Goal: Task Accomplishment & Management: Complete application form

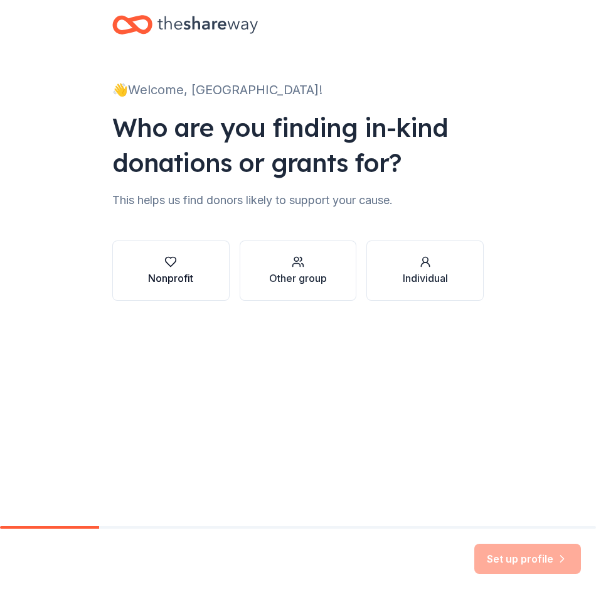
click at [195, 284] on button "Nonprofit" at bounding box center [170, 270] width 117 height 60
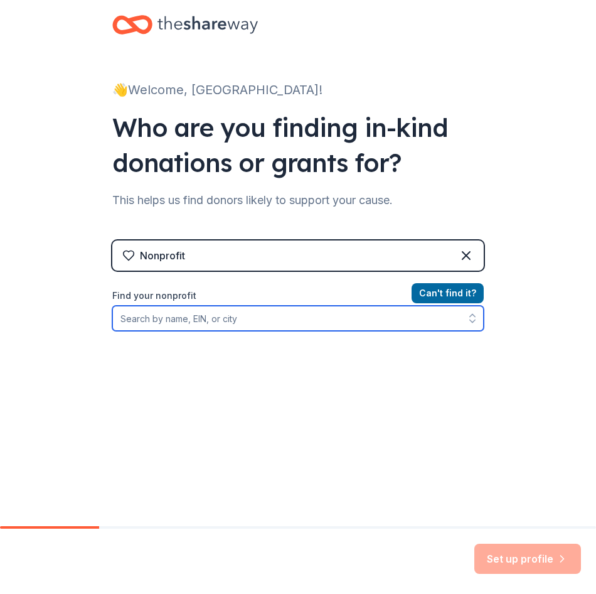
click at [207, 311] on input "Find your nonprofit" at bounding box center [298, 318] width 372 height 25
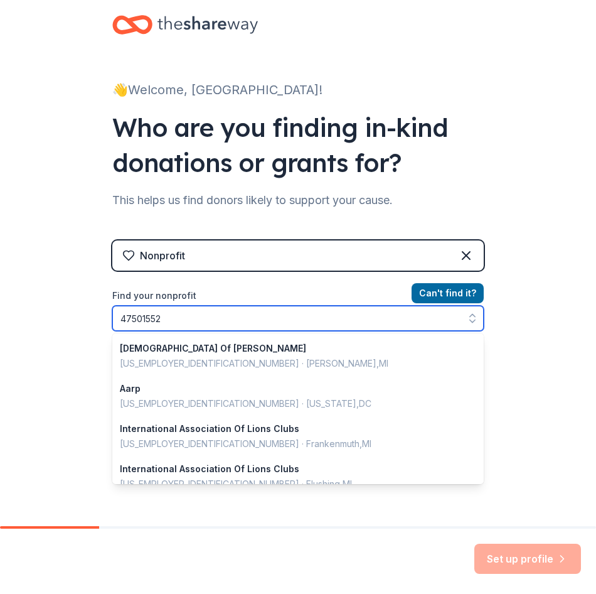
type input "475015524"
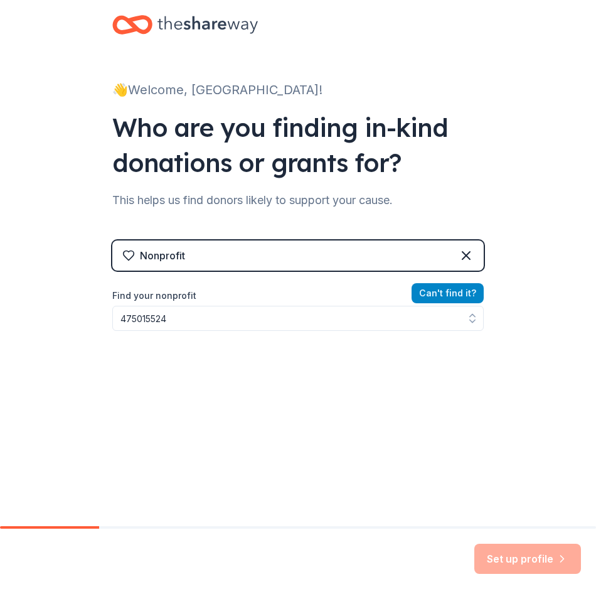
click at [444, 293] on button "Can ' t find it?" at bounding box center [448, 293] width 72 height 20
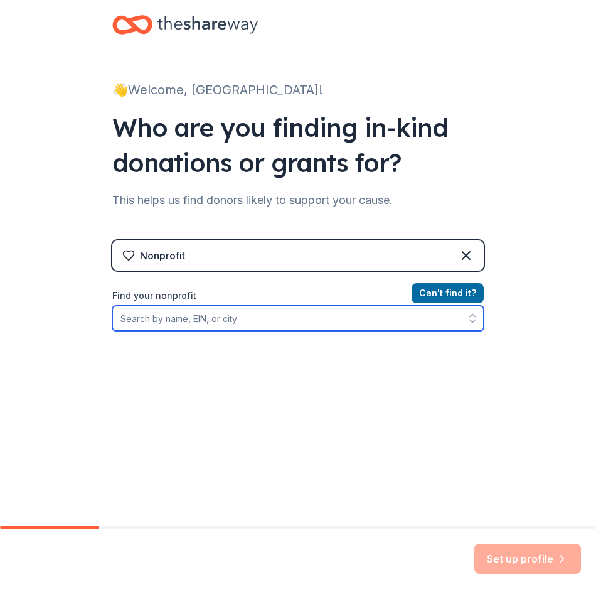
click at [287, 318] on input "Find your nonprofit" at bounding box center [298, 318] width 372 height 25
type input "o"
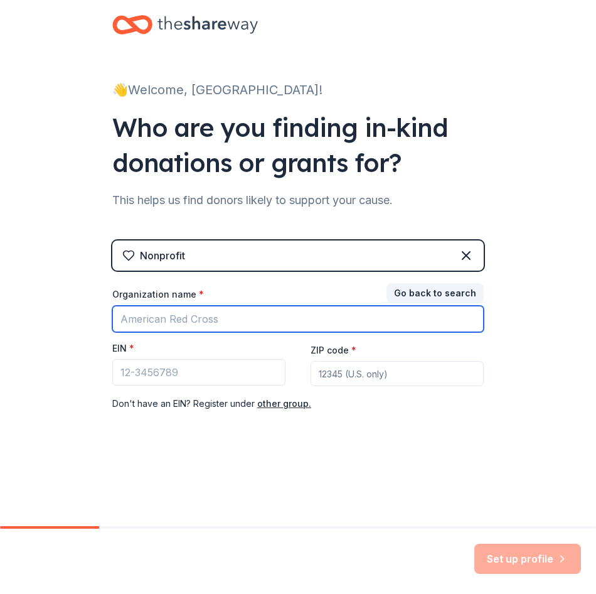
click at [287, 318] on input "Organization name *" at bounding box center [298, 319] width 372 height 26
type input "kent state college of [MEDICAL_DATA]"
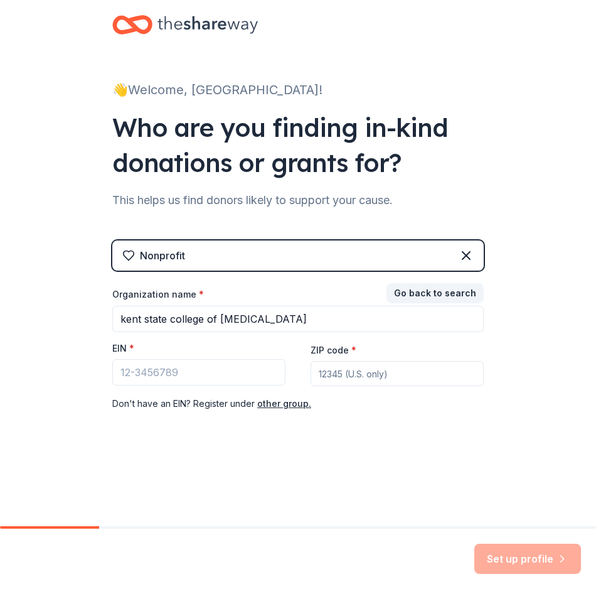
click at [470, 473] on div "👋 Welcome, Madison! Who are you finding in-kind donations or grants for? This h…" at bounding box center [298, 248] width 402 height 497
click at [209, 375] on input "EIN *" at bounding box center [198, 372] width 173 height 26
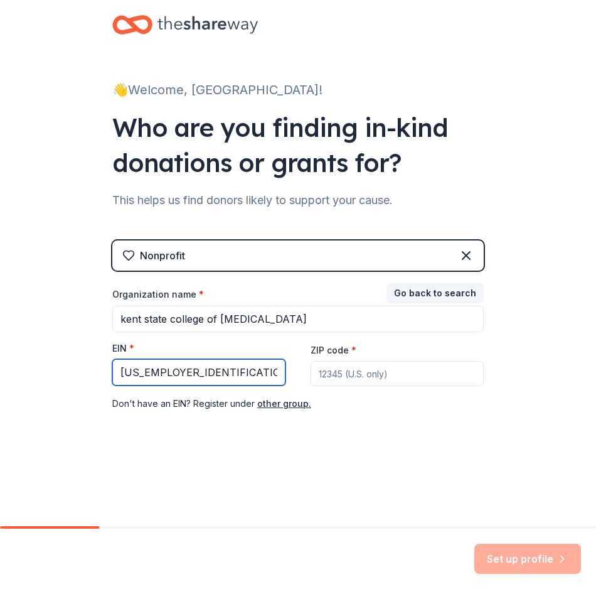
type input "[US_EMPLOYER_IDENTIFICATION_NUMBER]"
click at [352, 374] on input "ZIP code *" at bounding box center [397, 373] width 173 height 25
type input "44131"
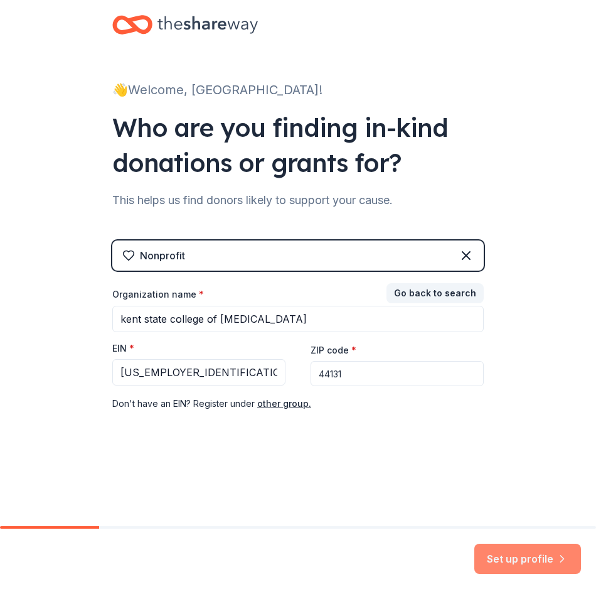
click at [529, 562] on button "Set up profile" at bounding box center [528, 559] width 107 height 30
drag, startPoint x: 377, startPoint y: 408, endPoint x: 379, endPoint y: 429, distance: 20.8
click at [377, 409] on div "Don ' t have an EIN? Register under other group." at bounding box center [298, 403] width 372 height 15
click at [531, 560] on div "Set up profile" at bounding box center [528, 559] width 107 height 30
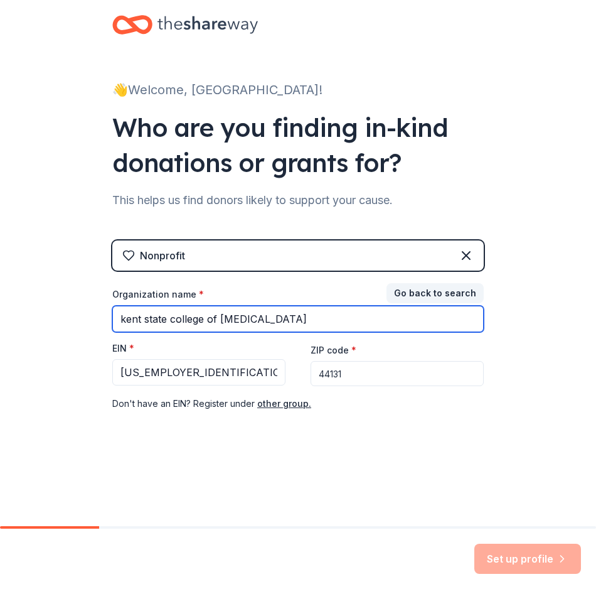
click at [362, 327] on input "kent state college of [MEDICAL_DATA]" at bounding box center [298, 319] width 372 height 26
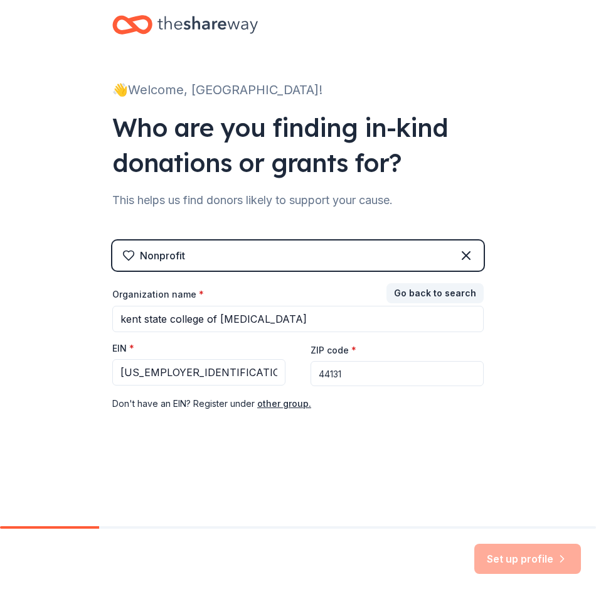
click at [387, 413] on div "Nonprofit Go back to search Organization name * kent state college of podiatric…" at bounding box center [298, 338] width 372 height 196
click at [183, 390] on div "Organization name * kent state college of podiatric medicine EIN * 47-5015524 Z…" at bounding box center [298, 349] width 372 height 123
click at [188, 378] on input "[US_EMPLOYER_IDENTIFICATION_NUMBER]" at bounding box center [198, 372] width 173 height 26
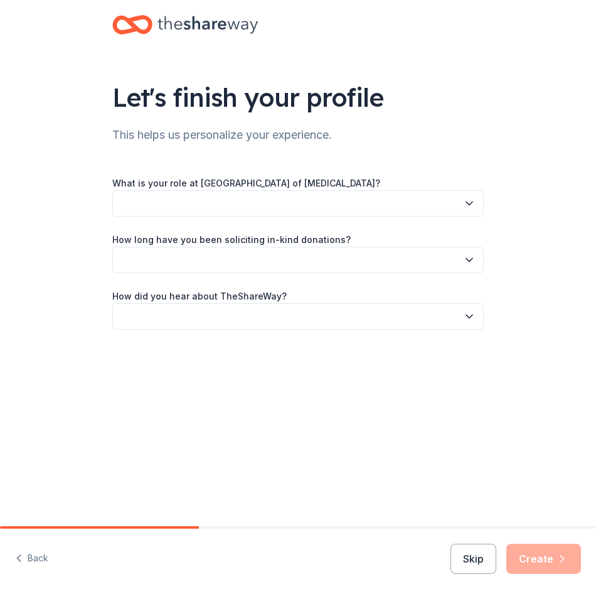
click at [240, 198] on button "button" at bounding box center [298, 203] width 372 height 26
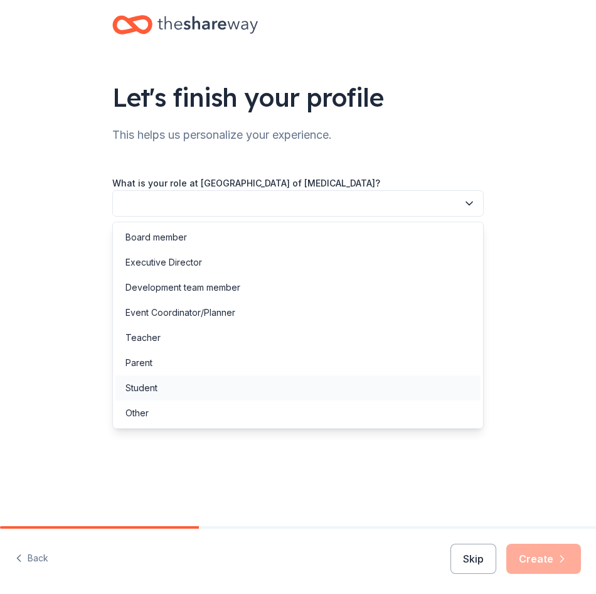
click at [173, 384] on div "Student" at bounding box center [298, 387] width 365 height 25
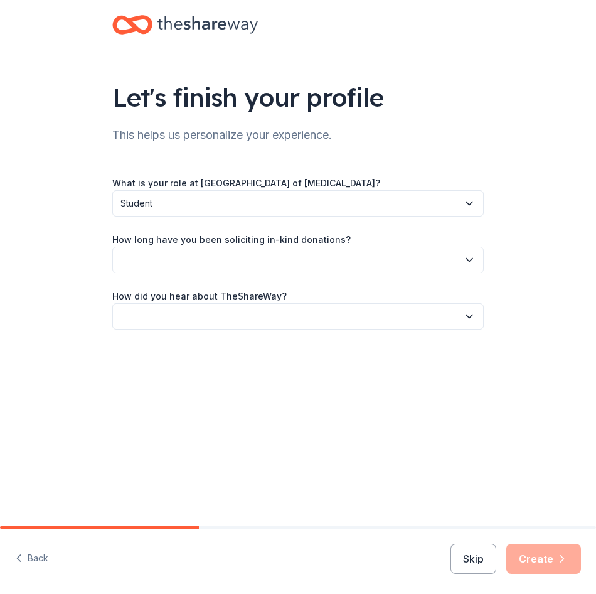
click at [208, 262] on button "button" at bounding box center [298, 260] width 372 height 26
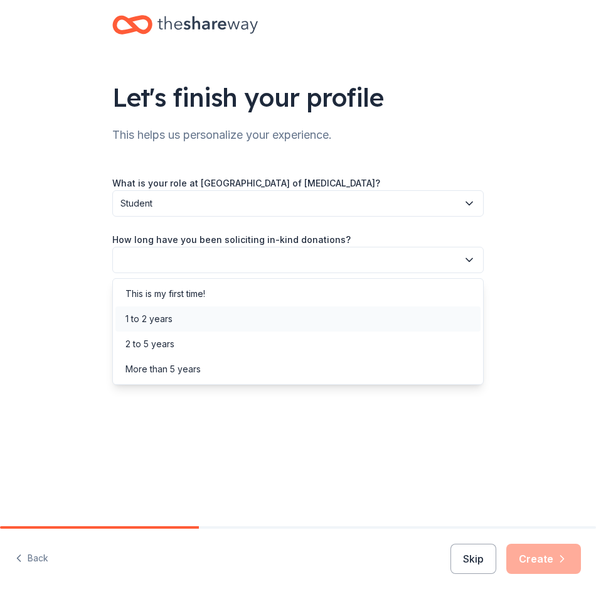
click at [194, 317] on div "1 to 2 years" at bounding box center [298, 318] width 365 height 25
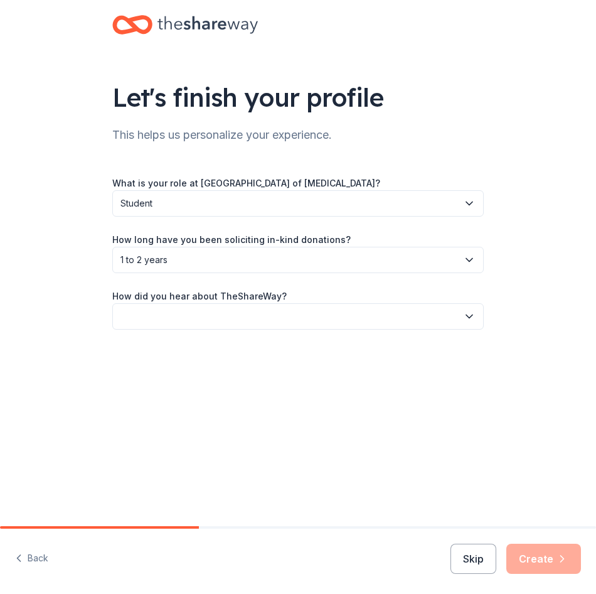
click at [201, 310] on button "button" at bounding box center [298, 316] width 372 height 26
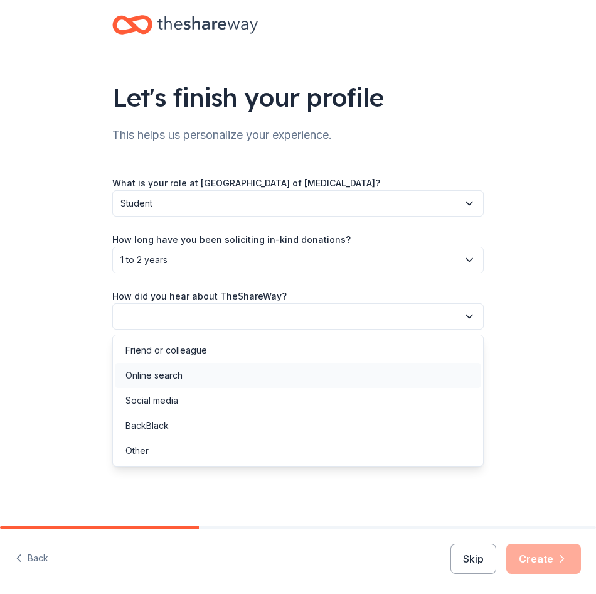
click at [192, 374] on div "Online search" at bounding box center [298, 375] width 365 height 25
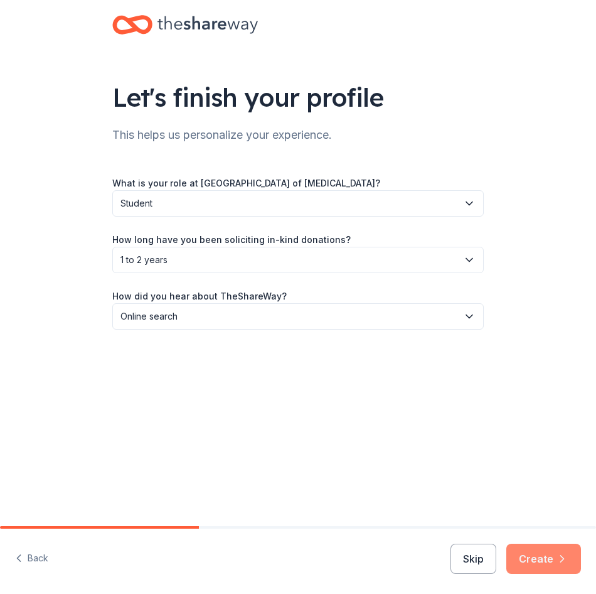
click at [540, 551] on button "Create" at bounding box center [544, 559] width 75 height 30
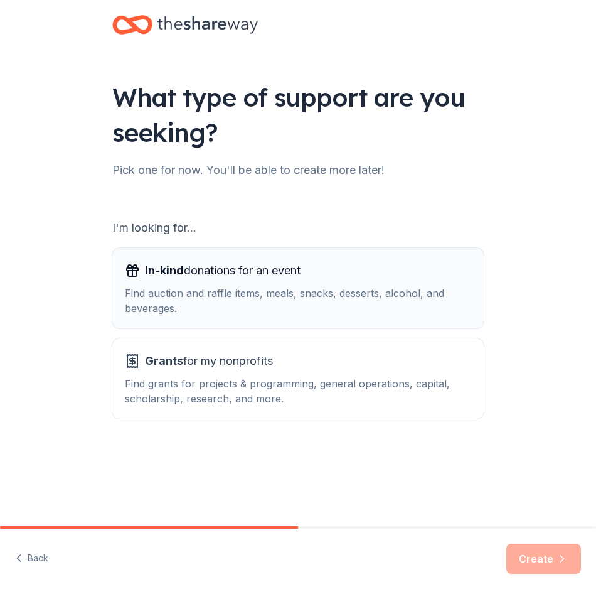
click at [329, 303] on div "Find auction and raffle items, meals, snacks, desserts, alcohol, and beverages." at bounding box center [298, 301] width 347 height 30
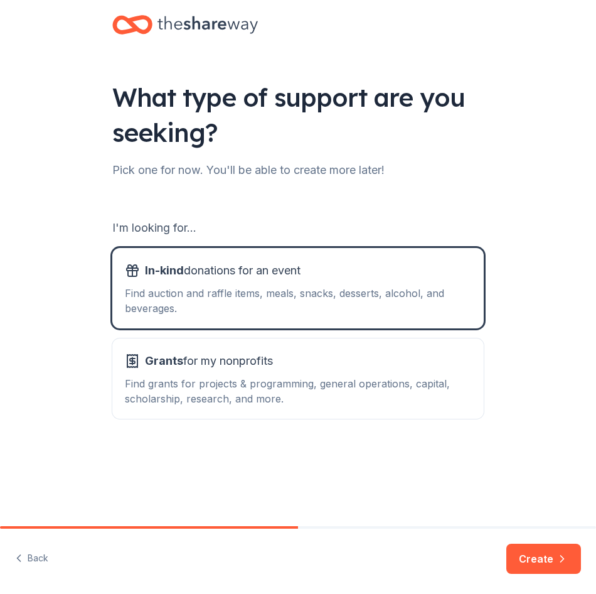
click at [548, 548] on button "Create" at bounding box center [544, 559] width 75 height 30
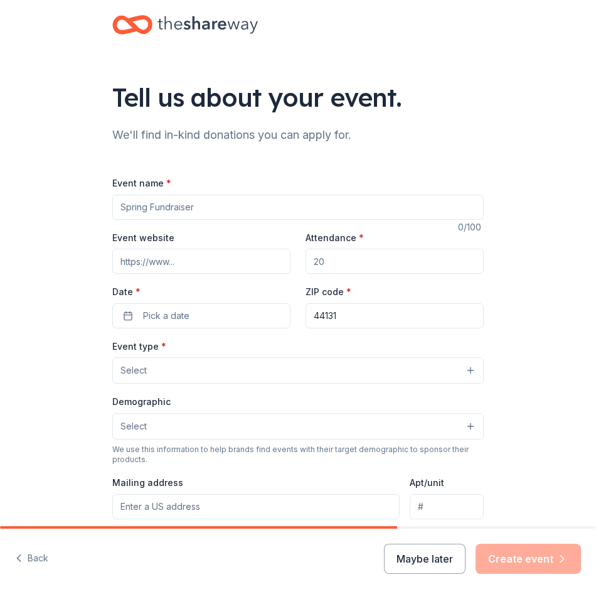
click at [158, 205] on input "Event name *" at bounding box center [298, 207] width 372 height 25
type input "OPMSA Annual Clinical Symposium"
click at [196, 271] on input "Event website" at bounding box center [201, 261] width 178 height 25
paste input "https://www.kent.edu/cpm"
type input "https://www.kent.edu/cpm"
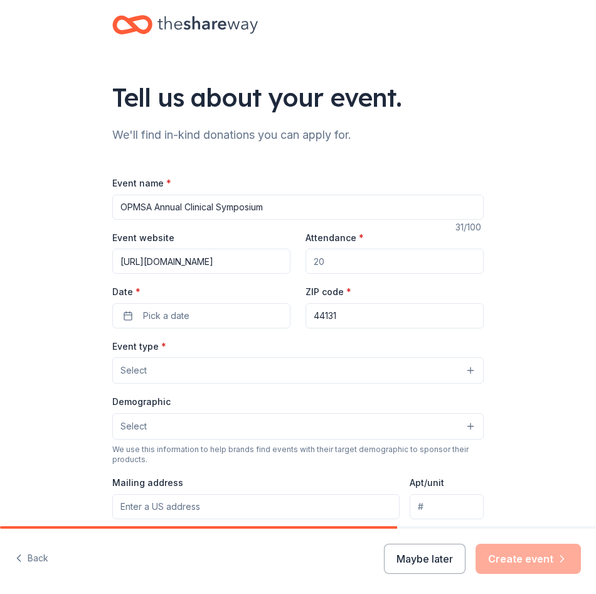
click at [336, 264] on input "Attendance *" at bounding box center [395, 261] width 178 height 25
type input "140"
click at [195, 321] on button "Pick a date" at bounding box center [201, 315] width 178 height 25
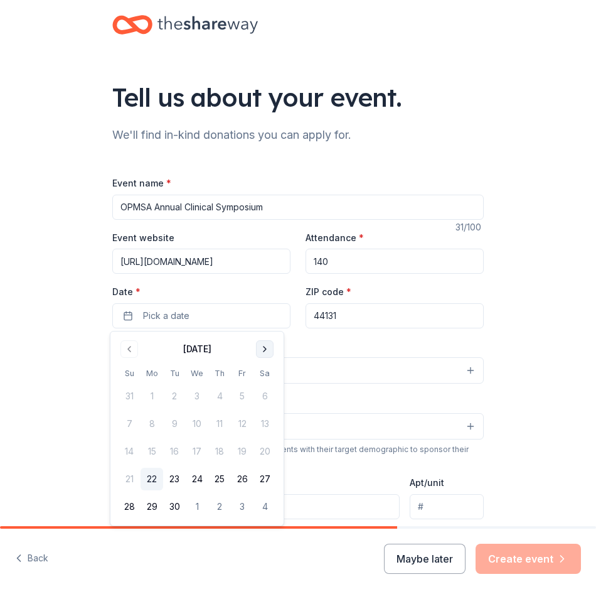
click at [261, 347] on button "Go to next month" at bounding box center [265, 349] width 18 height 18
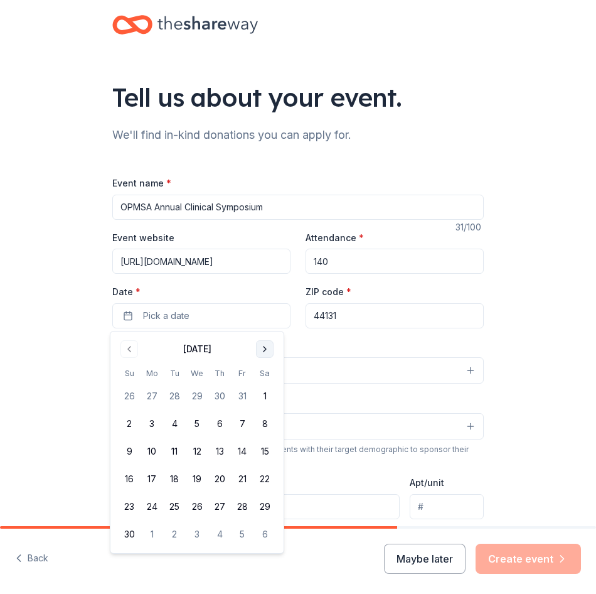
click at [261, 347] on button "Go to next month" at bounding box center [265, 349] width 18 height 18
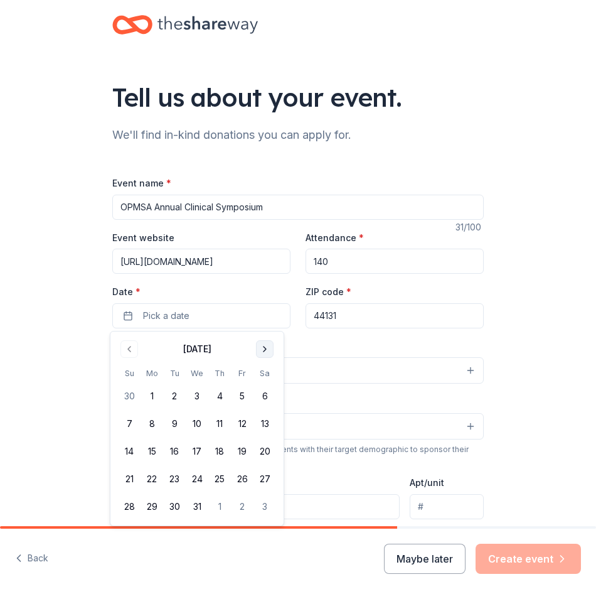
click at [261, 347] on button "Go to next month" at bounding box center [265, 349] width 18 height 18
click at [269, 486] on button "24" at bounding box center [265, 479] width 23 height 23
click at [342, 356] on div "Event type * Select" at bounding box center [298, 361] width 372 height 46
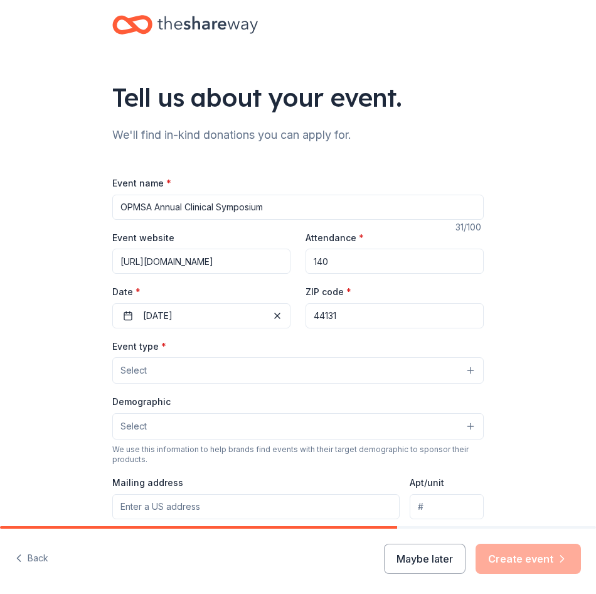
click at [282, 380] on button "Select" at bounding box center [298, 370] width 372 height 26
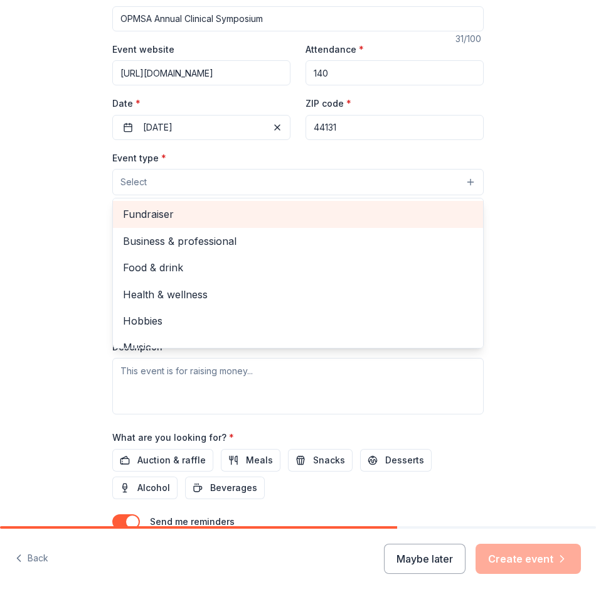
click at [163, 216] on span "Fundraiser" at bounding box center [298, 214] width 350 height 16
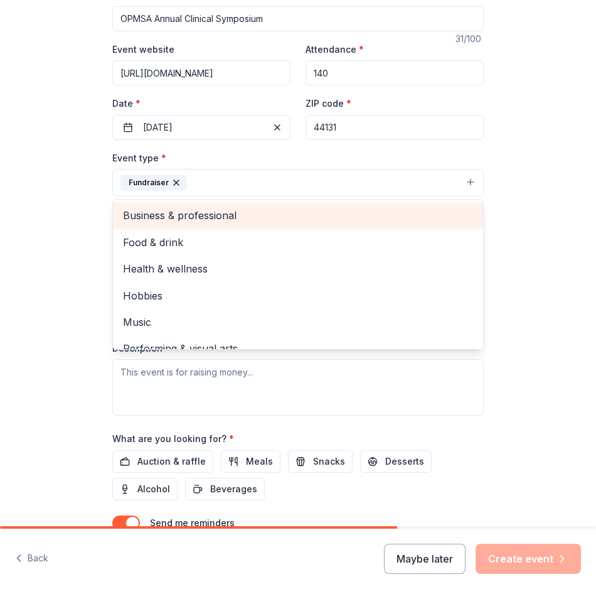
click at [203, 210] on span "Business & professional" at bounding box center [298, 215] width 350 height 16
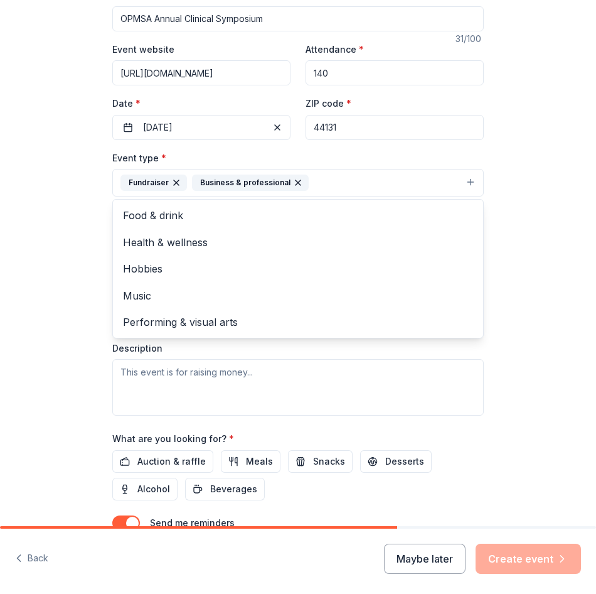
click at [86, 269] on div "Tell us about your event. We'll find in-kind donations you can apply for. Event…" at bounding box center [298, 220] width 596 height 817
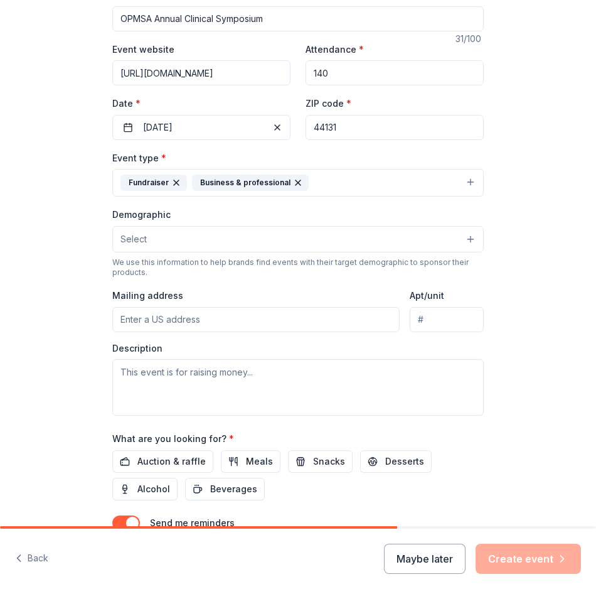
click at [185, 241] on button "Select" at bounding box center [298, 239] width 372 height 26
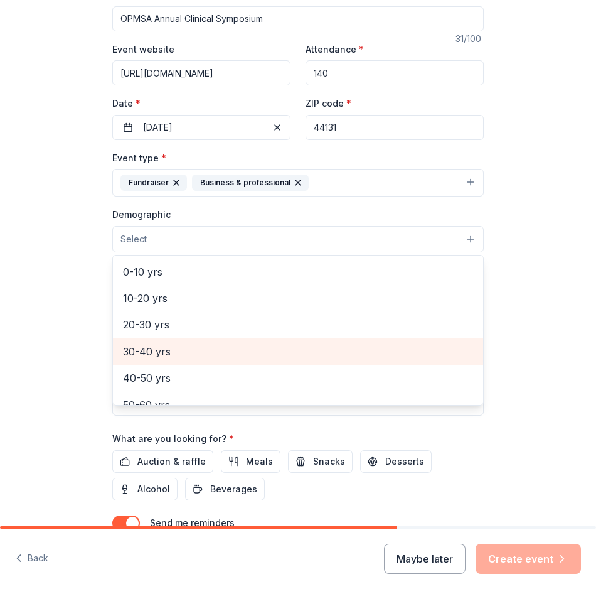
scroll to position [126, 0]
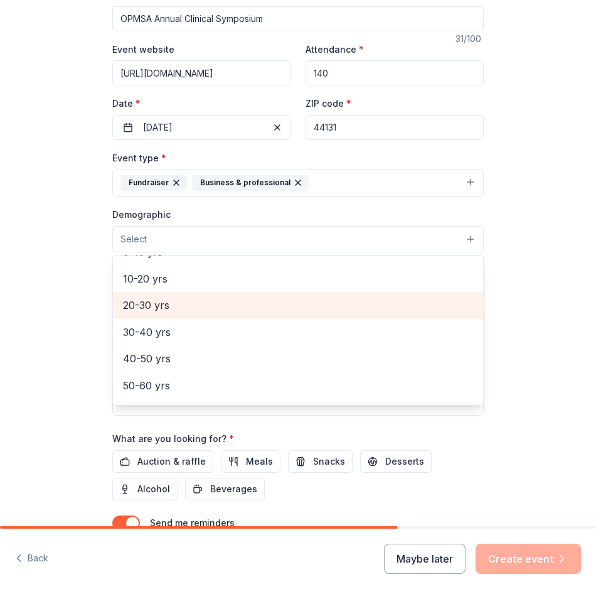
click at [173, 307] on span "20-30 yrs" at bounding box center [298, 305] width 350 height 16
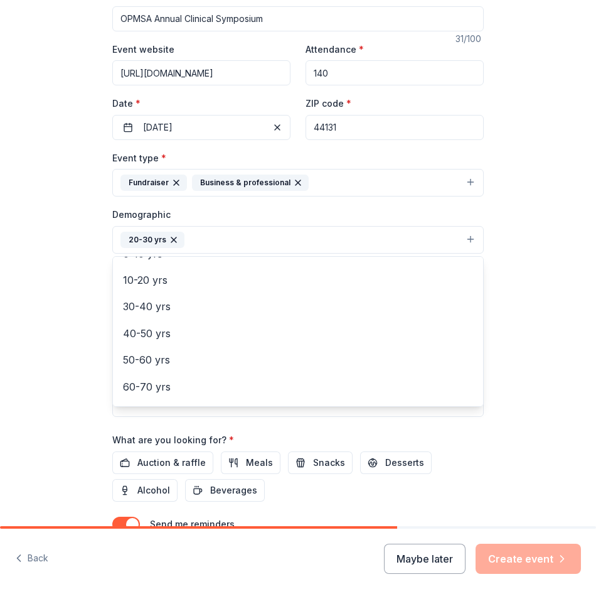
click at [80, 338] on div "Tell us about your event. We'll find in-kind donations you can apply for. Event…" at bounding box center [298, 221] width 596 height 818
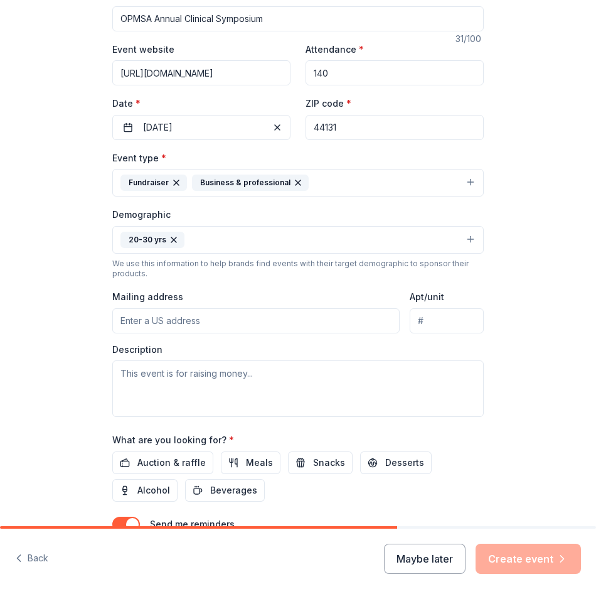
click at [179, 326] on input "Mailing address" at bounding box center [256, 320] width 288 height 25
type input "6000 Rockside Woods Blvd N"
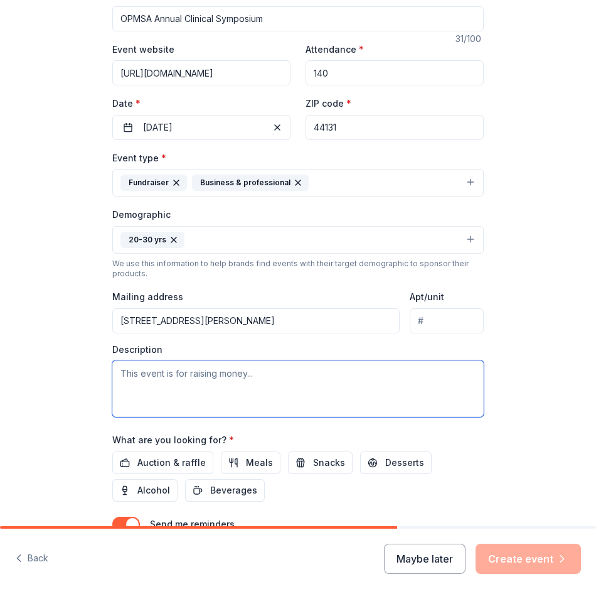
click at [219, 379] on textarea at bounding box center [298, 388] width 372 height 56
click at [146, 373] on textarea "To enrich screen reader interactions, please activate Accessibility in Grammarl…" at bounding box center [298, 388] width 372 height 56
paste textarea "I hope this message finds you well. My name is Madison Darnell , and I am the P…"
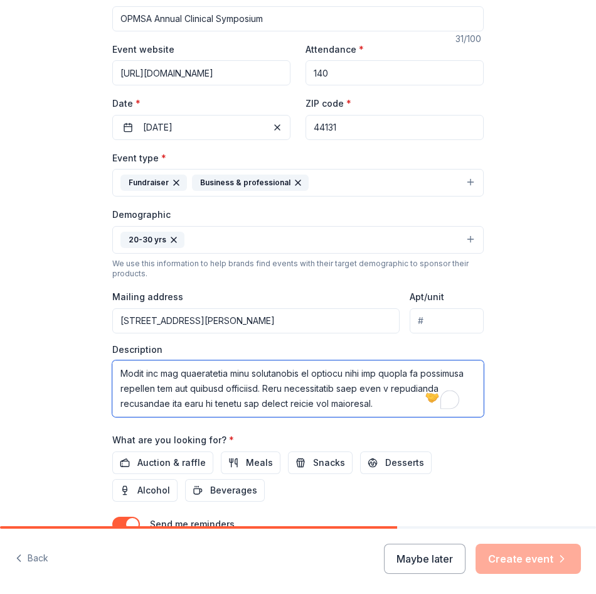
scroll to position [482, 0]
type textarea "I hope this message finds you well. My name is Madison Darnell , and I am the P…"
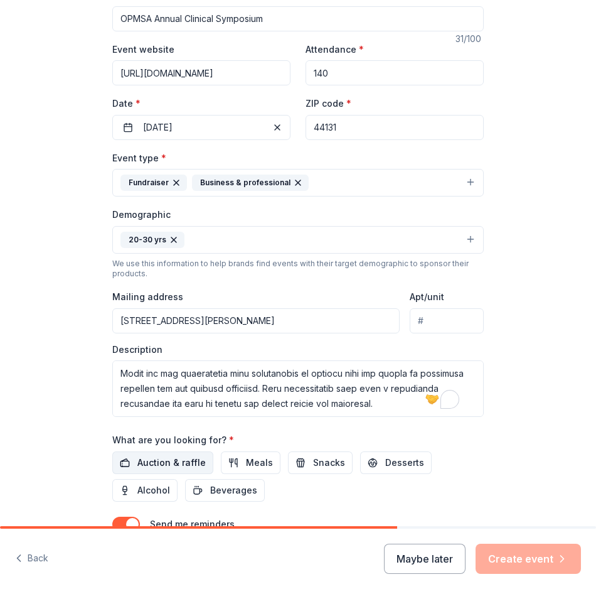
click at [151, 460] on span "Auction & raffle" at bounding box center [171, 462] width 68 height 15
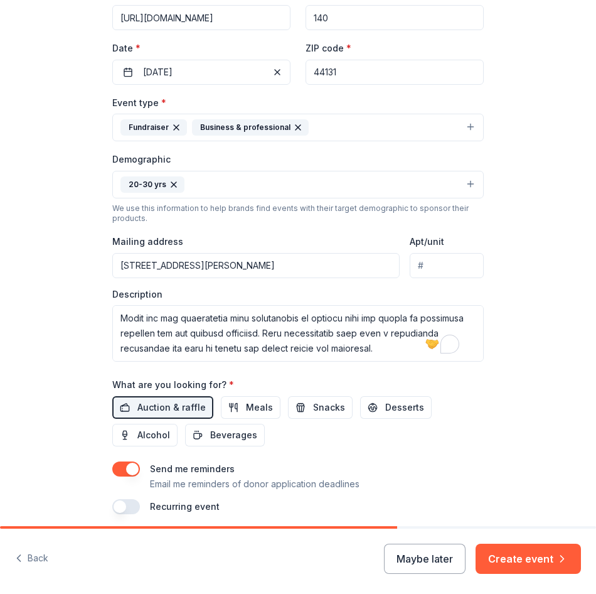
scroll to position [292, 0]
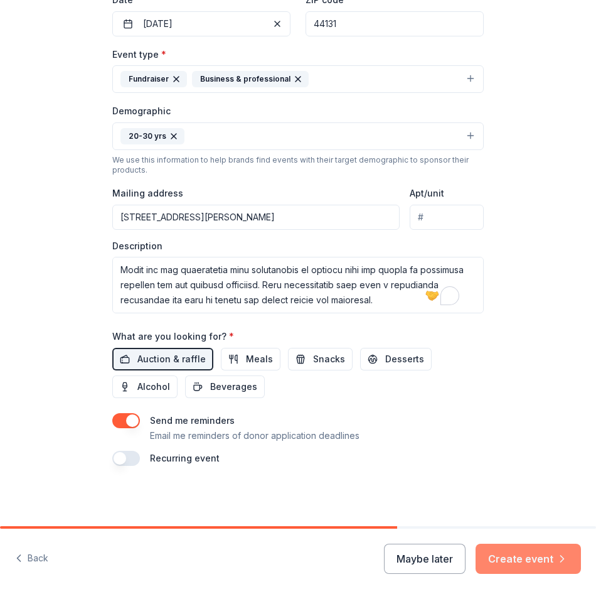
click at [516, 556] on button "Create event" at bounding box center [528, 559] width 105 height 30
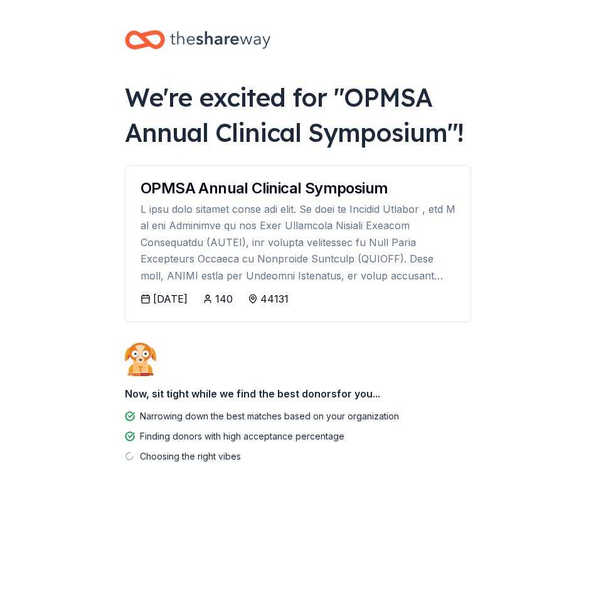
click at [179, 298] on div "01/23/2026" at bounding box center [170, 298] width 35 height 15
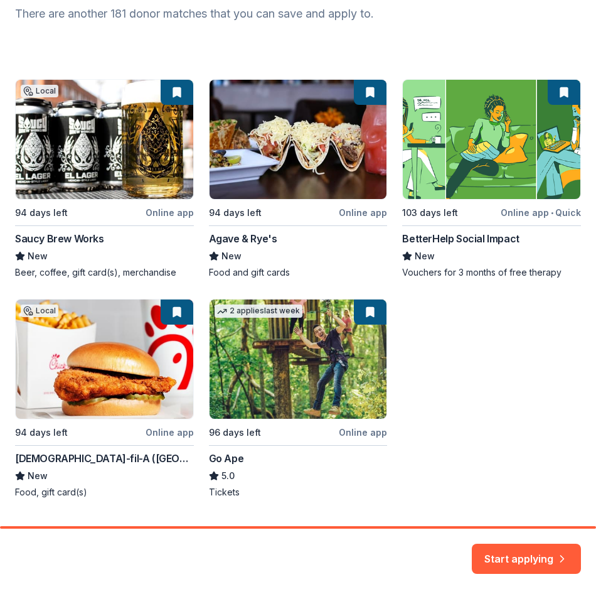
scroll to position [188, 0]
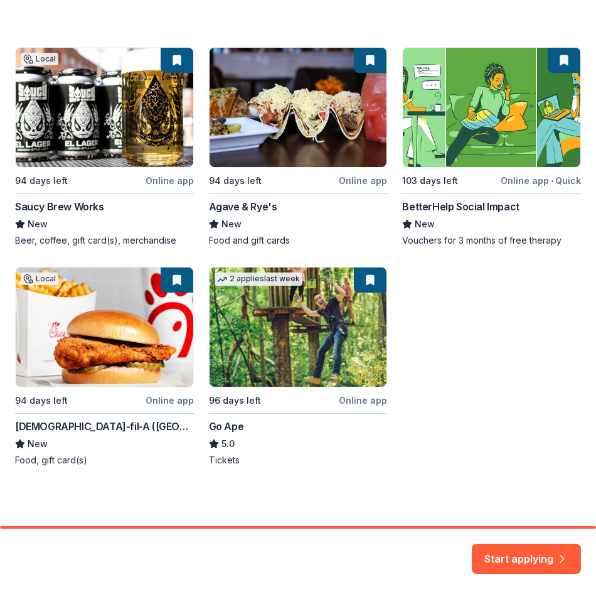
click at [175, 400] on div "Local 94 days left Online app Saucy Brew Works New Beer, coffee, gift card(s), …" at bounding box center [298, 256] width 566 height 419
click at [67, 303] on div "Local 94 days left Online app Saucy Brew Works New Beer, coffee, gift card(s), …" at bounding box center [298, 256] width 566 height 419
click at [52, 279] on div "Local 94 days left Online app Saucy Brew Works New Beer, coffee, gift card(s), …" at bounding box center [298, 256] width 566 height 419
click at [559, 551] on icon "button" at bounding box center [562, 551] width 13 height 13
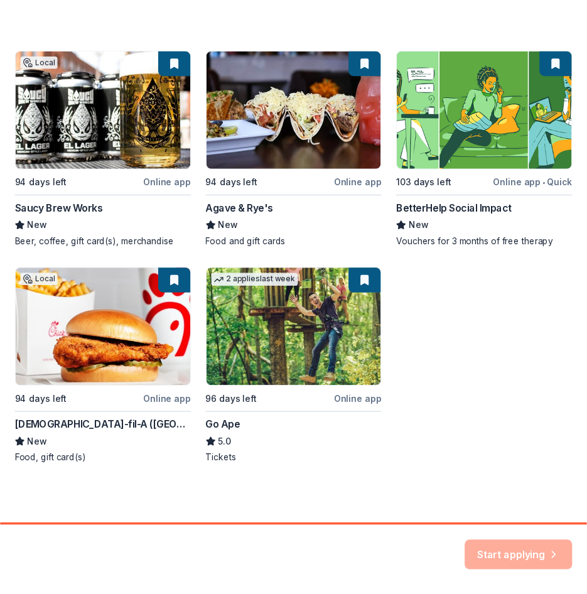
scroll to position [0, 0]
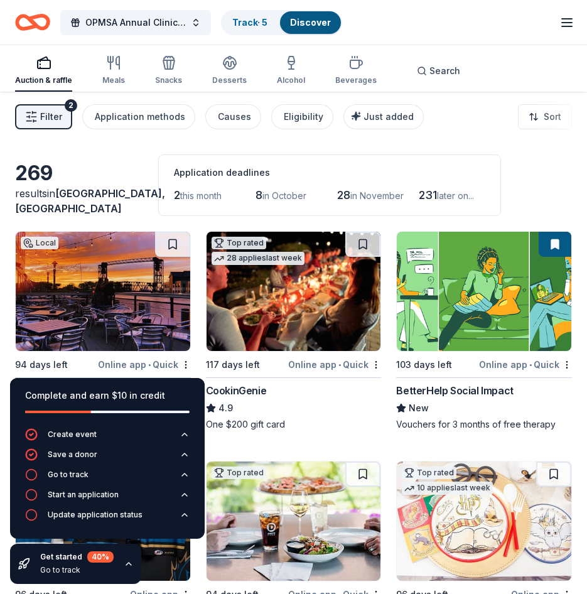
click at [331, 424] on div "One $200 gift card" at bounding box center [294, 424] width 176 height 13
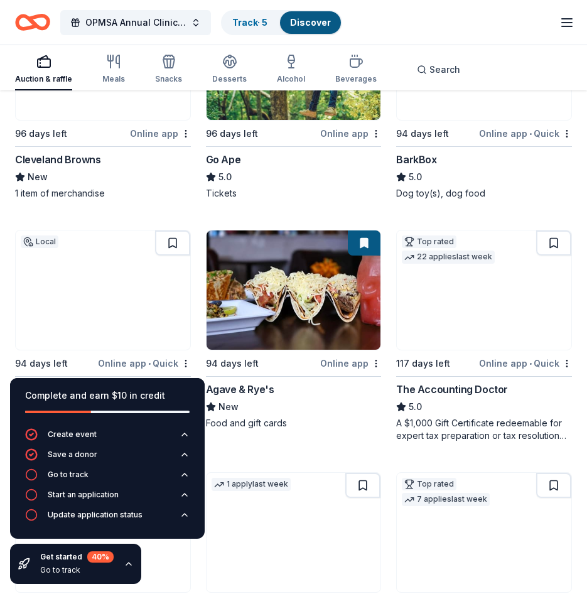
scroll to position [753, 0]
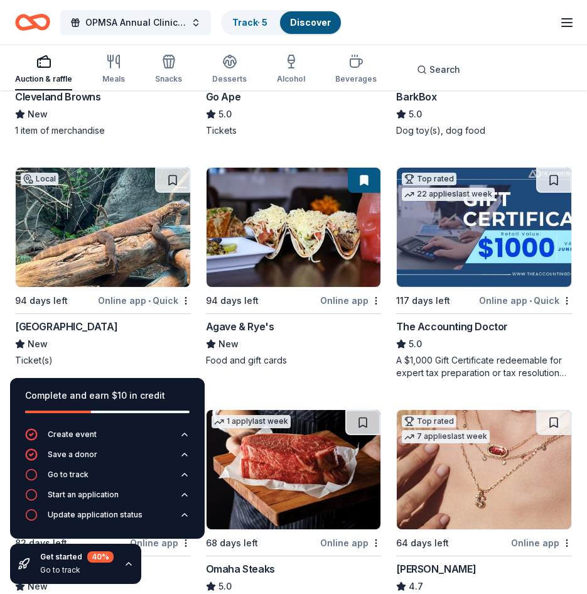
click at [260, 324] on div "Agave & Rye's" at bounding box center [240, 326] width 68 height 15
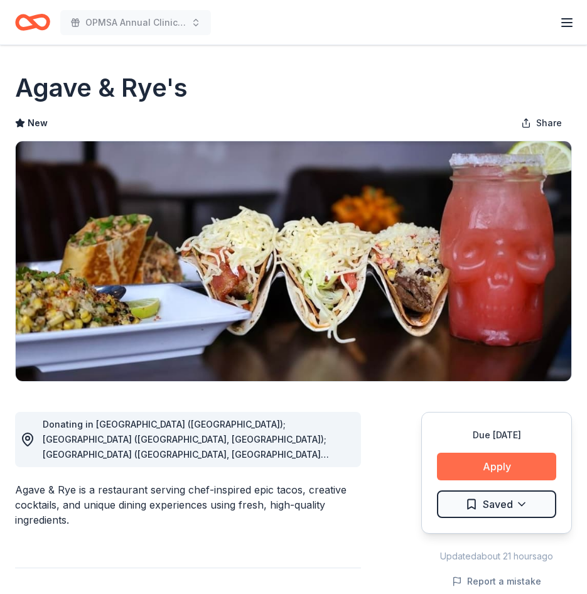
click at [497, 463] on button "Apply" at bounding box center [496, 467] width 119 height 28
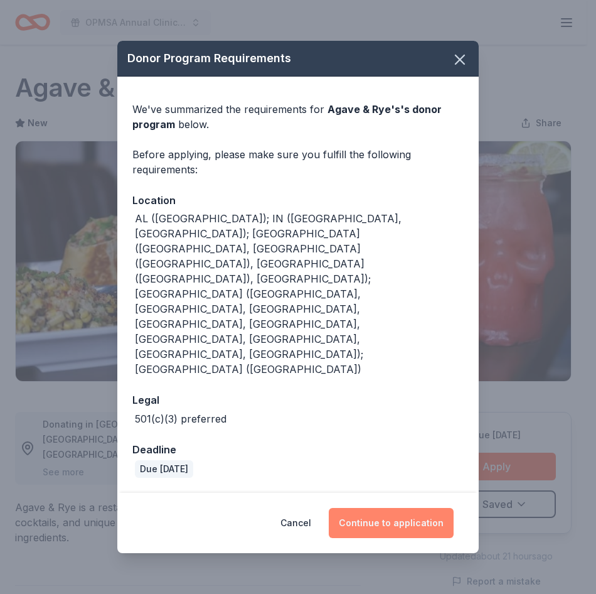
click at [410, 508] on button "Continue to application" at bounding box center [391, 523] width 125 height 30
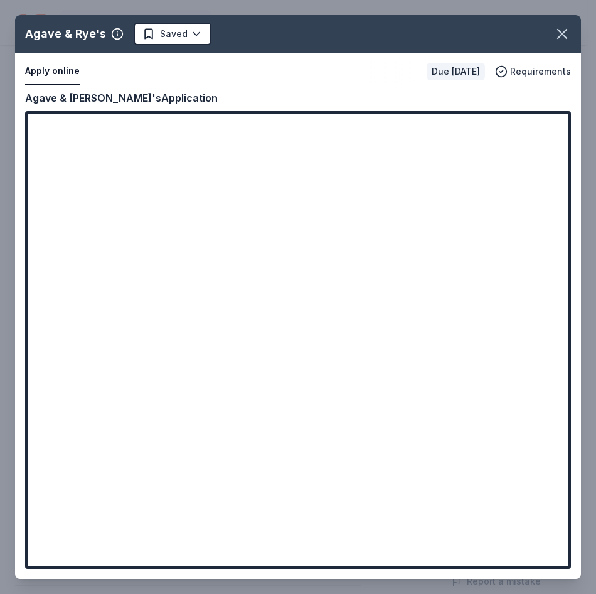
click at [350, 287] on div "Agave & Rye's Saved Apply online Due in 94 days Requirements Copy and paste you…" at bounding box center [298, 297] width 566 height 564
drag, startPoint x: 564, startPoint y: 188, endPoint x: 542, endPoint y: 297, distance: 110.8
click at [543, 297] on div "Agave & Rye's Saved Apply online Due in 94 days Requirements Copy and paste you…" at bounding box center [298, 297] width 566 height 564
click at [65, 76] on div "Agave & Rye's Saved Apply online Due in 94 days Requirements Copy and paste you…" at bounding box center [298, 297] width 566 height 564
click at [564, 38] on icon "button" at bounding box center [563, 34] width 18 height 18
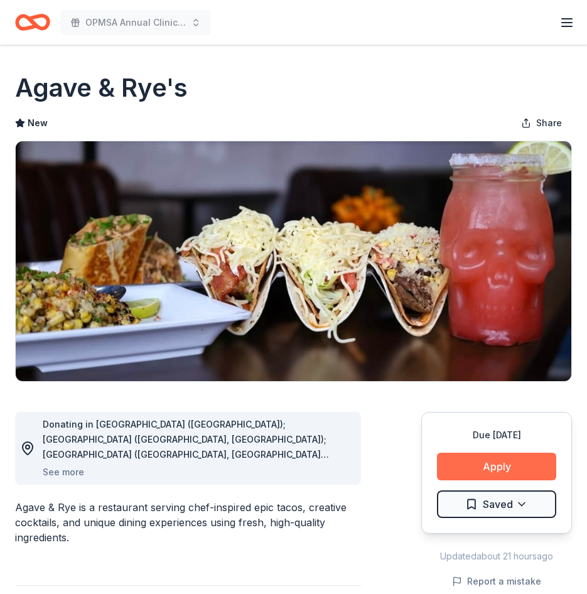
click at [477, 466] on button "Apply" at bounding box center [496, 467] width 119 height 28
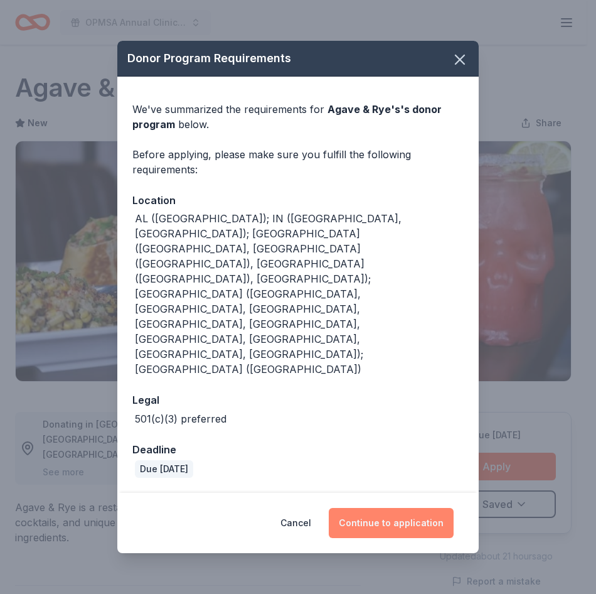
click at [383, 508] on button "Continue to application" at bounding box center [391, 523] width 125 height 30
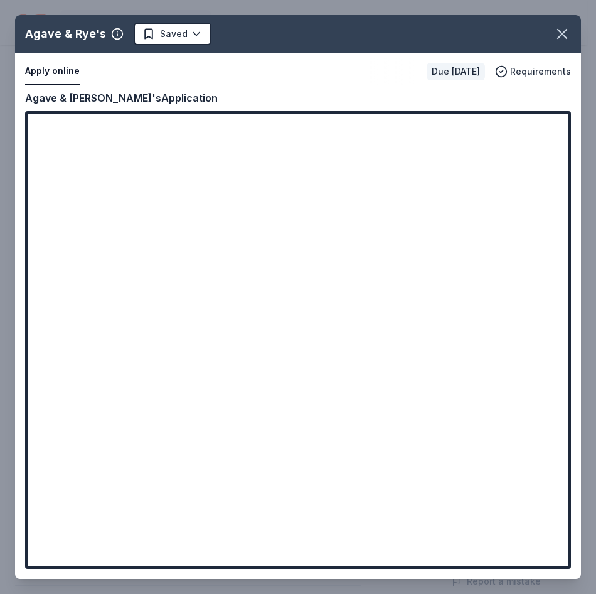
click at [63, 76] on div "Agave & Rye's Saved Apply online Due in 94 days Requirements Copy and paste you…" at bounding box center [298, 297] width 566 height 564
click at [289, 327] on div "Agave & Rye's Saved Apply online Due in 94 days Requirements Copy and paste you…" at bounding box center [298, 297] width 566 height 564
click at [286, 321] on div "Agave & Rye's Saved Apply online Due in 94 days Requirements Copy and paste you…" at bounding box center [298, 297] width 566 height 564
click at [286, 319] on div "Agave & Rye's Saved Apply online Due in 94 days Requirements Copy and paste you…" at bounding box center [298, 297] width 566 height 564
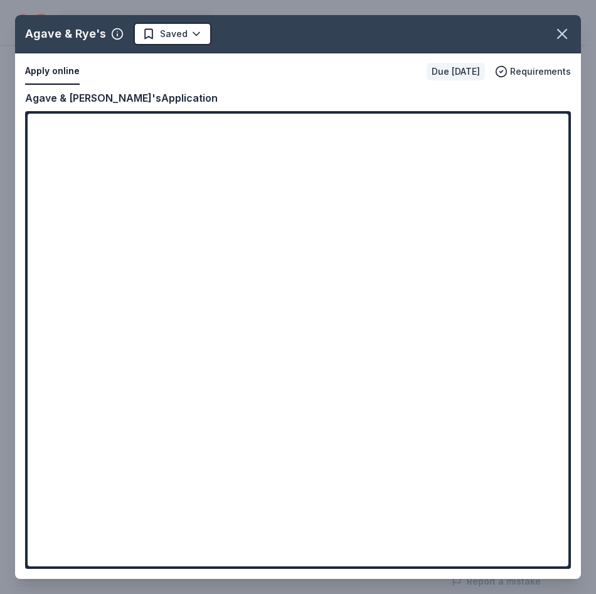
click at [345, 131] on div "Agave & Rye's Saved Apply online Due in 94 days Requirements Copy and paste you…" at bounding box center [298, 297] width 566 height 564
drag, startPoint x: 563, startPoint y: 189, endPoint x: 557, endPoint y: 186, distance: 6.8
click at [558, 264] on div "Agave & Rye's Saved Apply online Due in 94 days Requirements Copy and paste you…" at bounding box center [298, 297] width 566 height 564
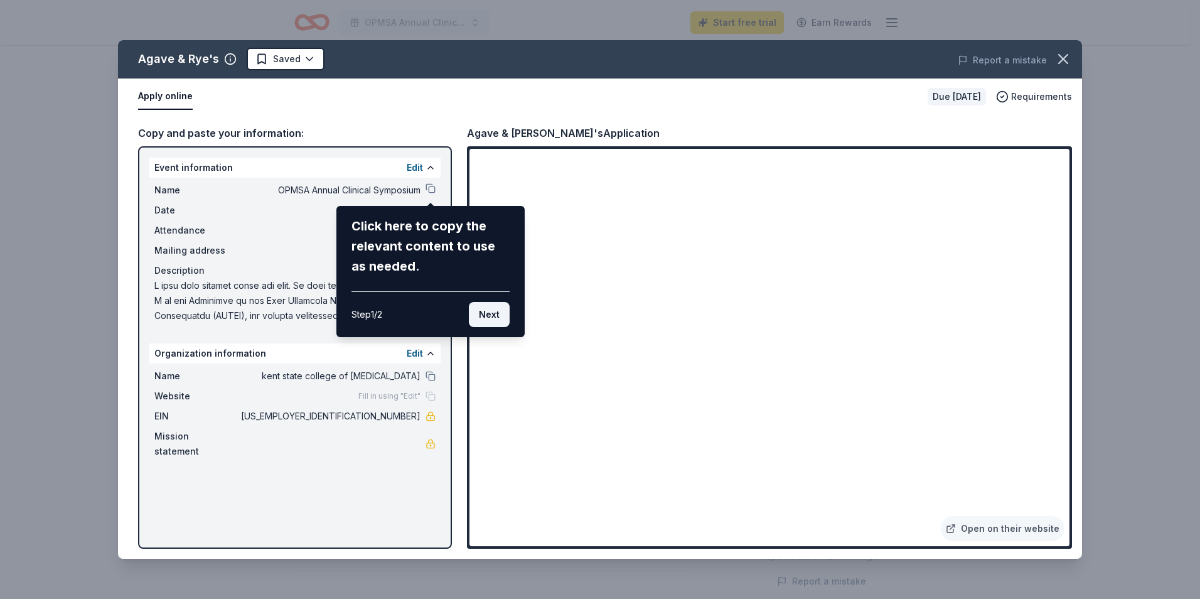
click at [495, 311] on button "Next" at bounding box center [489, 314] width 41 height 25
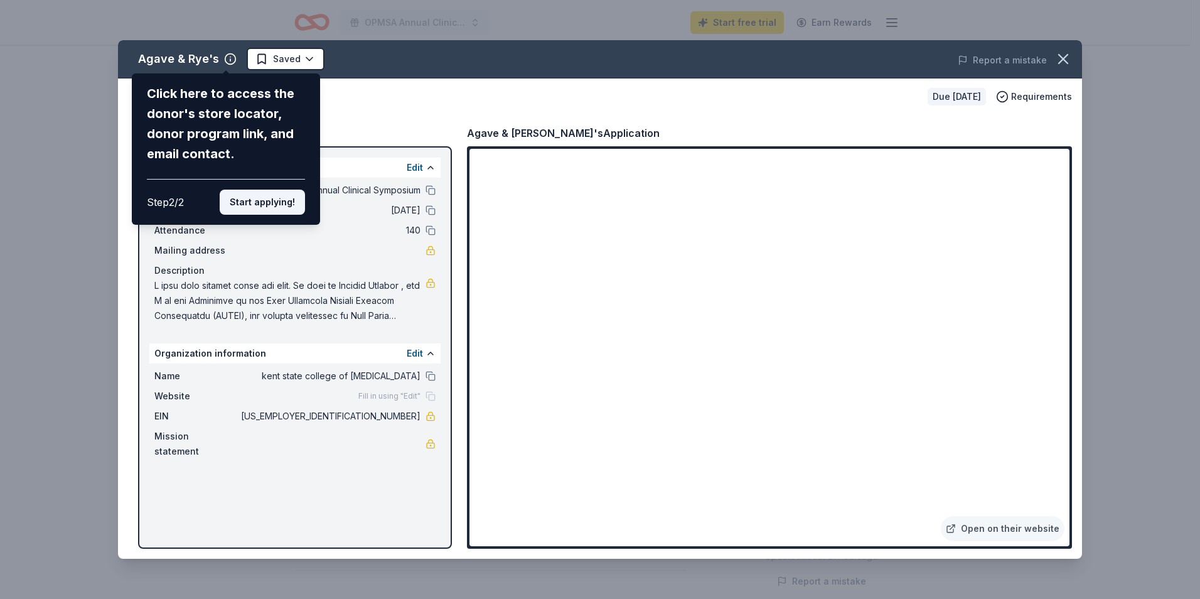
click at [281, 200] on button "Start applying!" at bounding box center [262, 202] width 85 height 25
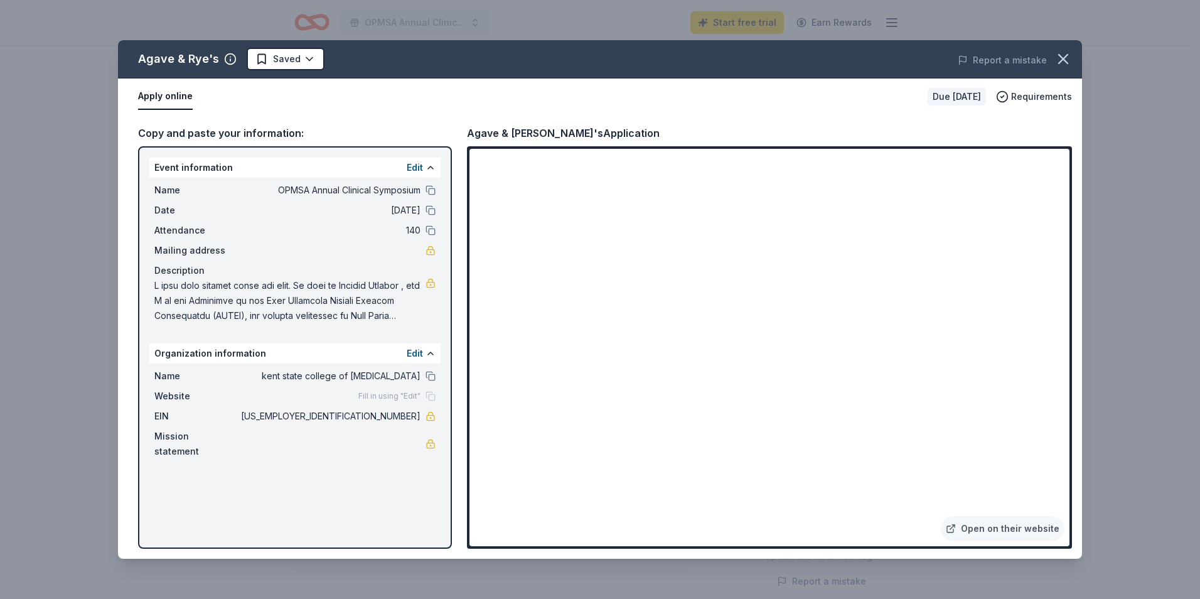
click at [424, 250] on div "Mailing address" at bounding box center [294, 250] width 281 height 15
click at [586, 23] on div "Agave & Rye's Saved Report a mistake Apply online Due in 94 days Requirements C…" at bounding box center [600, 299] width 1200 height 599
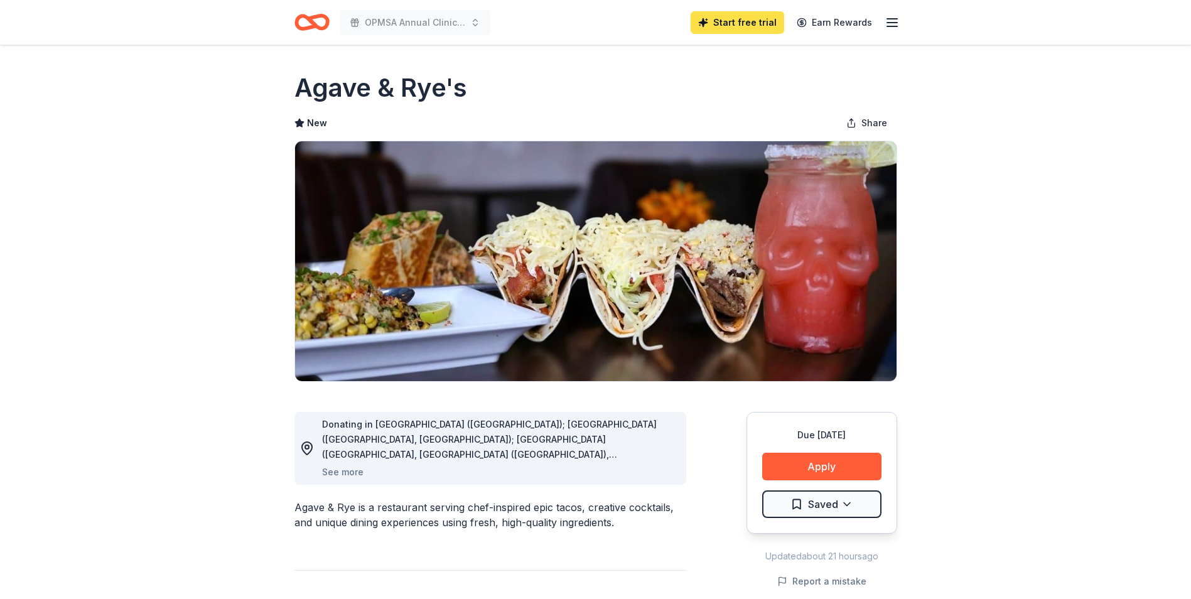
click at [586, 23] on link "Start free trial" at bounding box center [738, 22] width 94 height 23
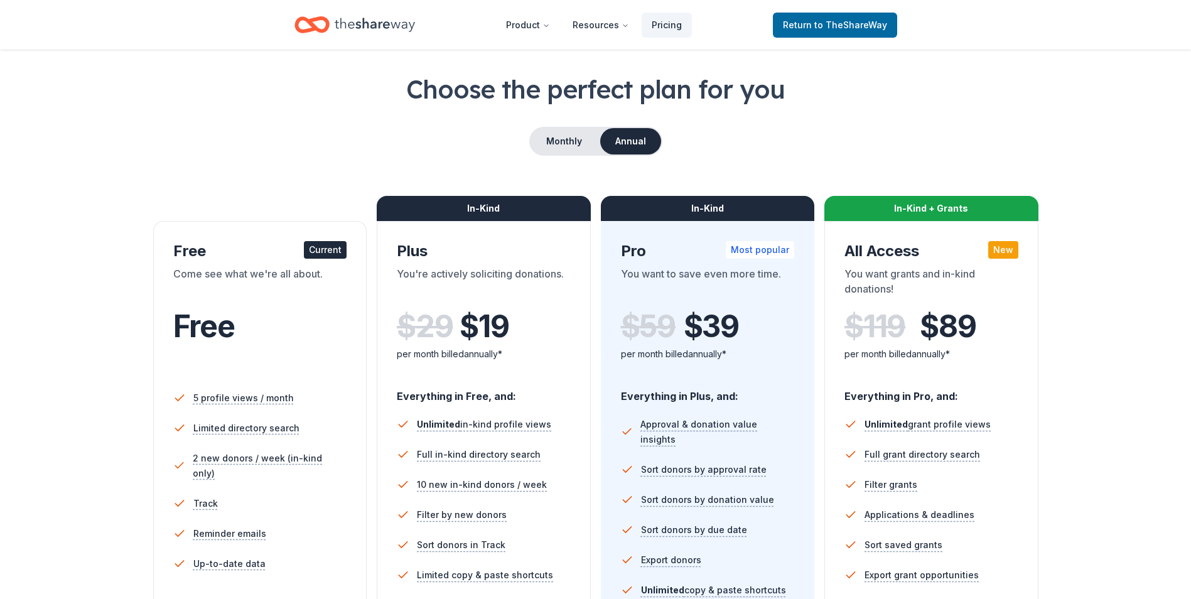
scroll to position [188, 0]
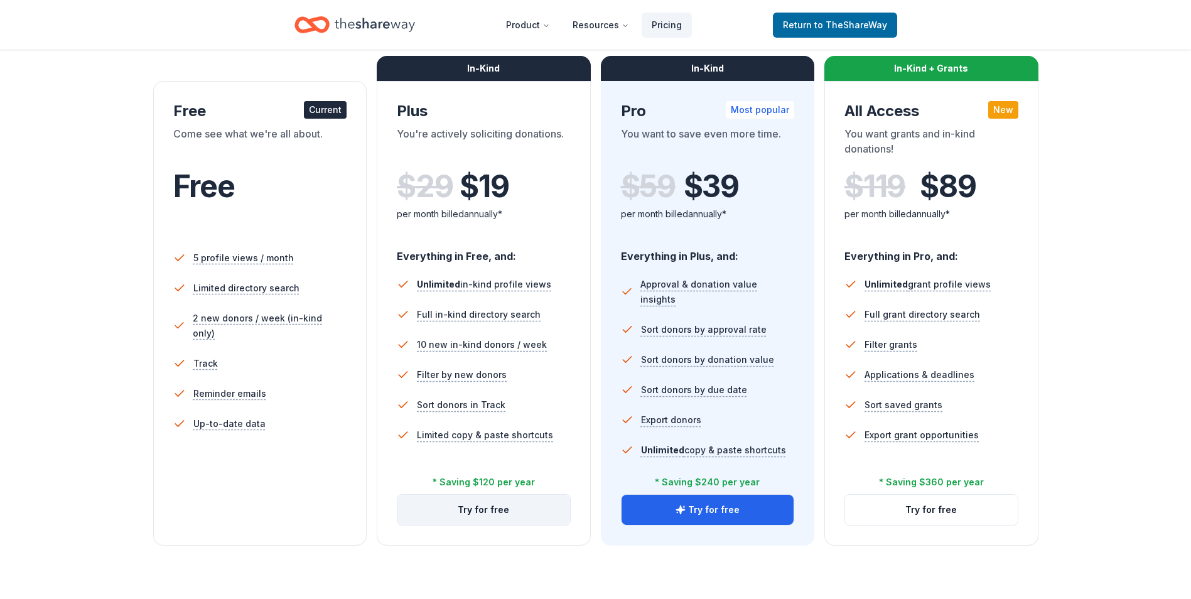
click at [513, 517] on button "Try for free" at bounding box center [483, 510] width 173 height 30
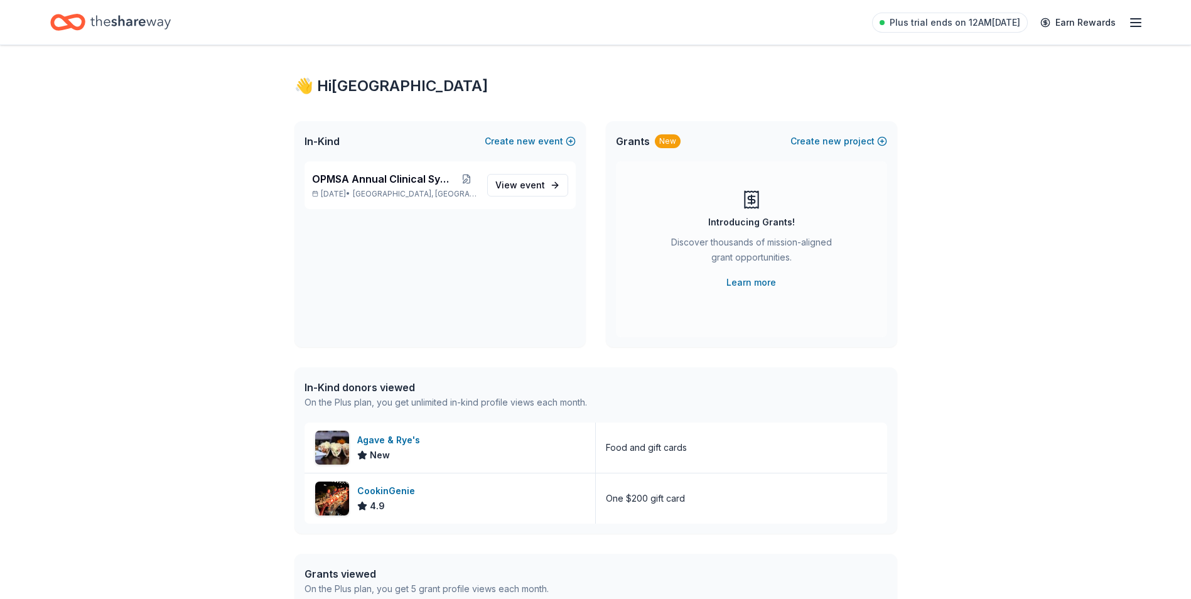
scroll to position [126, 0]
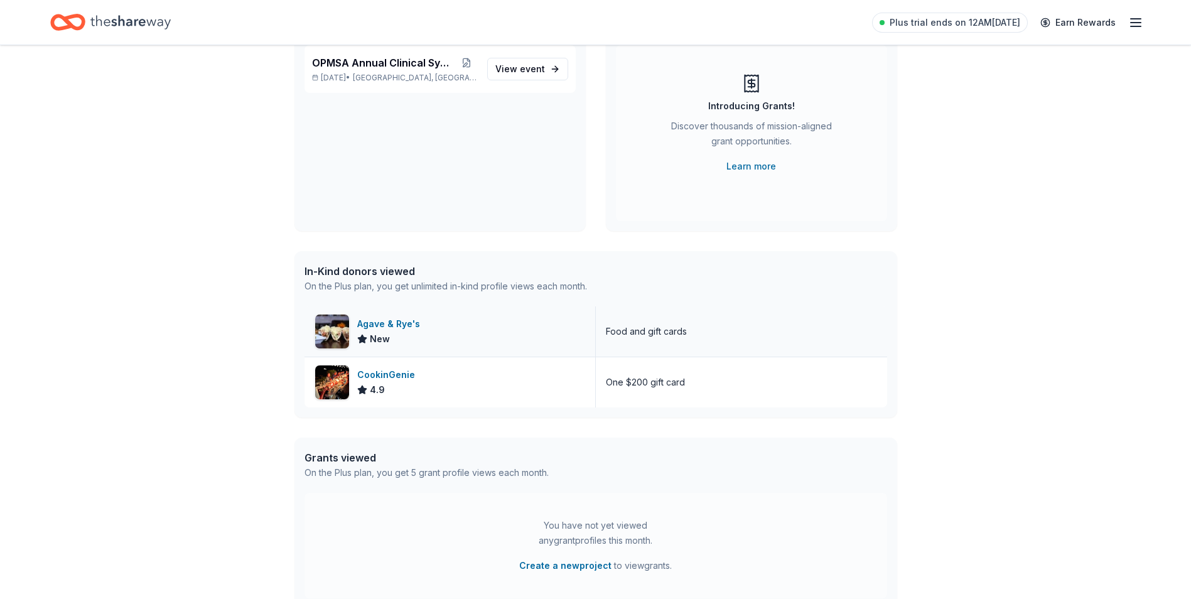
click at [403, 325] on div "Agave & Rye's" at bounding box center [391, 323] width 68 height 15
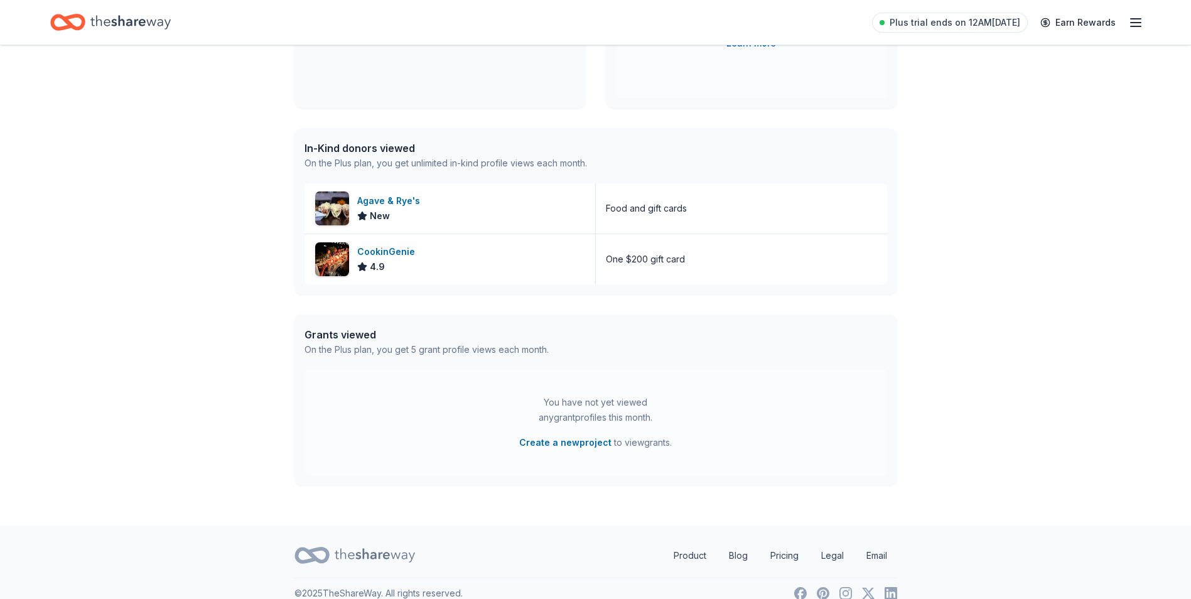
scroll to position [266, 0]
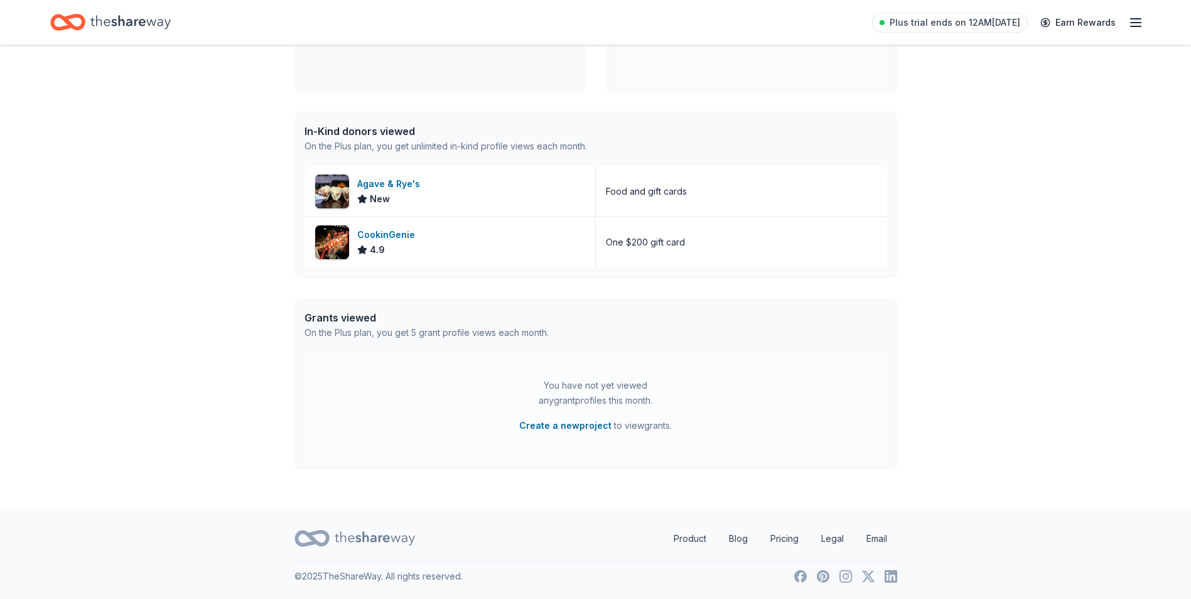
click at [390, 129] on div "In-Kind donors viewed" at bounding box center [445, 131] width 282 height 15
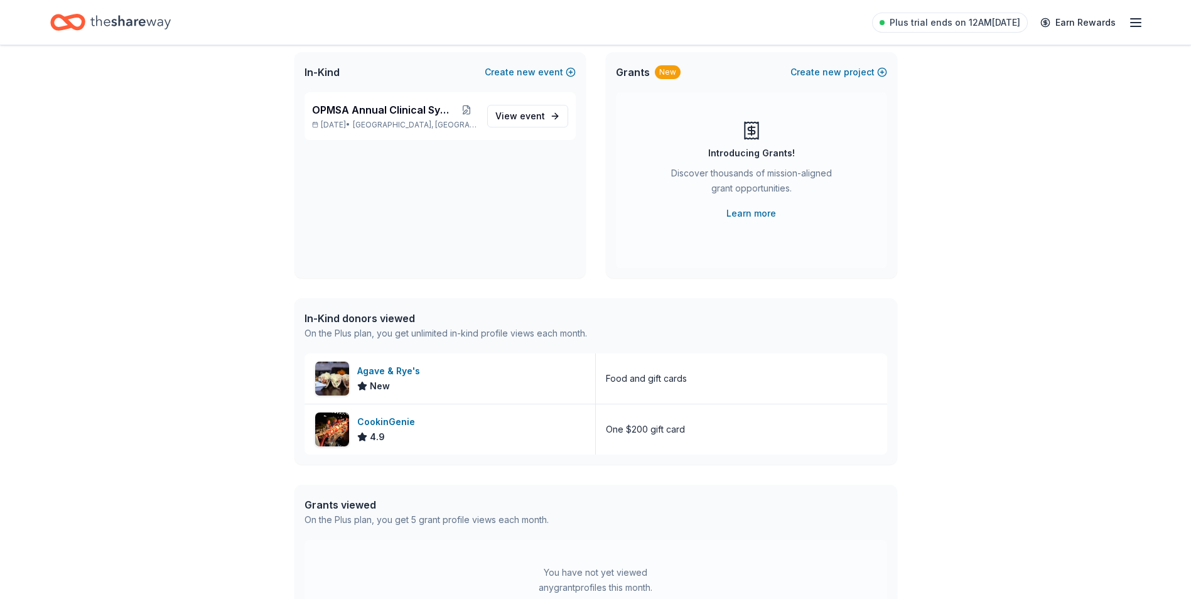
scroll to position [0, 0]
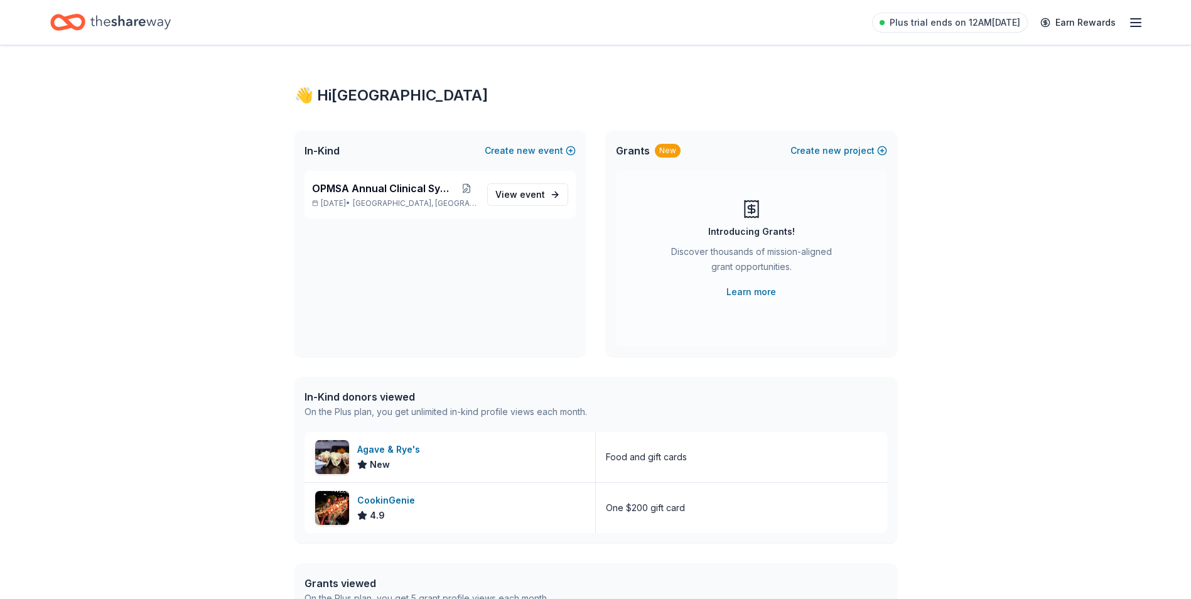
click at [117, 27] on icon "Home" at bounding box center [130, 22] width 80 height 26
click at [526, 194] on span "event" at bounding box center [532, 194] width 25 height 11
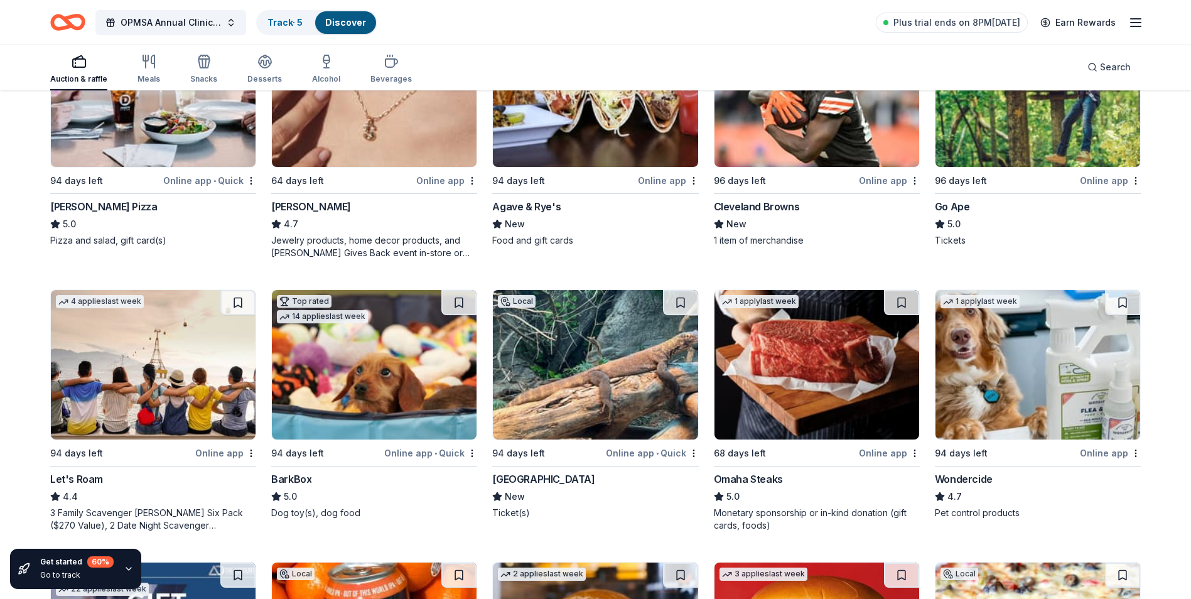
scroll to position [502, 0]
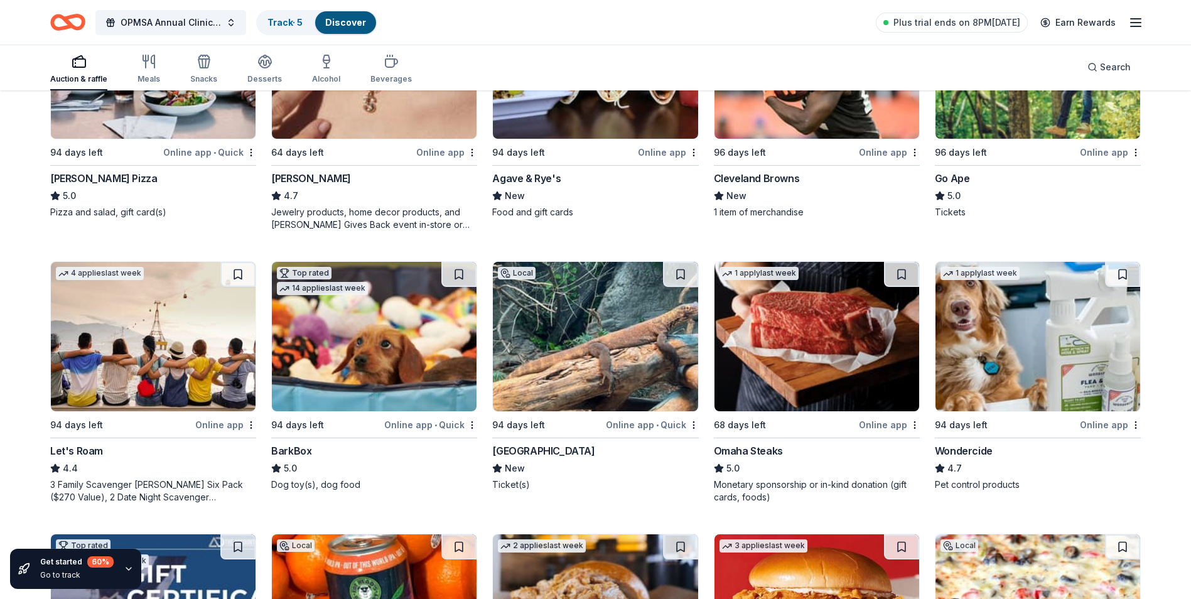
click at [308, 269] on div "Top rated" at bounding box center [304, 273] width 55 height 13
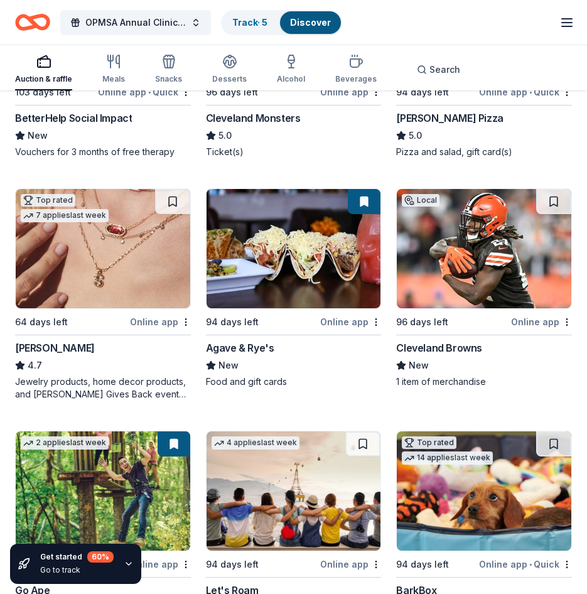
click at [74, 234] on img at bounding box center [103, 248] width 175 height 119
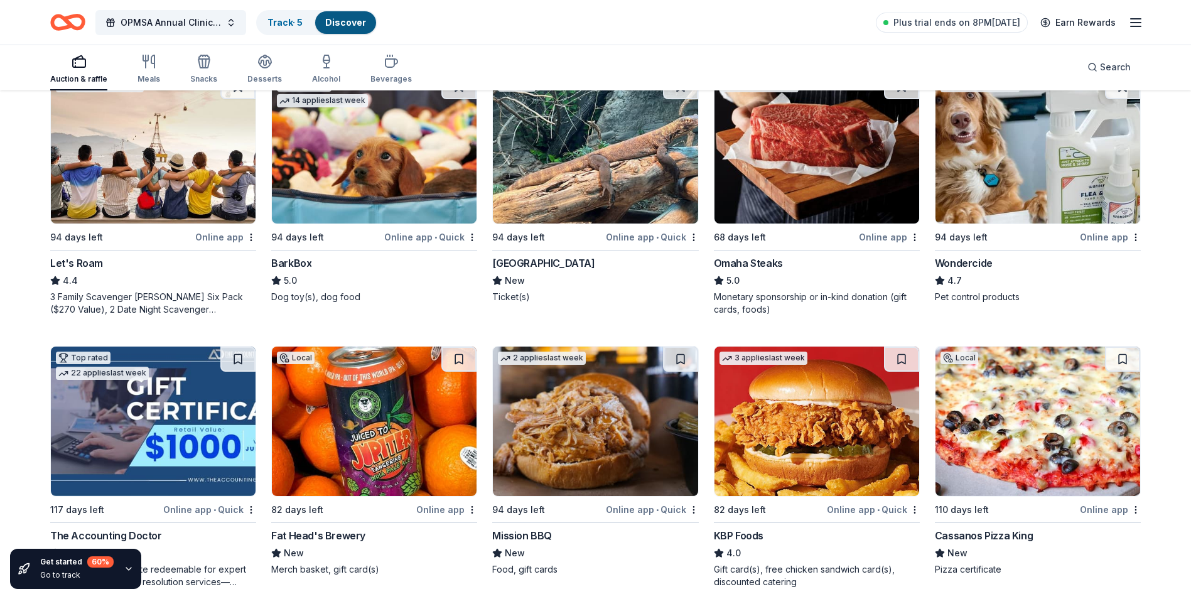
scroll to position [691, 0]
click at [549, 261] on div "Cincinnati Zoo & Botanical Garden" at bounding box center [543, 262] width 102 height 15
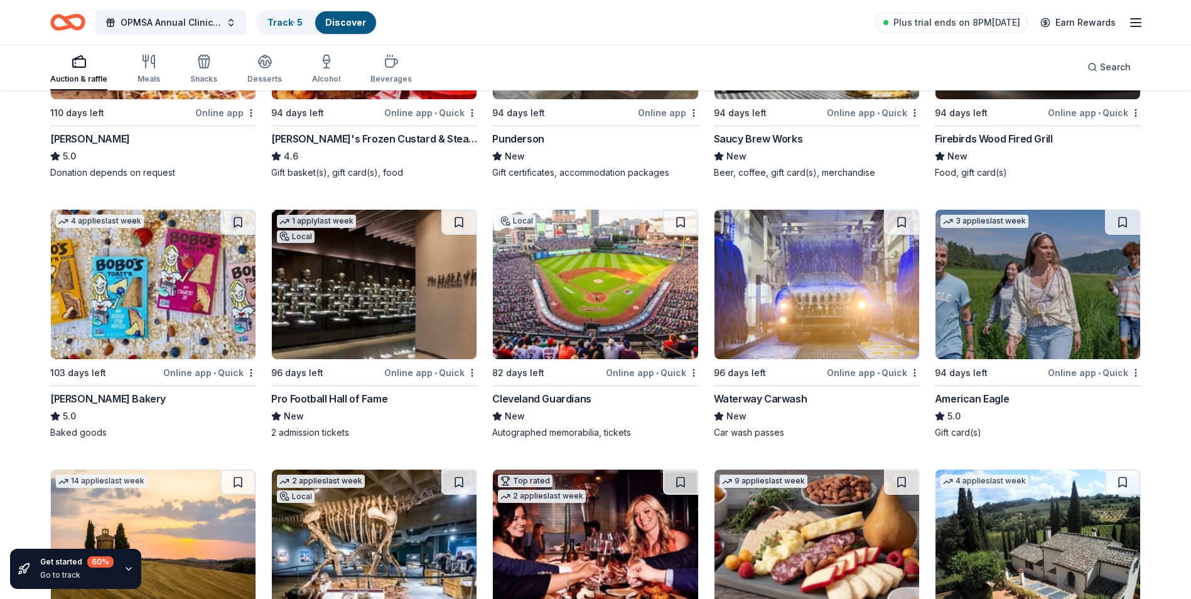
scroll to position [1632, 0]
click at [604, 281] on img at bounding box center [595, 283] width 205 height 149
click at [342, 315] on img at bounding box center [374, 283] width 205 height 149
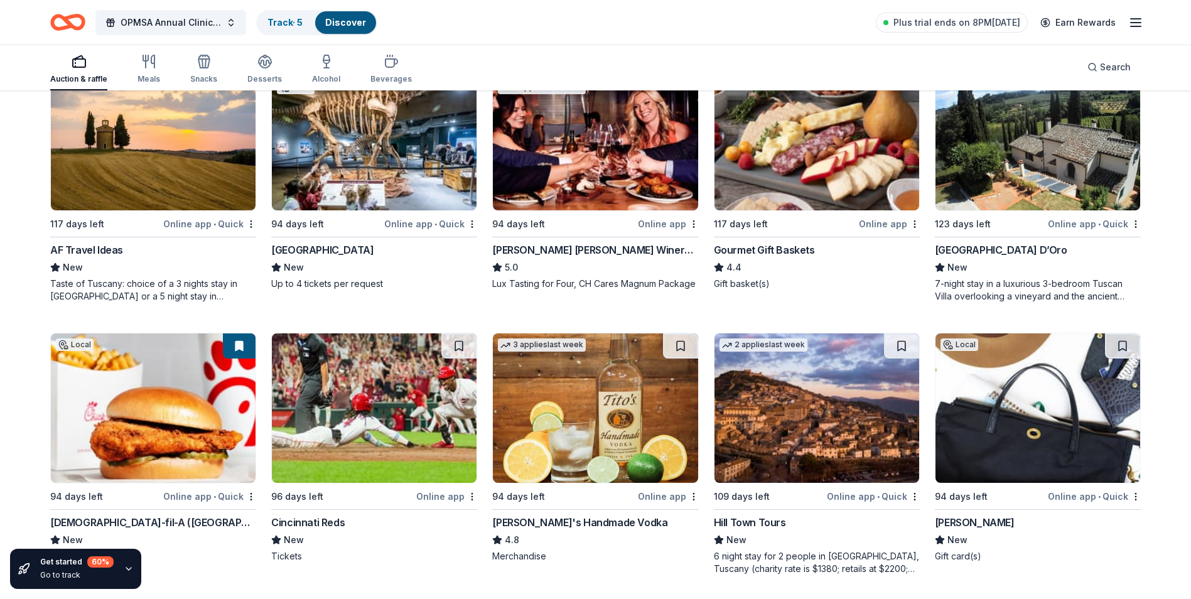
scroll to position [2072, 0]
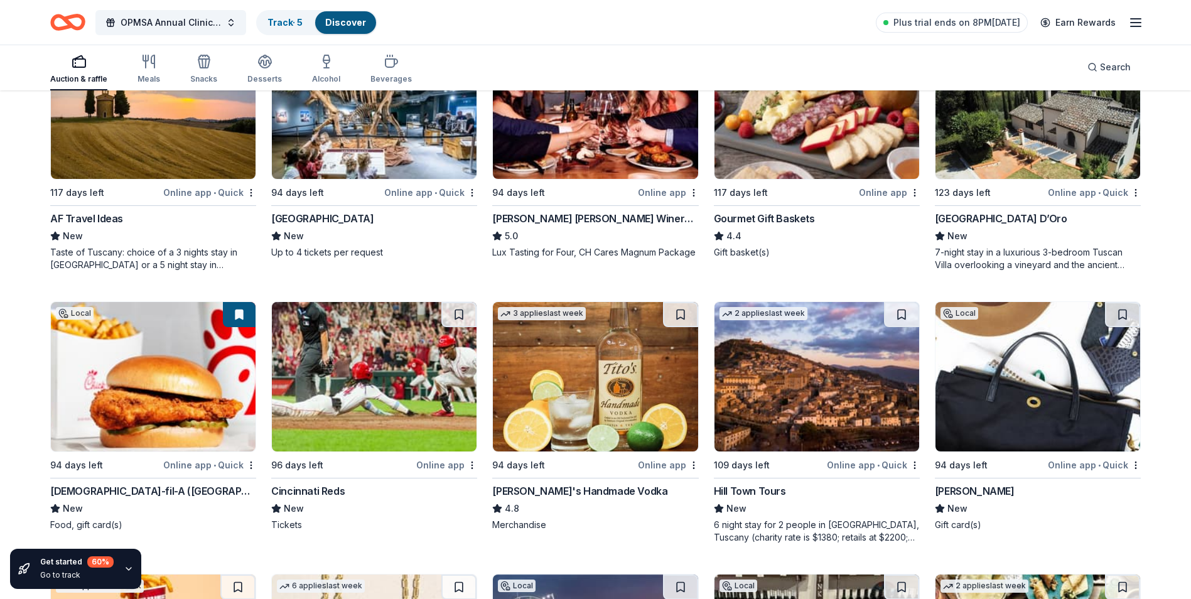
click at [330, 431] on img at bounding box center [374, 376] width 205 height 149
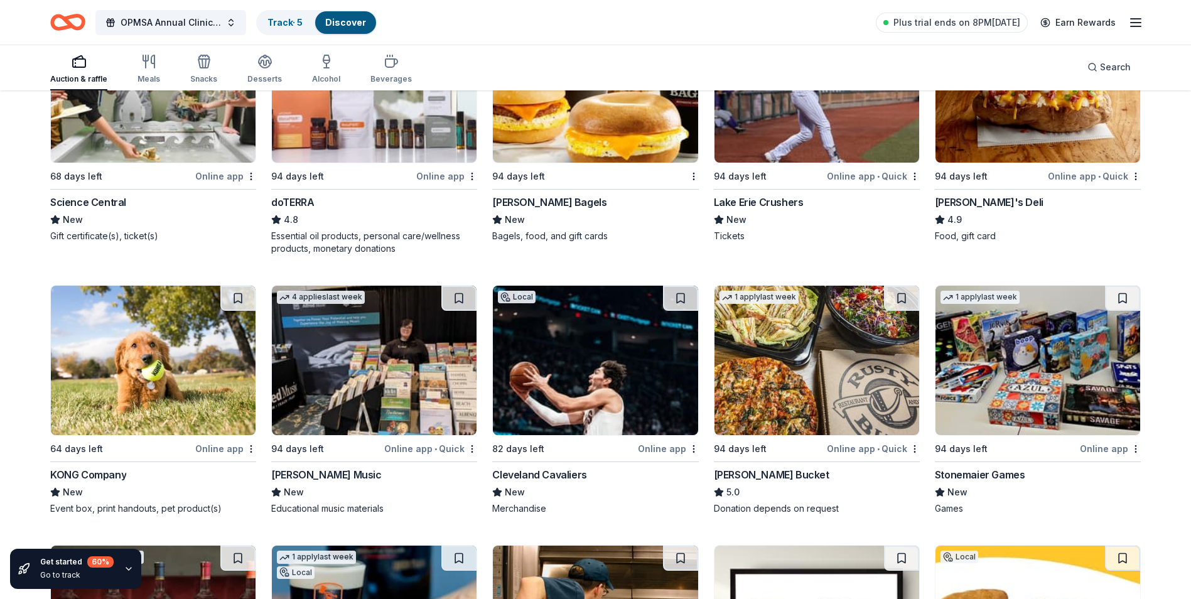
scroll to position [3704, 0]
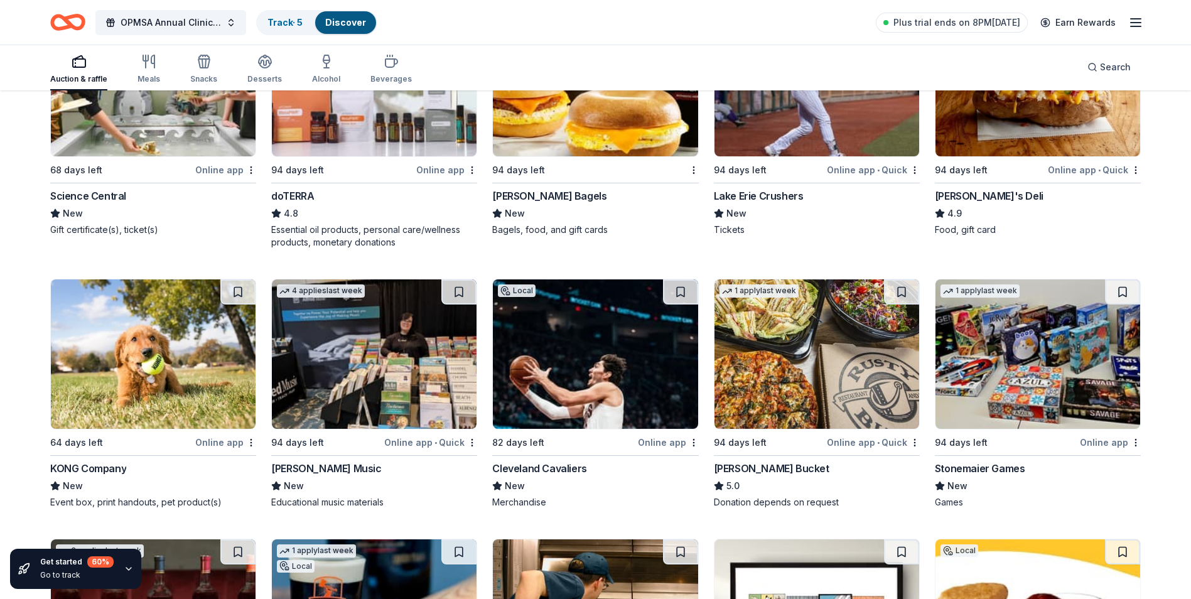
click at [531, 470] on div "Cleveland Cavaliers" at bounding box center [539, 468] width 94 height 15
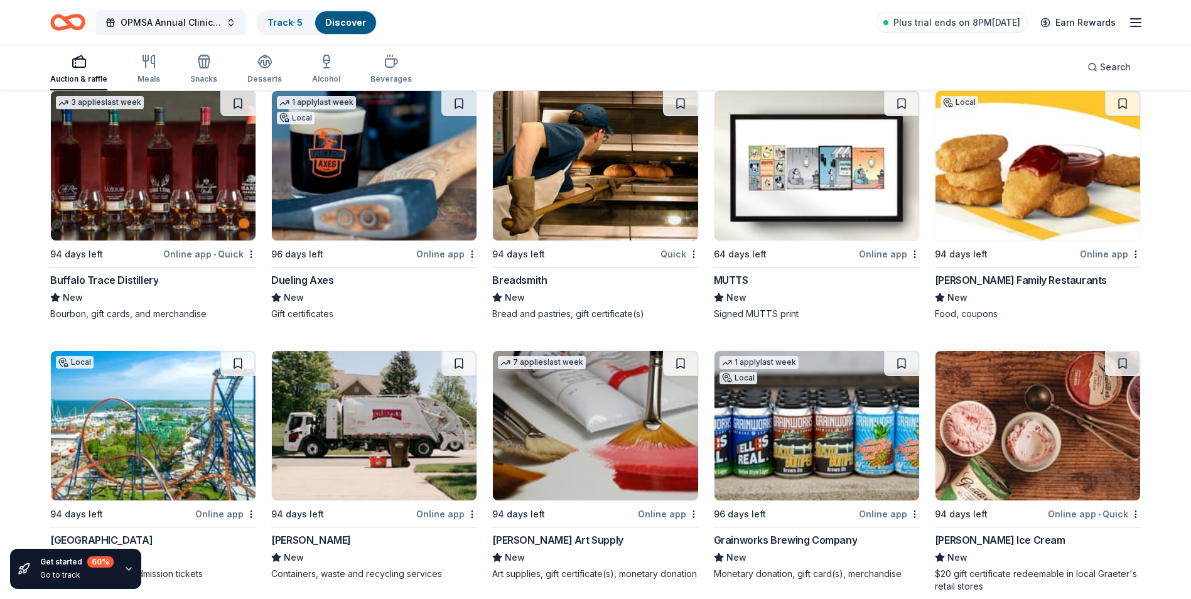
scroll to position [4225, 0]
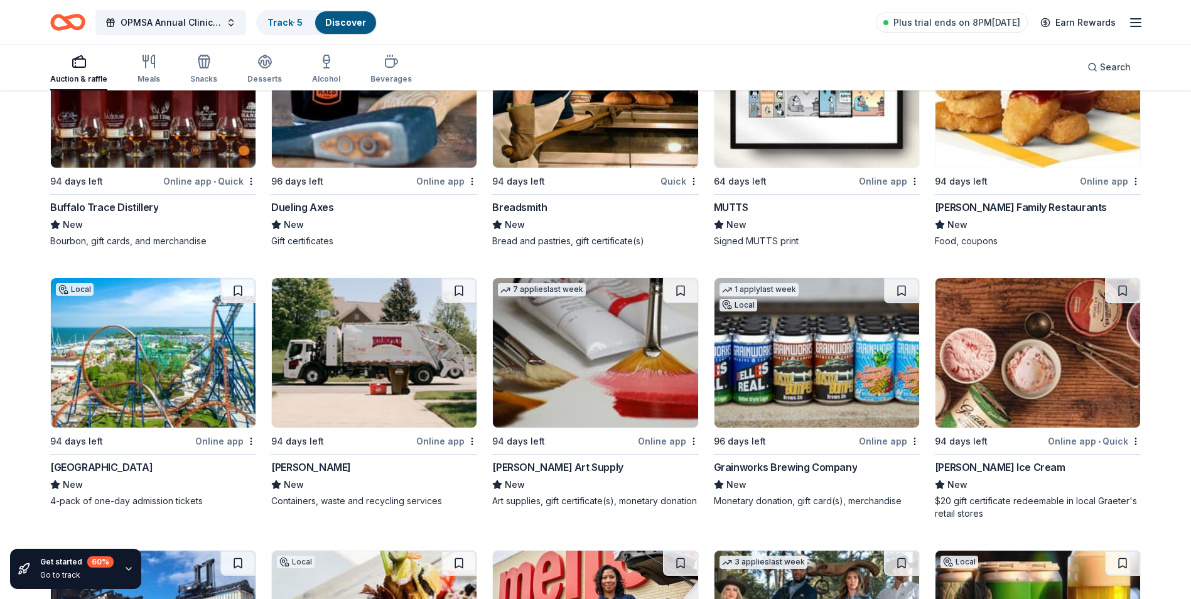
click at [82, 470] on div "Cedar Point" at bounding box center [101, 467] width 102 height 15
click at [967, 466] on div "[PERSON_NAME] Ice Cream" at bounding box center [1000, 467] width 131 height 15
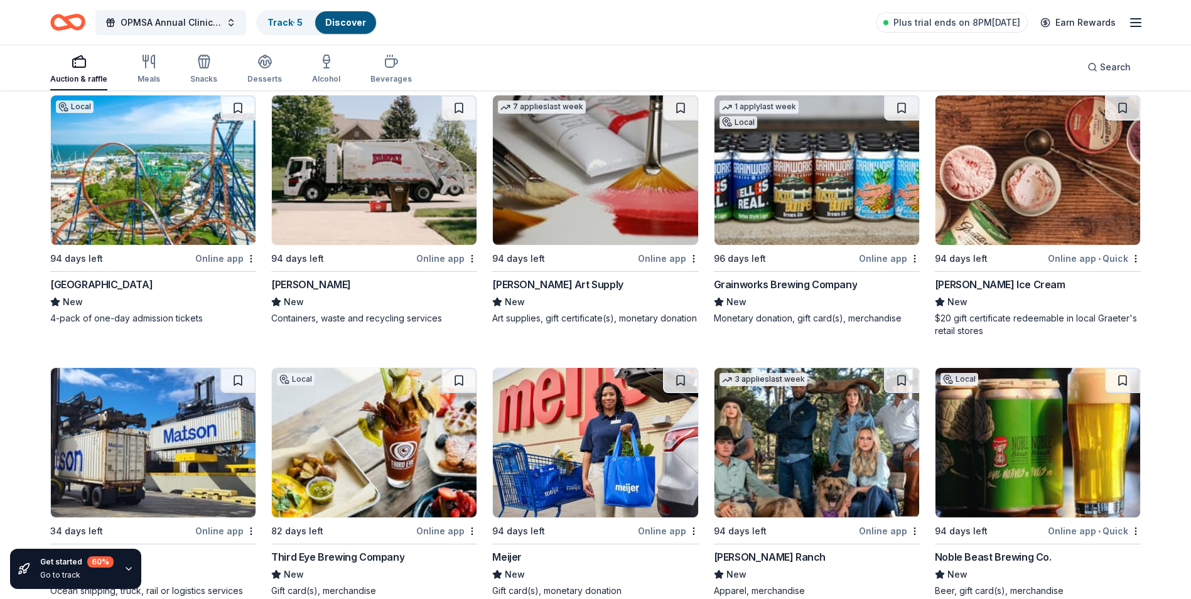
scroll to position [4506, 0]
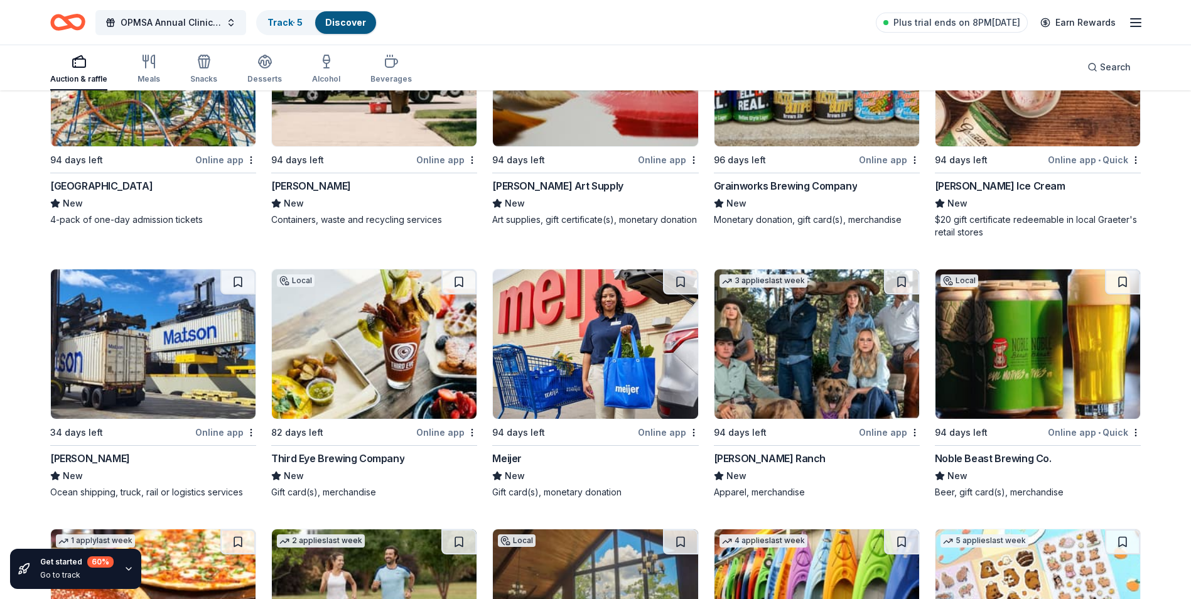
click at [589, 362] on img at bounding box center [595, 343] width 205 height 149
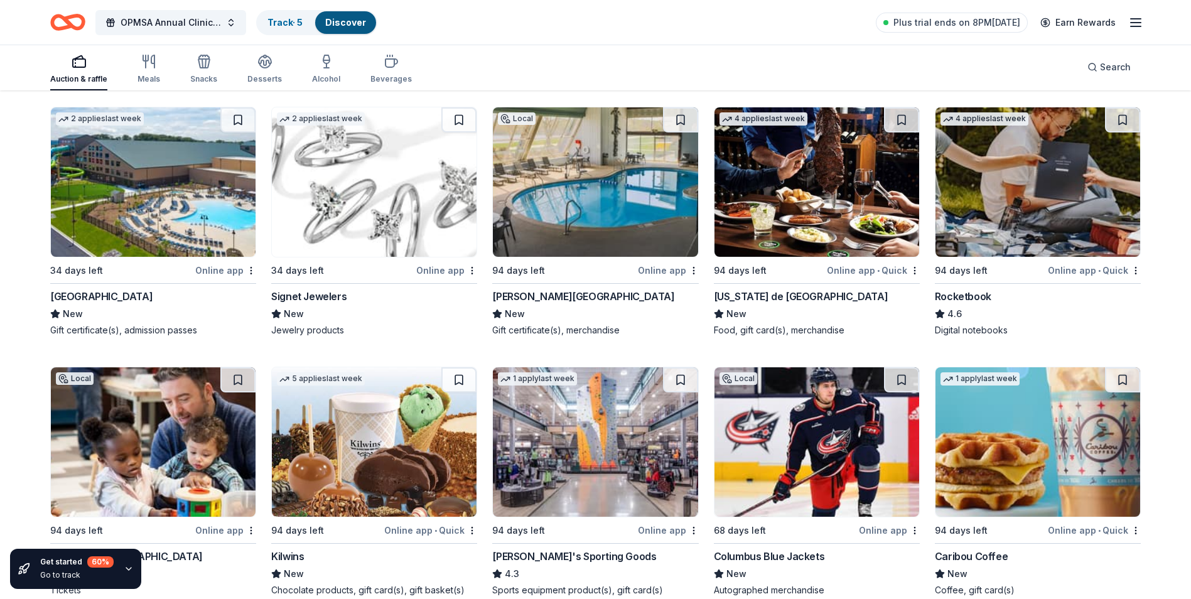
scroll to position [5759, 0]
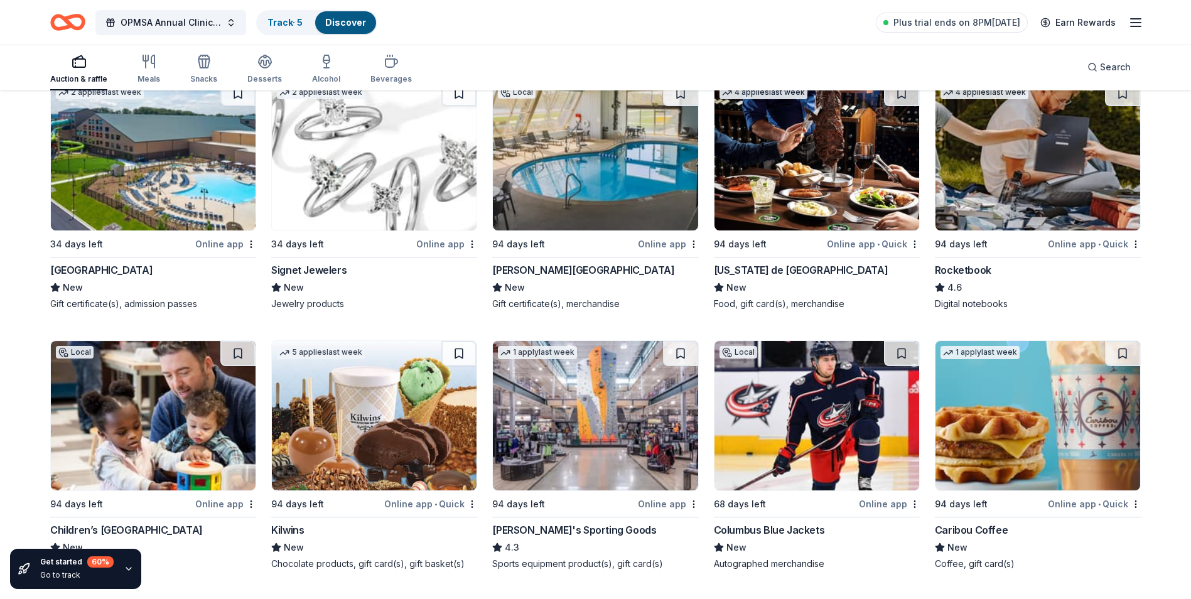
click at [746, 265] on div "Texas de Brazil" at bounding box center [801, 269] width 175 height 15
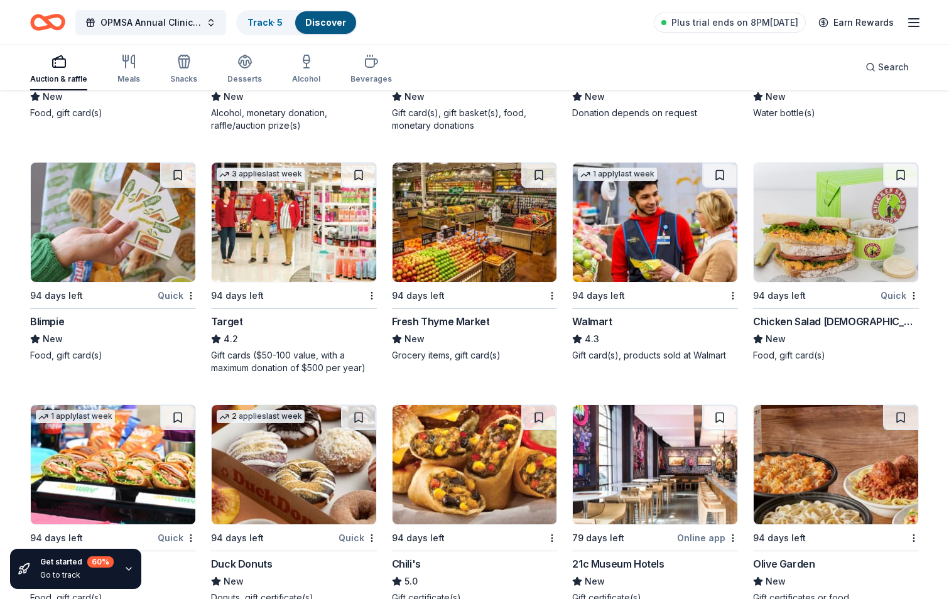
scroll to position [8205, 0]
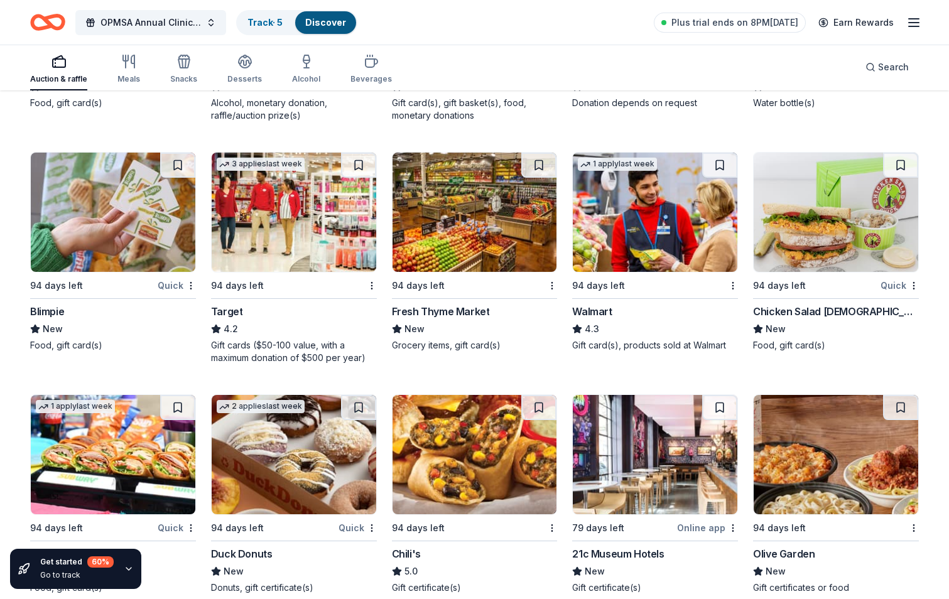
click at [237, 309] on div "Target" at bounding box center [227, 311] width 32 height 15
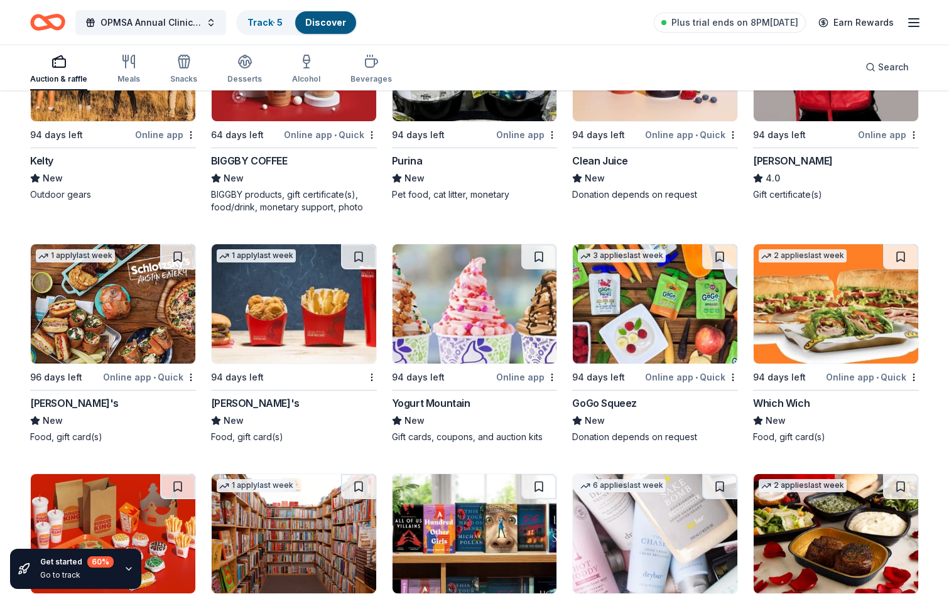
scroll to position [9209, 0]
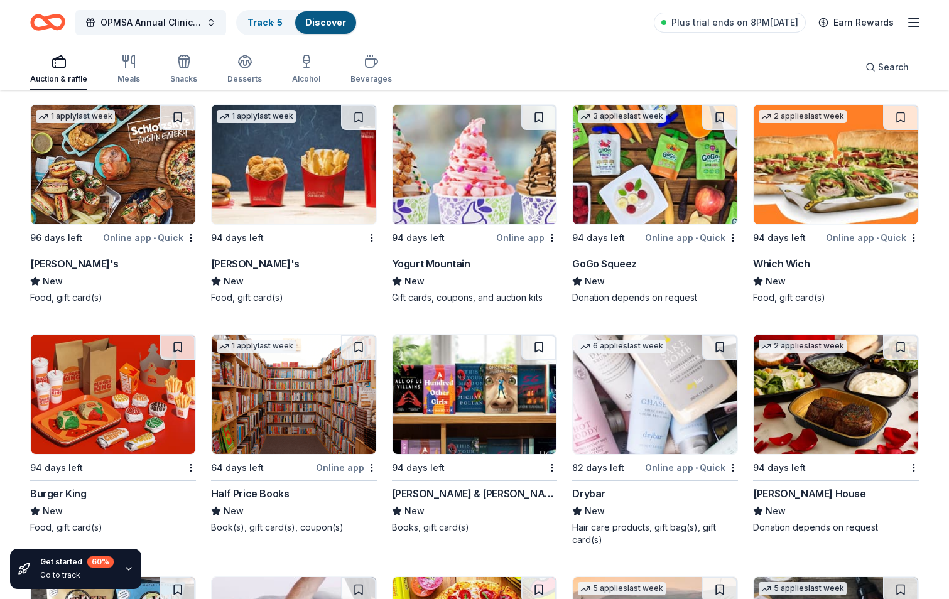
click at [440, 490] on div "Barnes & Noble" at bounding box center [475, 493] width 166 height 15
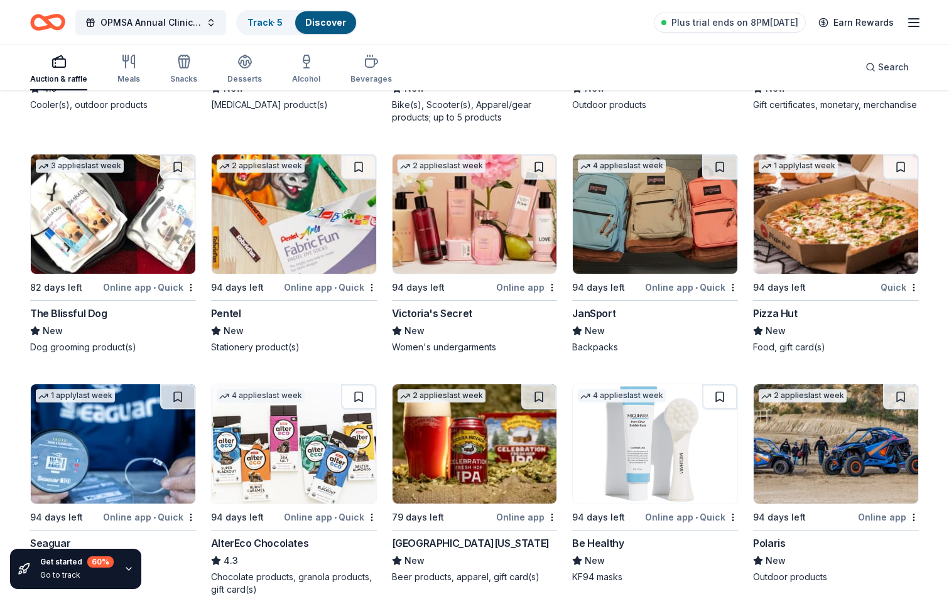
scroll to position [10118, 0]
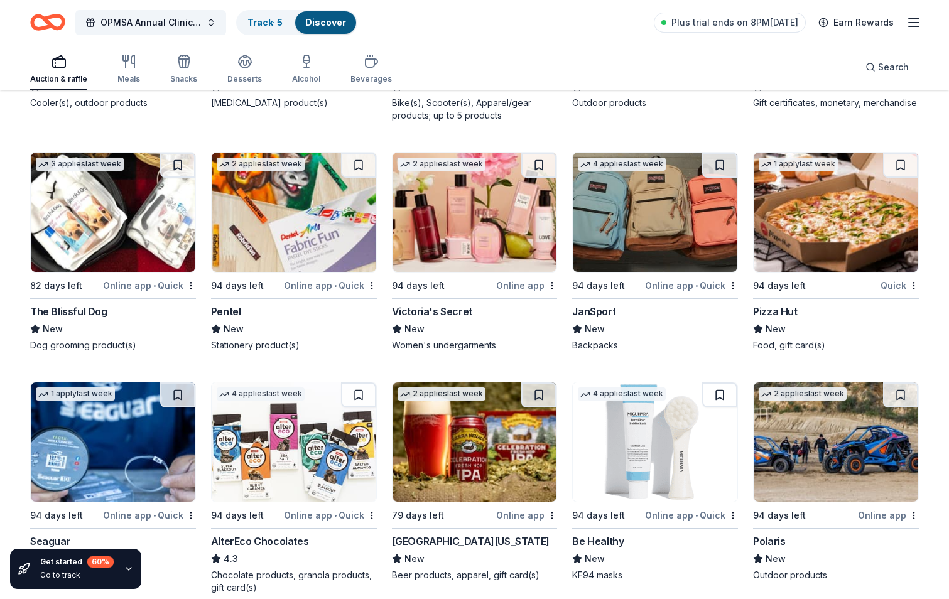
click at [608, 308] on div "JanSport" at bounding box center [593, 311] width 43 height 15
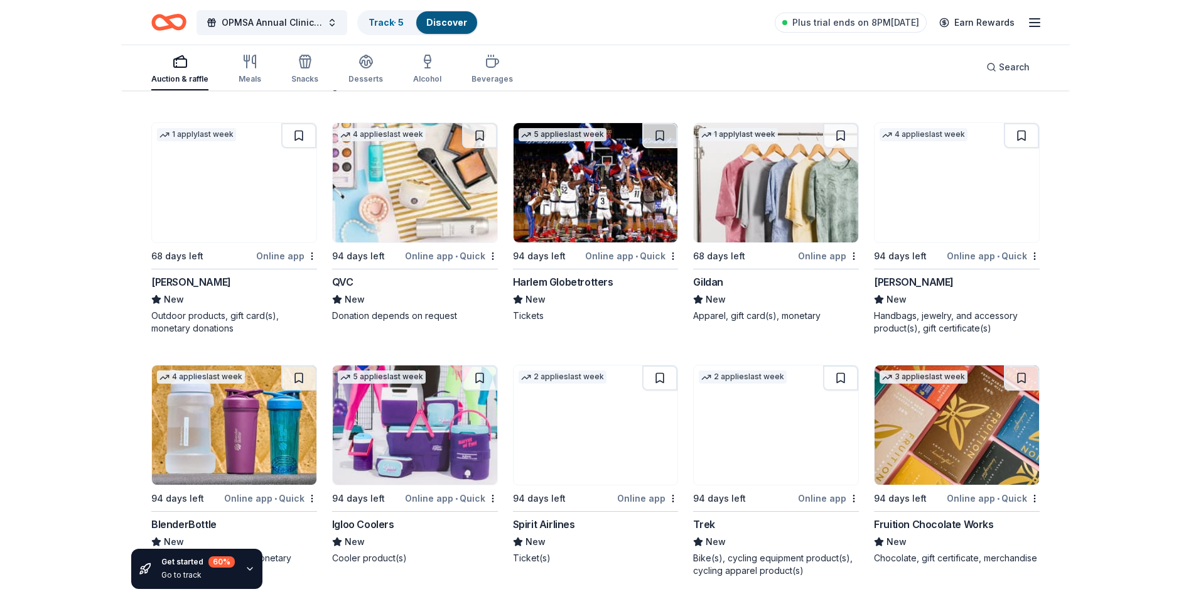
scroll to position [10698, 0]
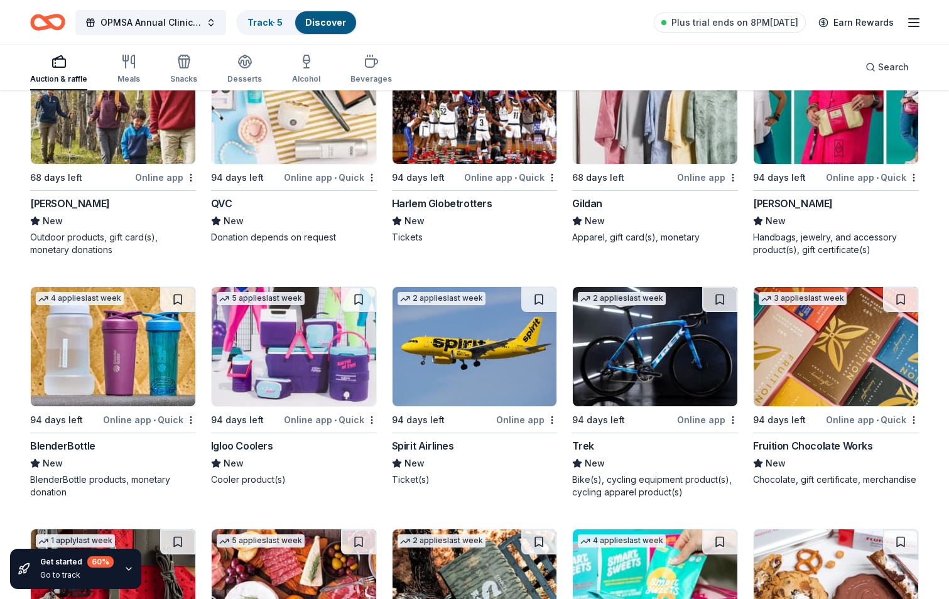
click at [61, 444] on div "BlenderBottle" at bounding box center [62, 445] width 65 height 15
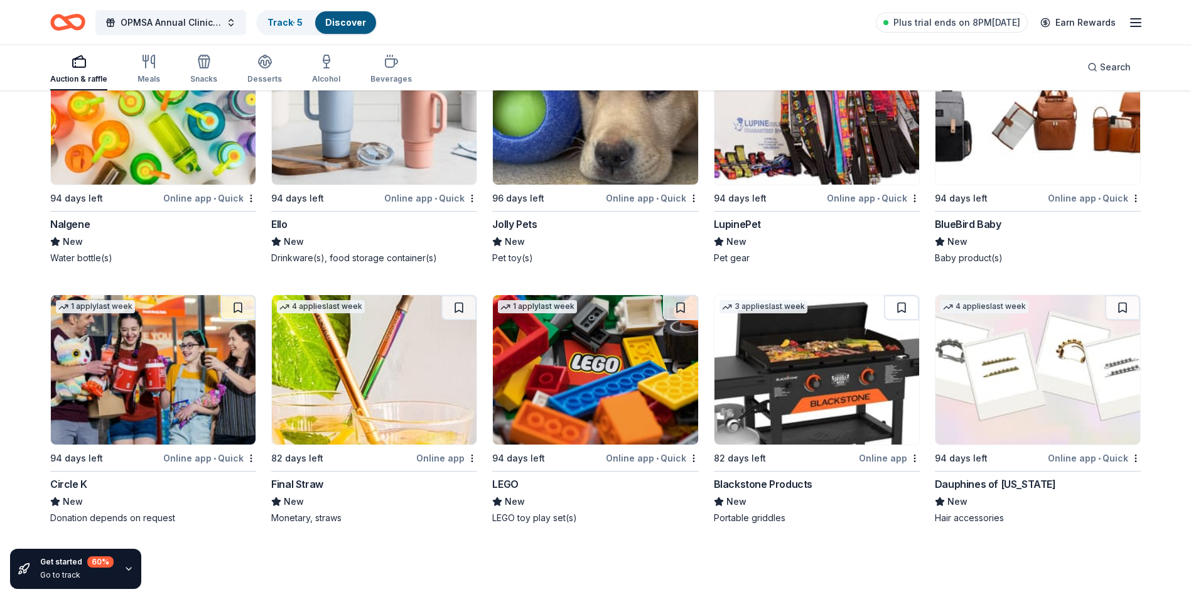
scroll to position [12835, 0]
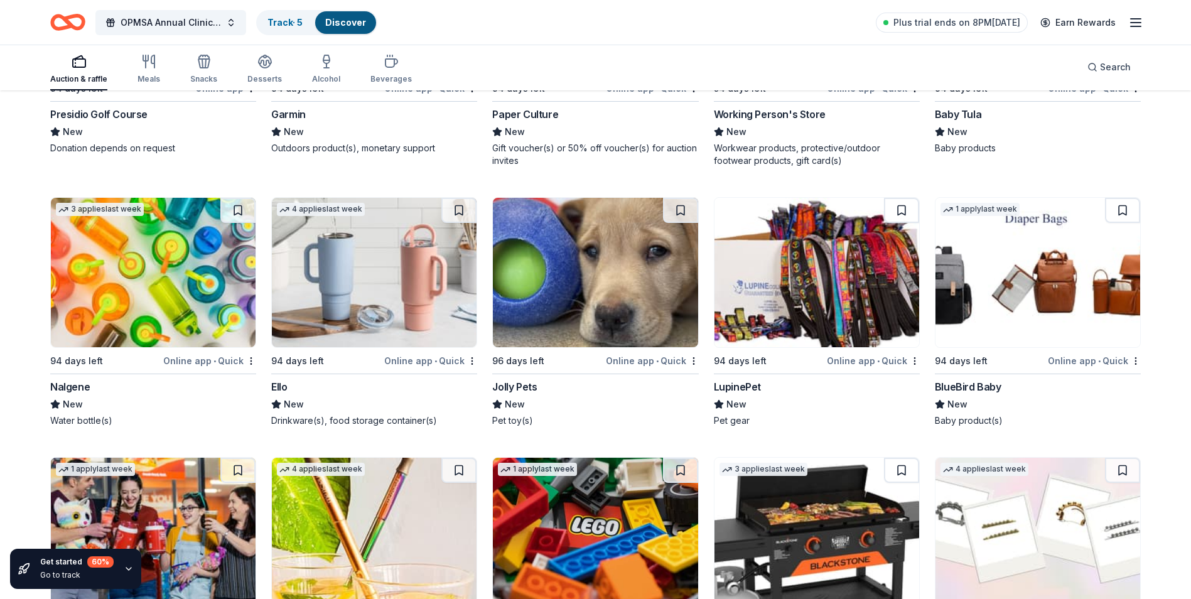
click at [523, 385] on div "Jolly Pets" at bounding box center [514, 386] width 45 height 15
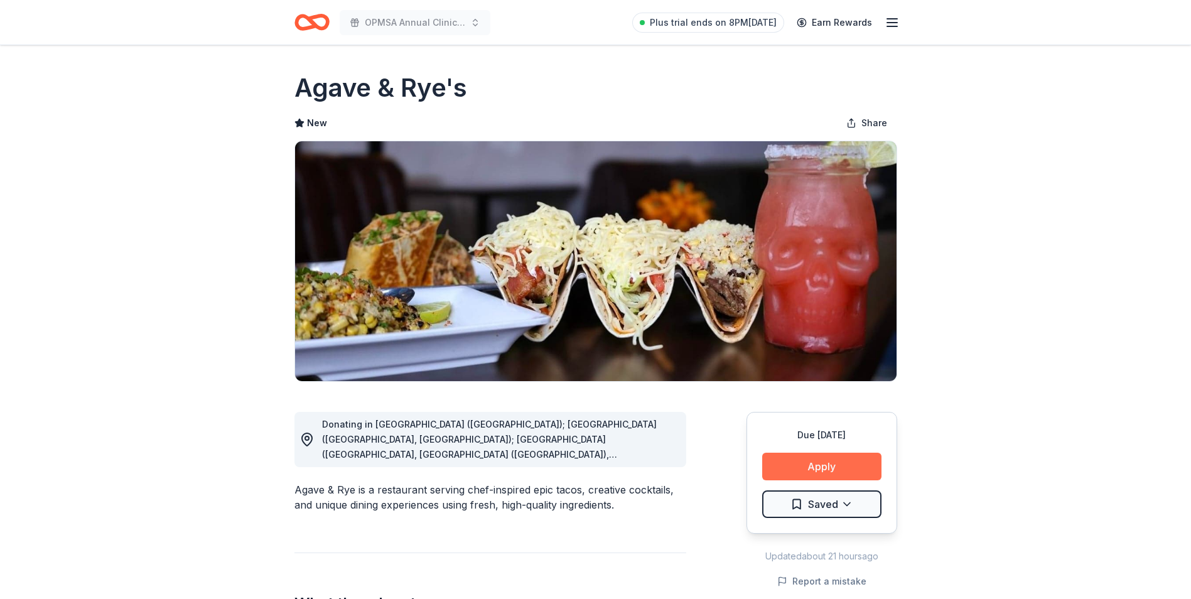
click at [833, 467] on button "Apply" at bounding box center [821, 467] width 119 height 28
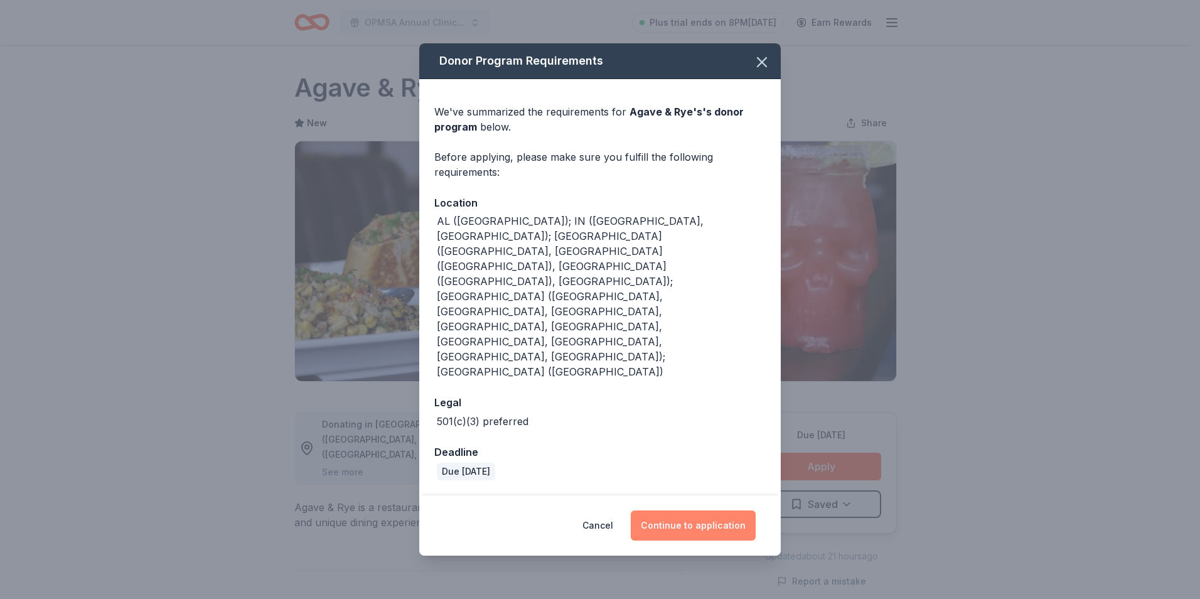
click at [710, 510] on button "Continue to application" at bounding box center [693, 525] width 125 height 30
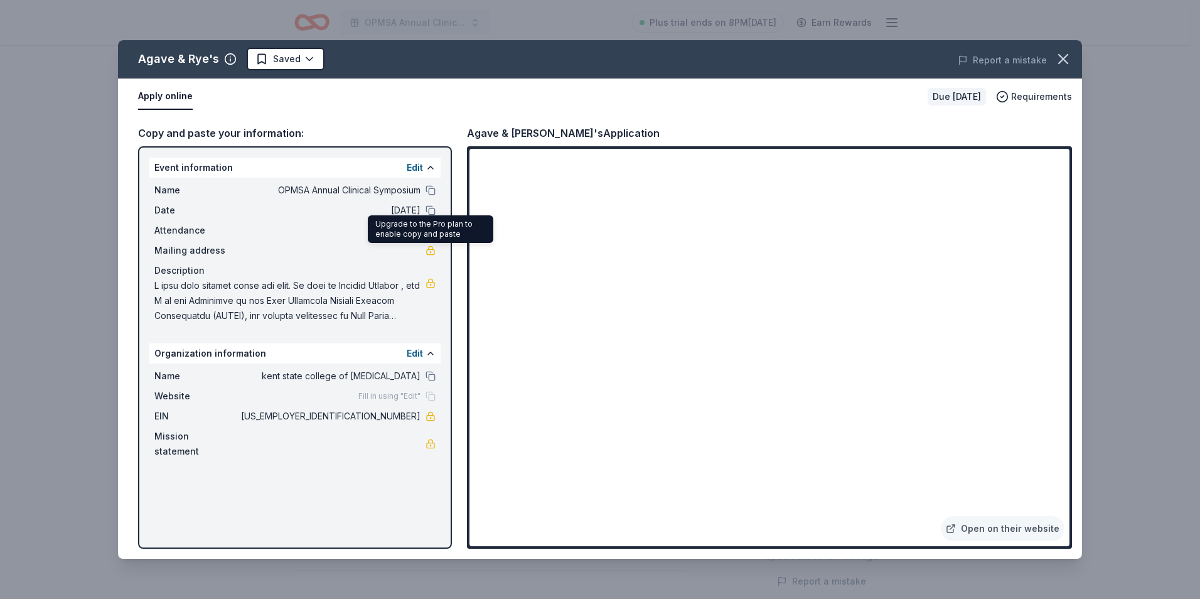
click at [433, 253] on link at bounding box center [431, 250] width 10 height 10
click at [977, 528] on link "Open on their website" at bounding box center [1003, 528] width 124 height 25
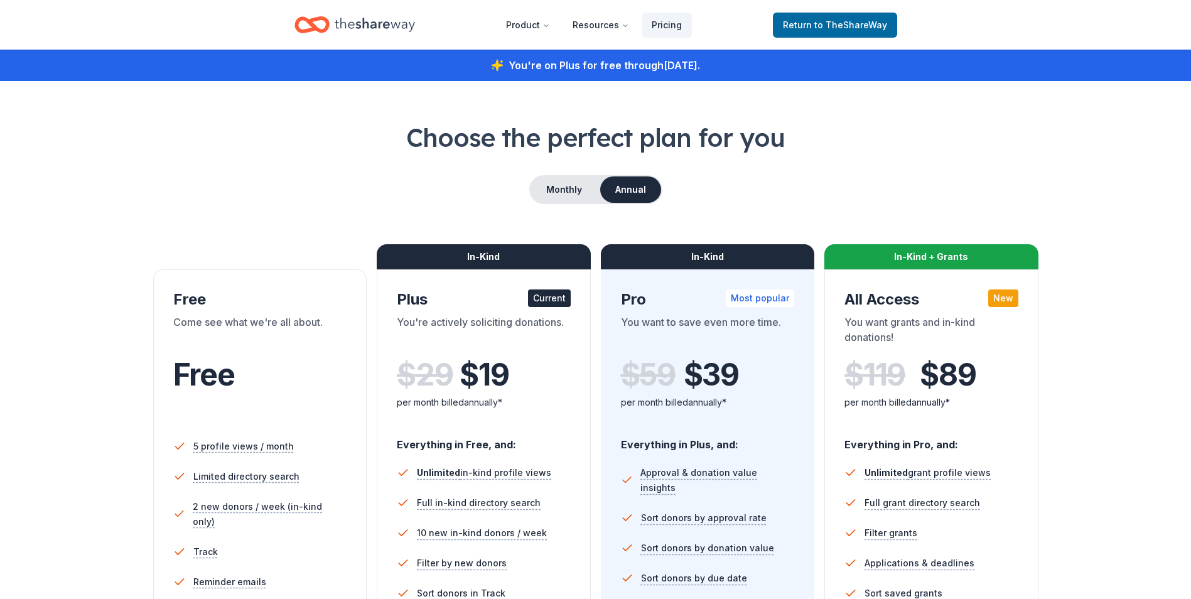
scroll to position [63, 0]
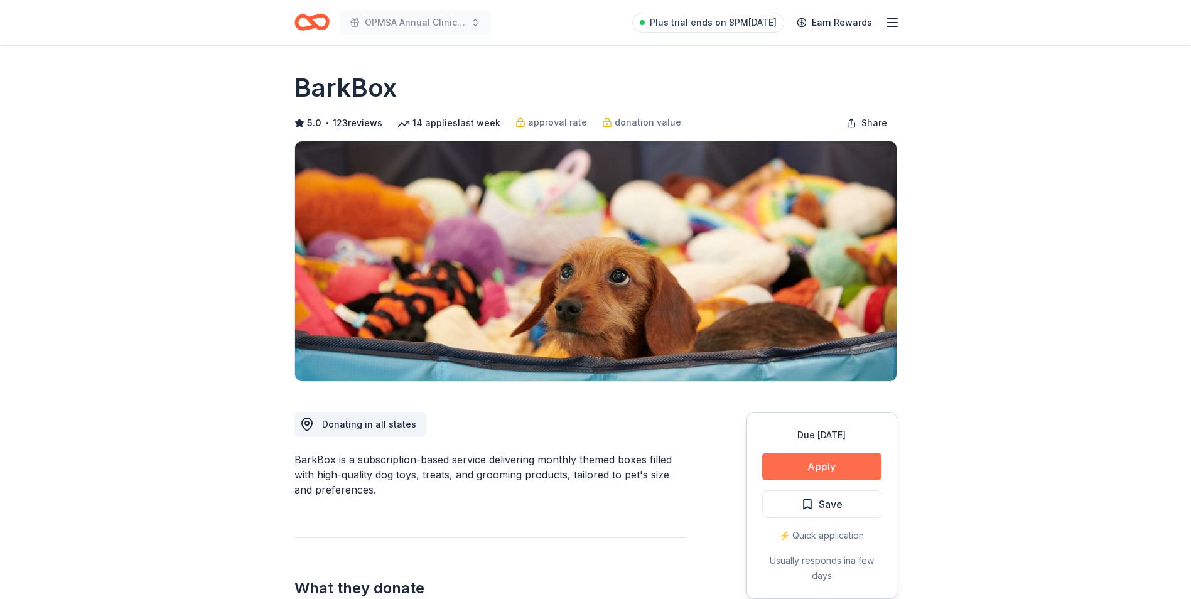
click at [834, 468] on button "Apply" at bounding box center [821, 467] width 119 height 28
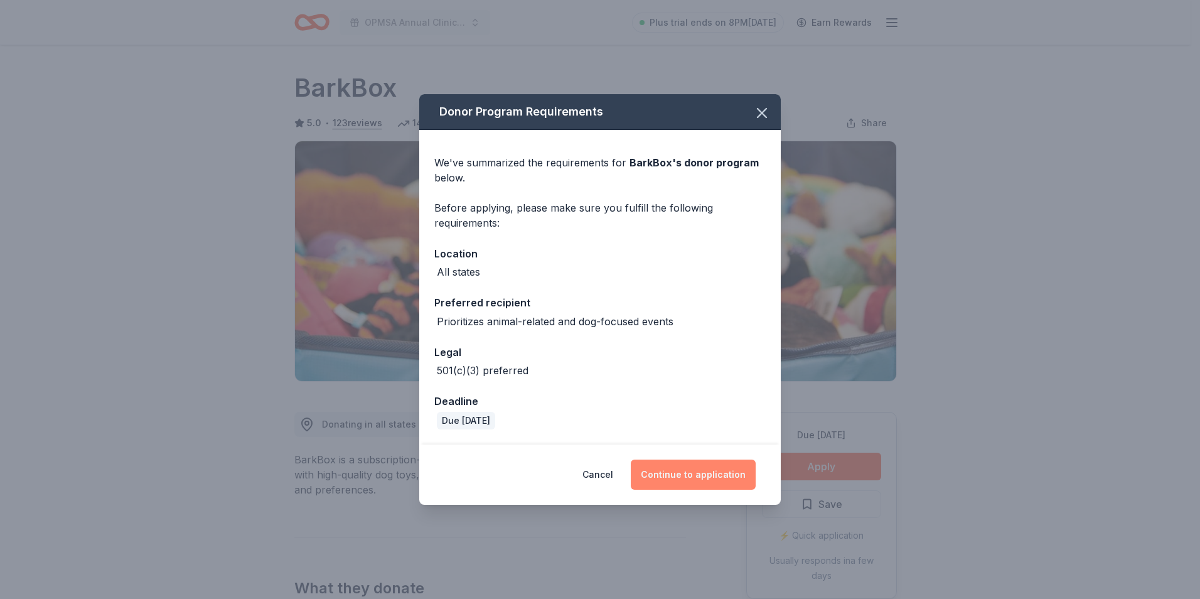
click at [676, 472] on button "Continue to application" at bounding box center [693, 475] width 125 height 30
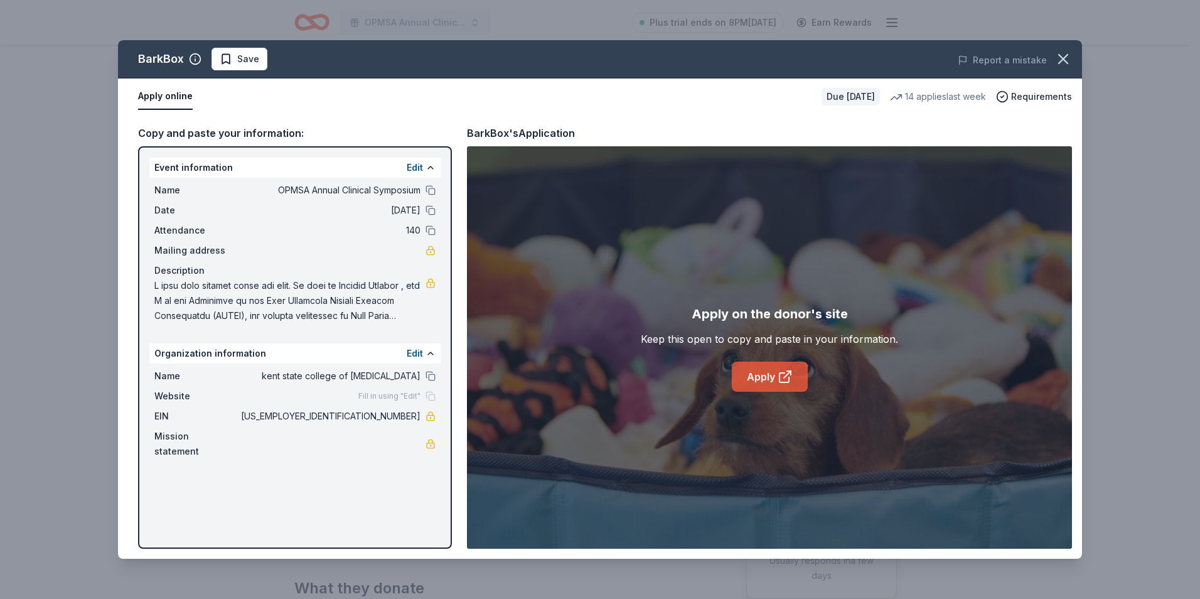
click at [777, 379] on link "Apply" at bounding box center [770, 377] width 76 height 30
click at [1059, 55] on icon "button" at bounding box center [1063, 59] width 9 height 9
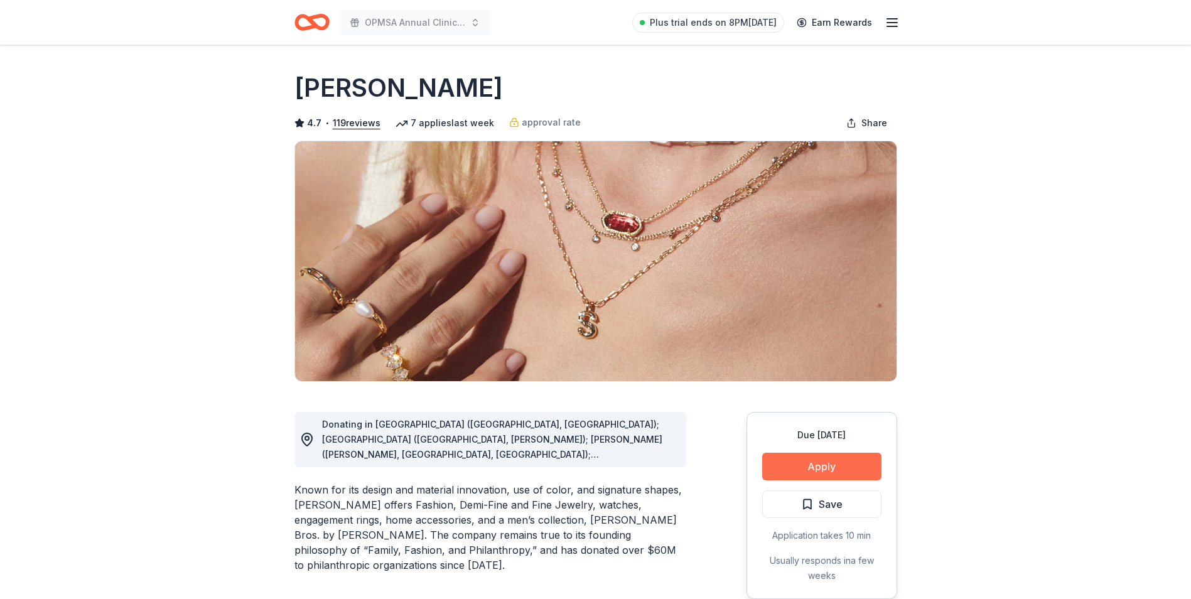
click at [810, 471] on button "Apply" at bounding box center [821, 467] width 119 height 28
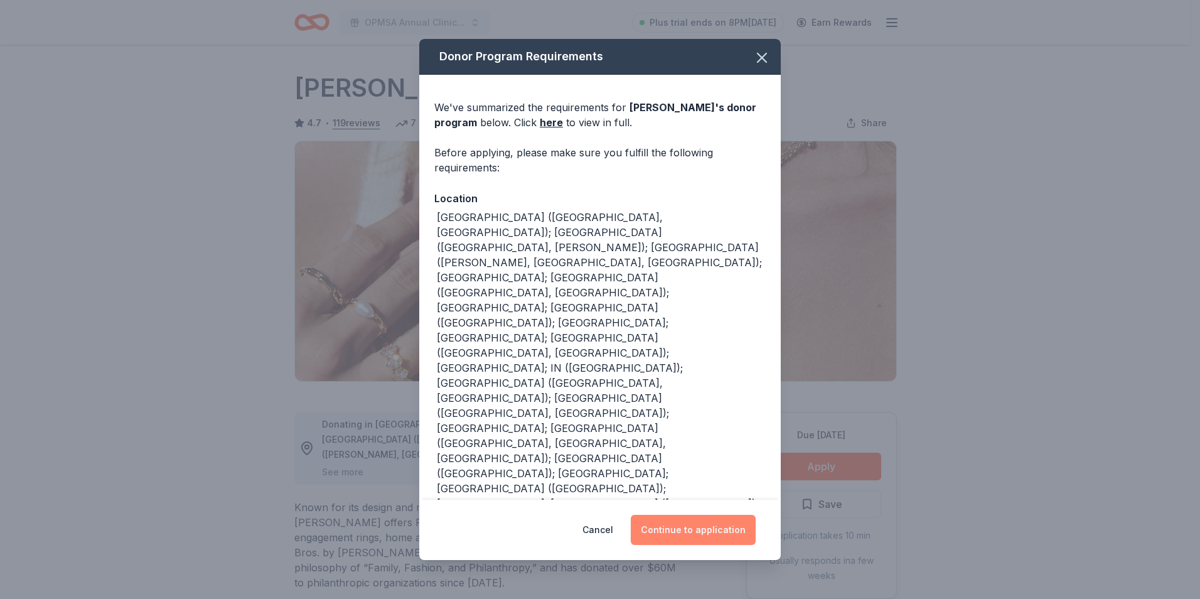
click at [700, 532] on button "Continue to application" at bounding box center [693, 530] width 125 height 30
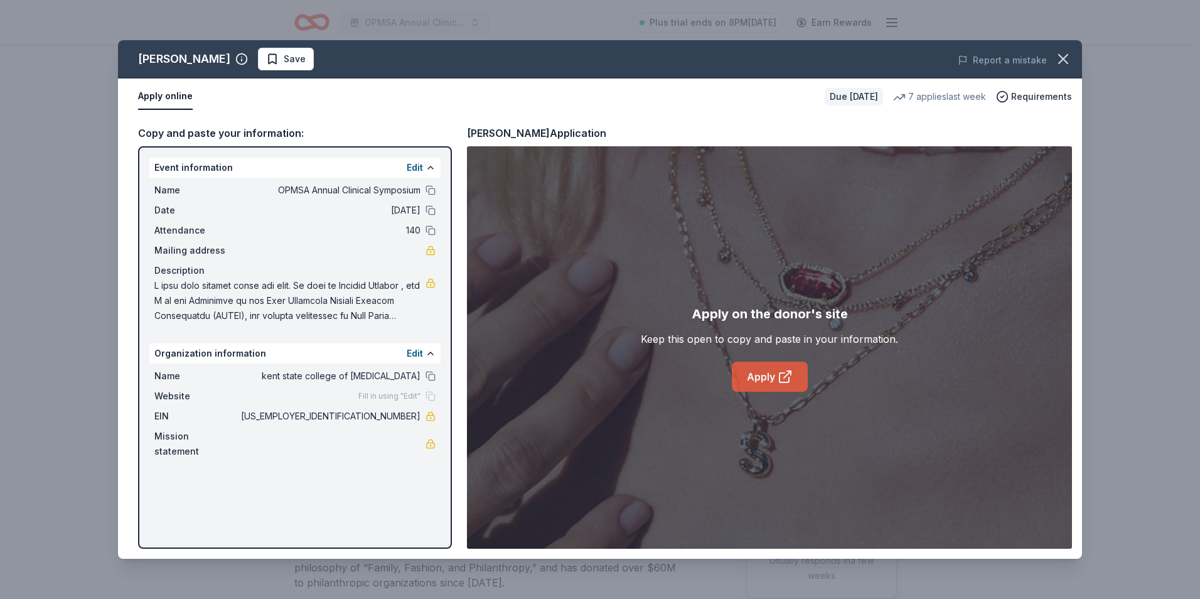
click at [787, 370] on icon at bounding box center [785, 376] width 15 height 15
click at [1053, 59] on button "button" at bounding box center [1064, 59] width 28 height 28
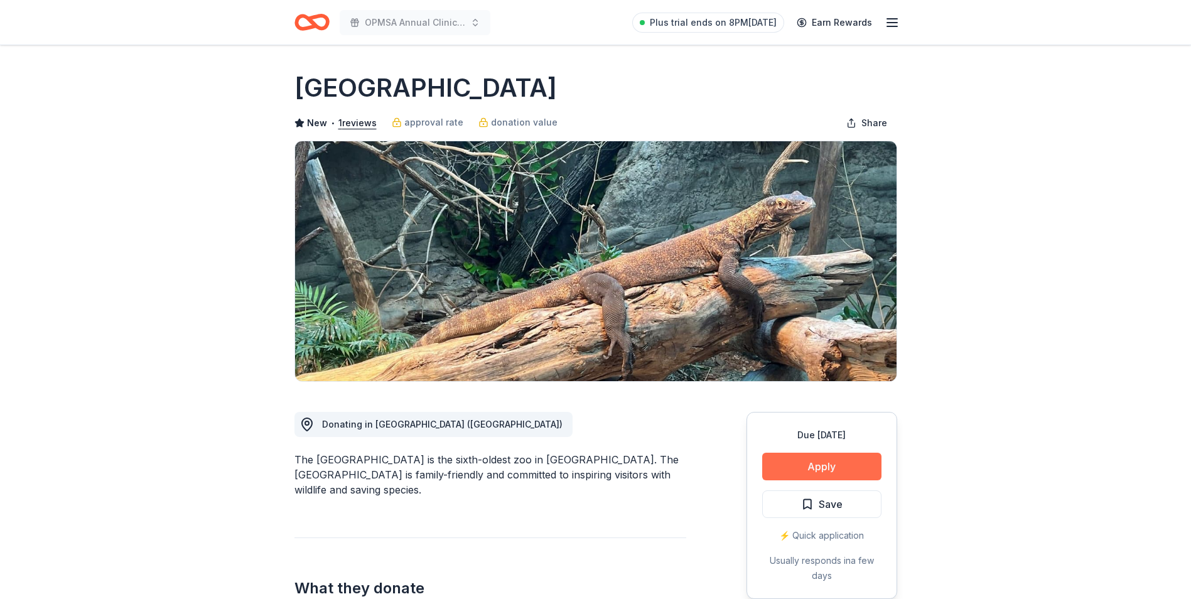
click at [832, 466] on button "Apply" at bounding box center [821, 467] width 119 height 28
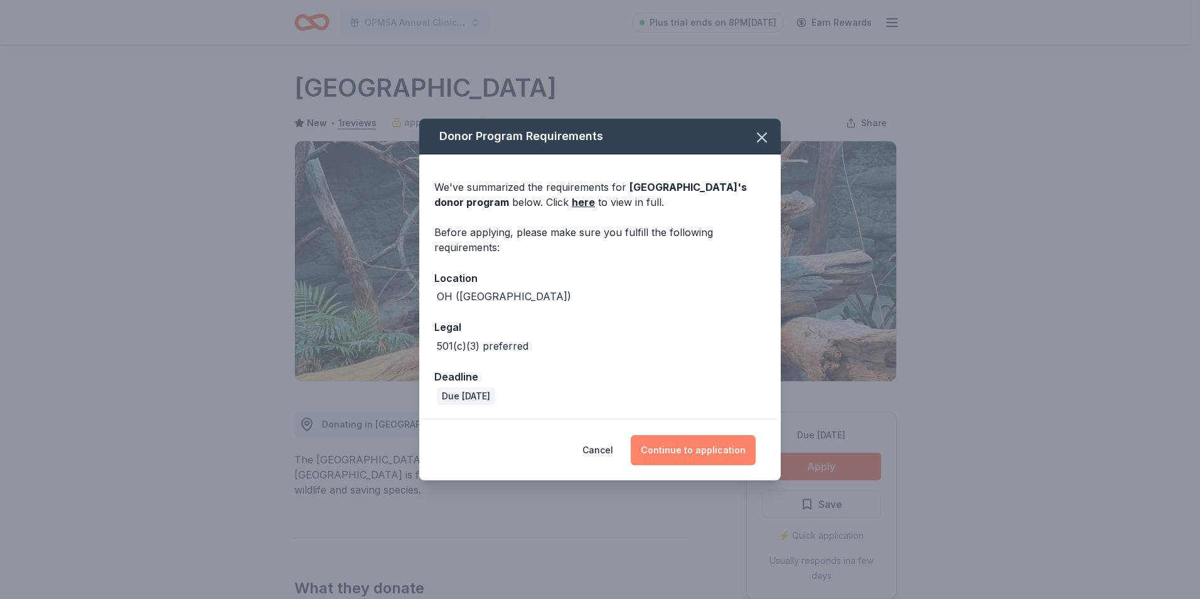
click at [738, 447] on button "Continue to application" at bounding box center [693, 450] width 125 height 30
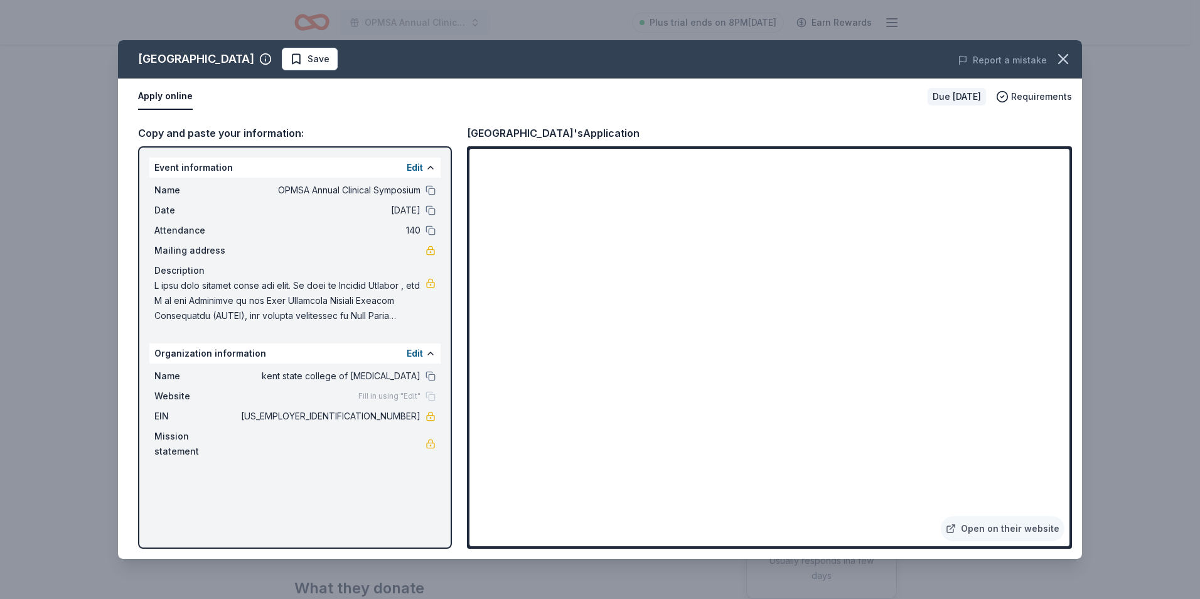
drag, startPoint x: 135, startPoint y: 56, endPoint x: 222, endPoint y: 56, distance: 87.3
click at [188, 56] on div "[GEOGRAPHIC_DATA] Save" at bounding box center [407, 59] width 579 height 23
drag, startPoint x: 323, startPoint y: 57, endPoint x: 213, endPoint y: 55, distance: 109.9
click at [215, 55] on div "[GEOGRAPHIC_DATA]" at bounding box center [196, 59] width 116 height 20
click at [176, 58] on div "Cincinnati Zoo & Botanical Garden" at bounding box center [196, 59] width 116 height 20
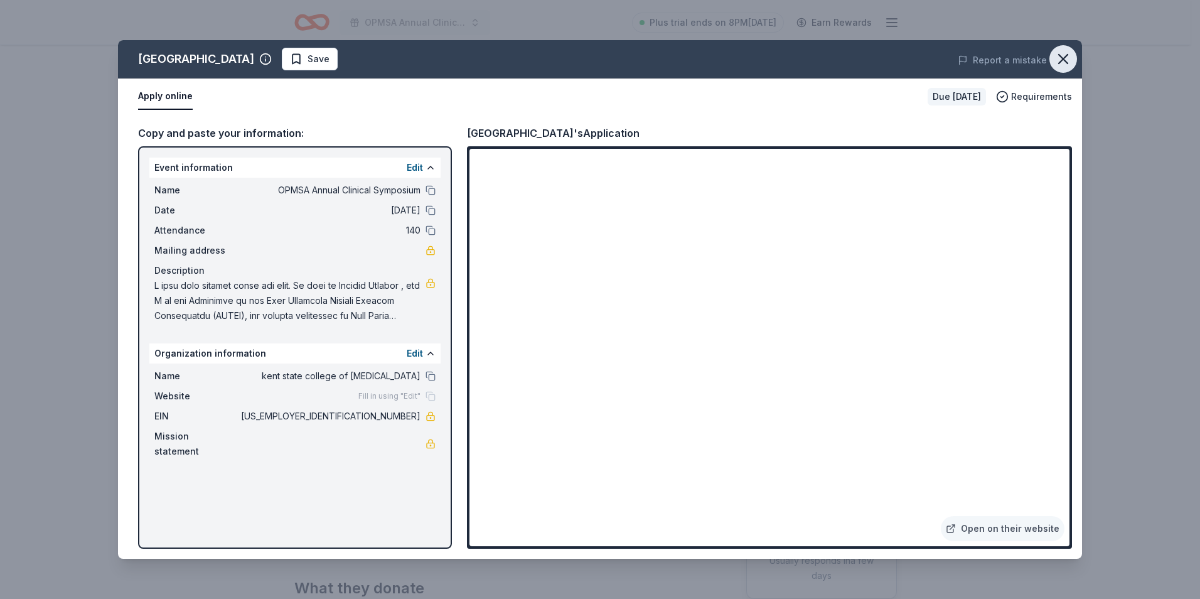
click at [1063, 55] on icon "button" at bounding box center [1064, 59] width 18 height 18
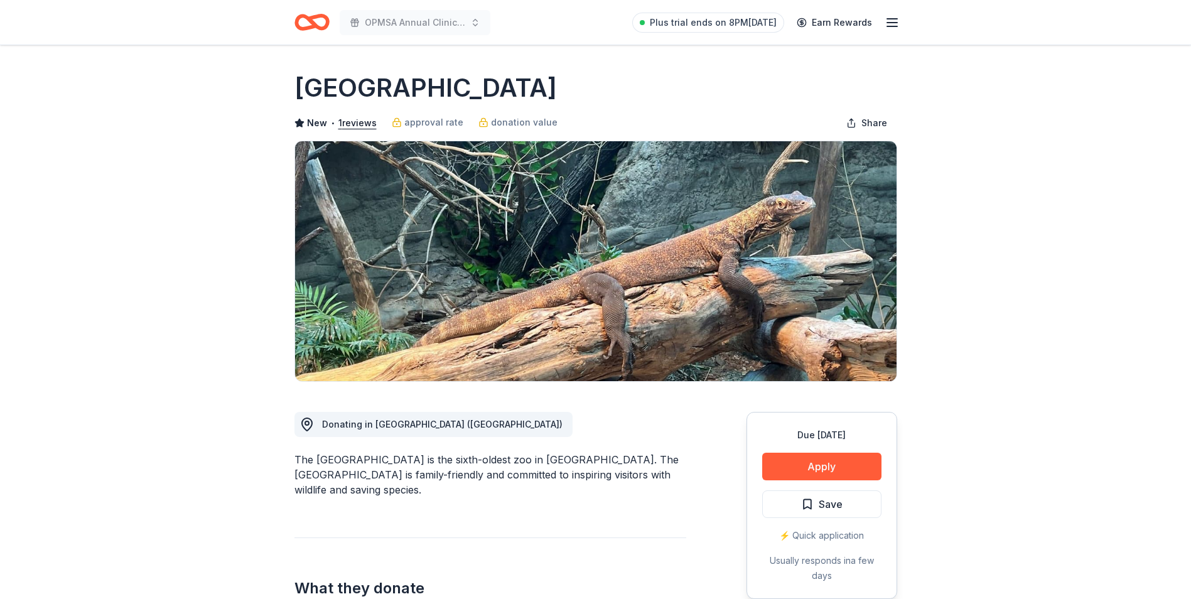
drag, startPoint x: 298, startPoint y: 85, endPoint x: 582, endPoint y: 85, distance: 284.4
click at [557, 87] on h1 "Cincinnati Zoo & Botanical Garden" at bounding box center [425, 87] width 262 height 35
drag, startPoint x: 717, startPoint y: 90, endPoint x: 336, endPoint y: 89, distance: 380.4
click at [349, 91] on div "Cincinnati Zoo & Botanical Garden" at bounding box center [595, 87] width 603 height 35
drag, startPoint x: 454, startPoint y: 82, endPoint x: 661, endPoint y: 85, distance: 207.2
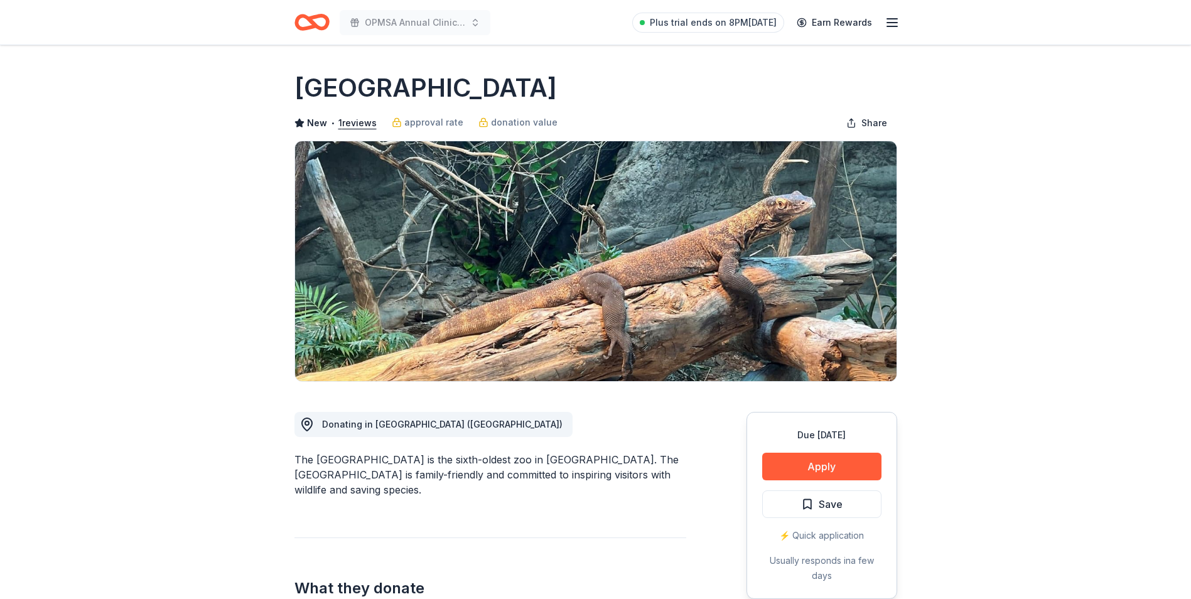
click at [557, 85] on h1 "Cincinnati Zoo & Botanical Garden" at bounding box center [425, 87] width 262 height 35
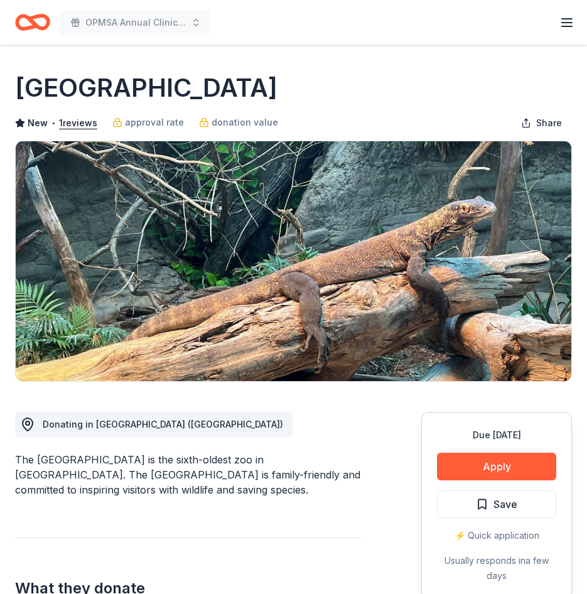
click at [180, 247] on img at bounding box center [294, 261] width 556 height 240
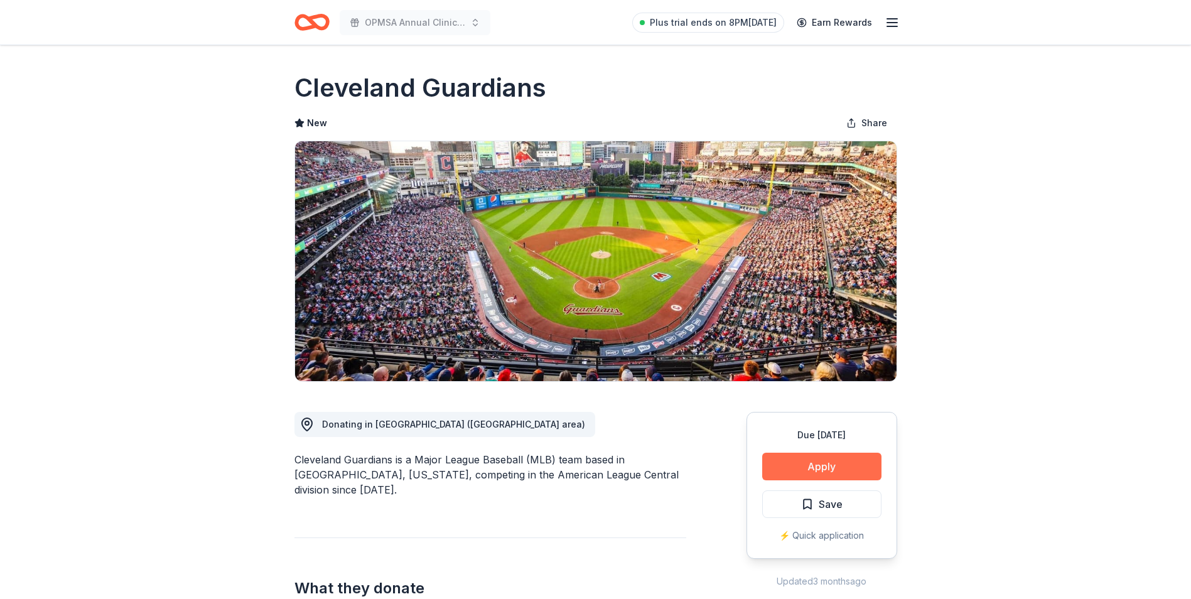
click at [849, 463] on button "Apply" at bounding box center [821, 467] width 119 height 28
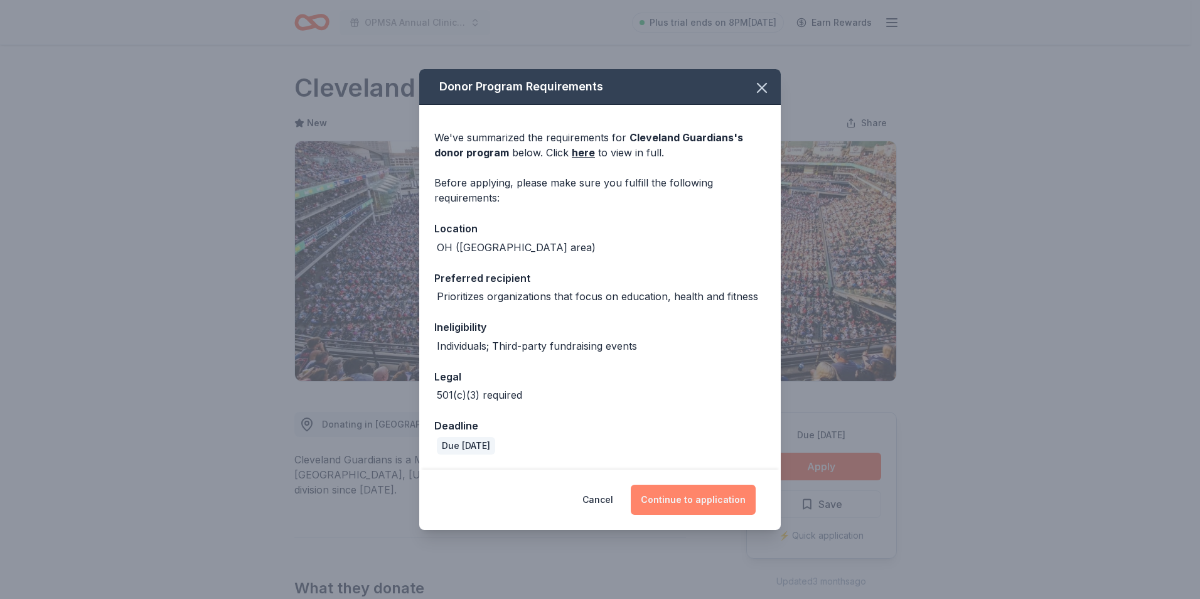
click at [699, 492] on button "Continue to application" at bounding box center [693, 500] width 125 height 30
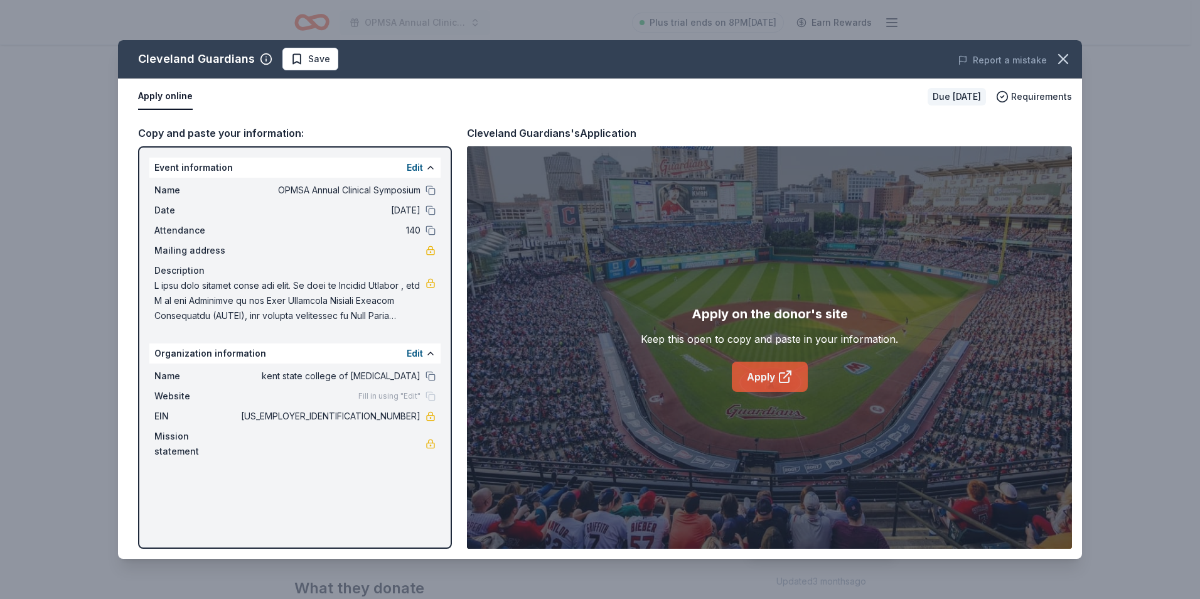
click at [780, 377] on icon at bounding box center [785, 376] width 15 height 15
click at [1051, 59] on button "button" at bounding box center [1064, 59] width 28 height 28
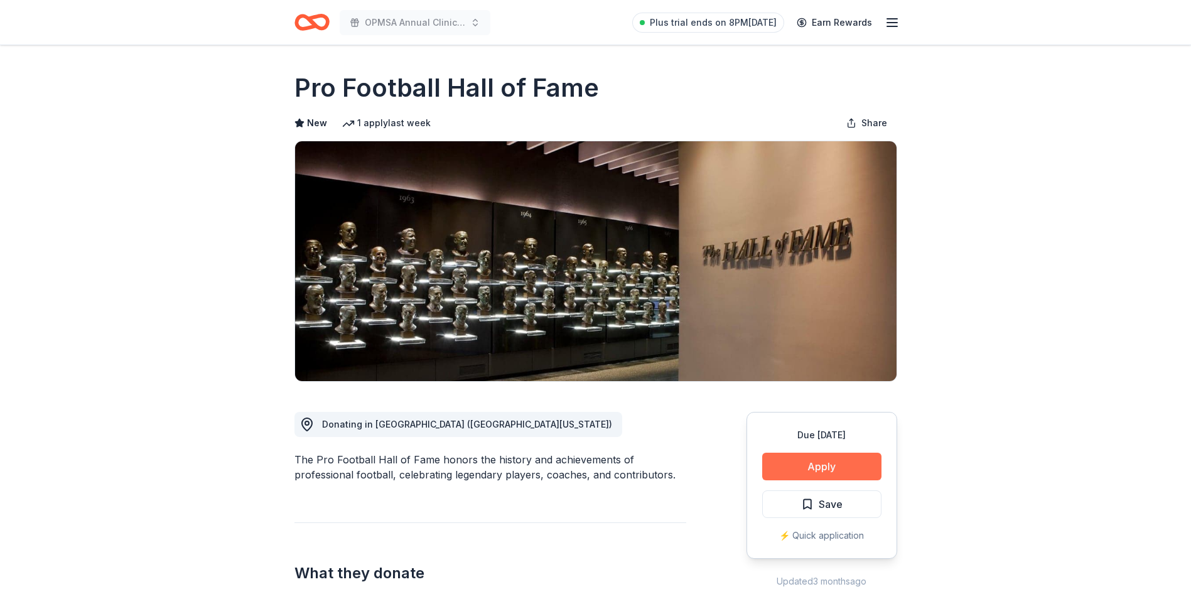
click at [866, 467] on button "Apply" at bounding box center [821, 467] width 119 height 28
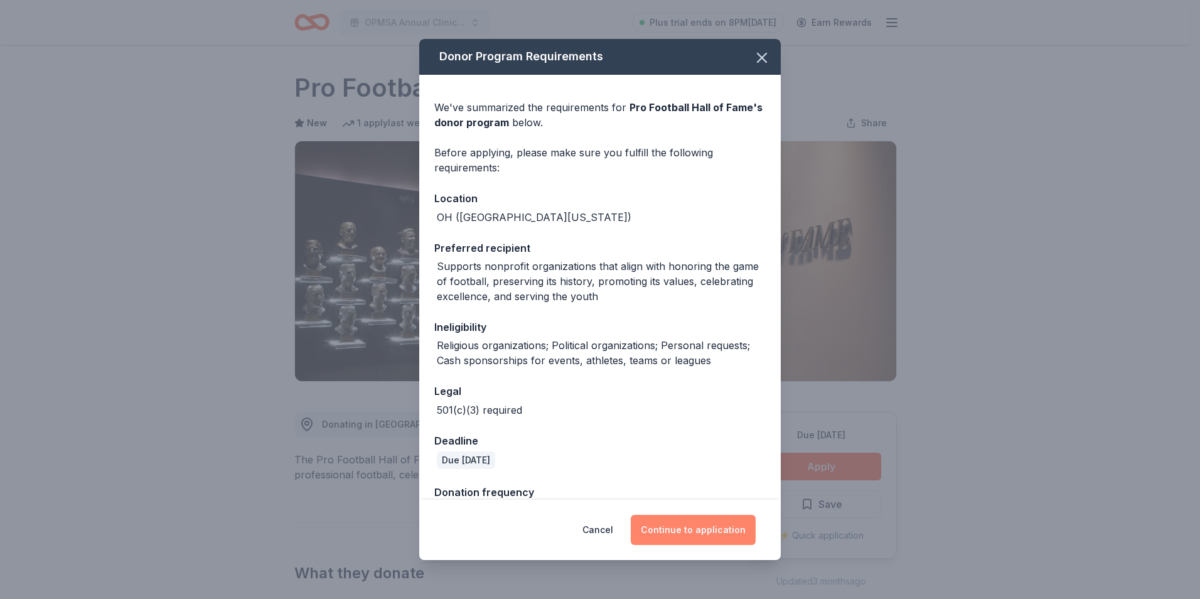
click at [724, 526] on button "Continue to application" at bounding box center [693, 530] width 125 height 30
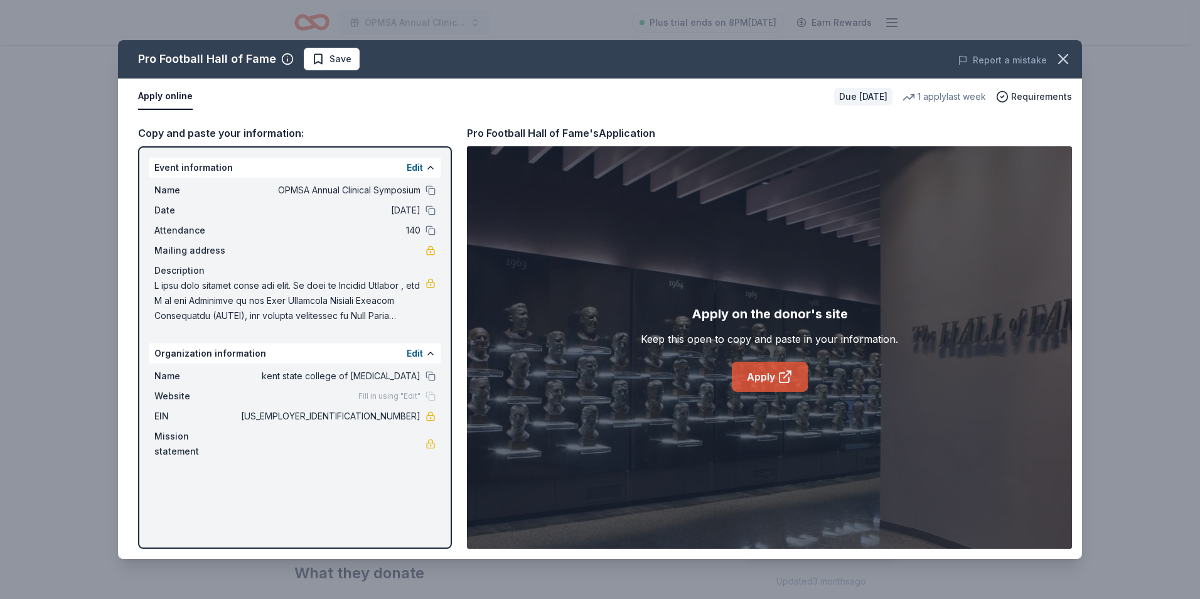
click at [763, 374] on link "Apply" at bounding box center [770, 377] width 76 height 30
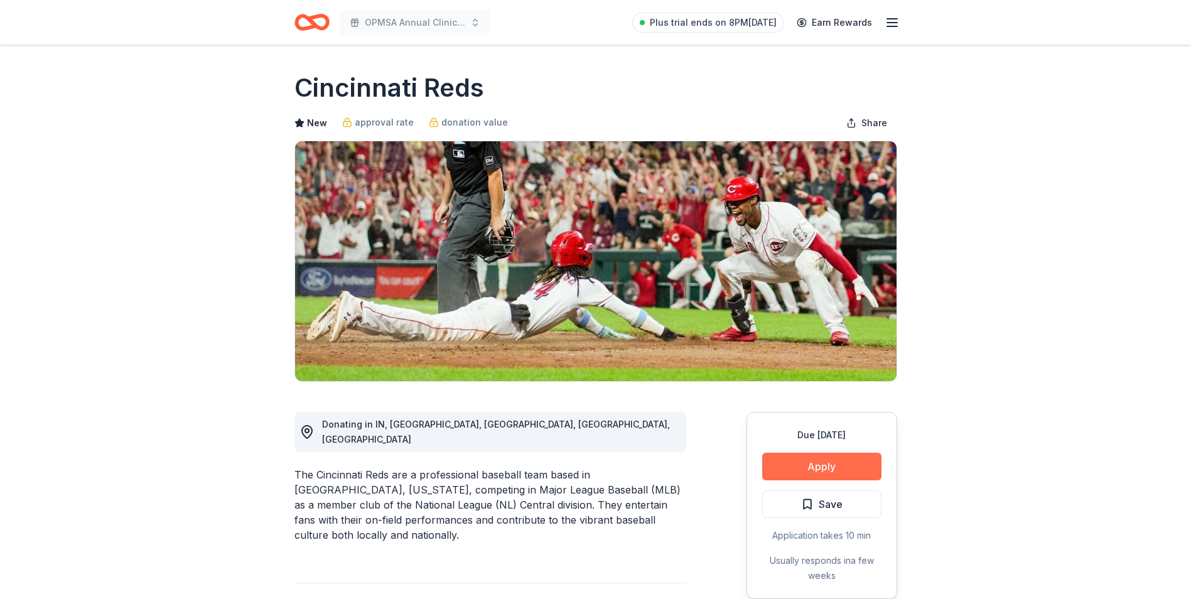
click at [820, 461] on button "Apply" at bounding box center [821, 467] width 119 height 28
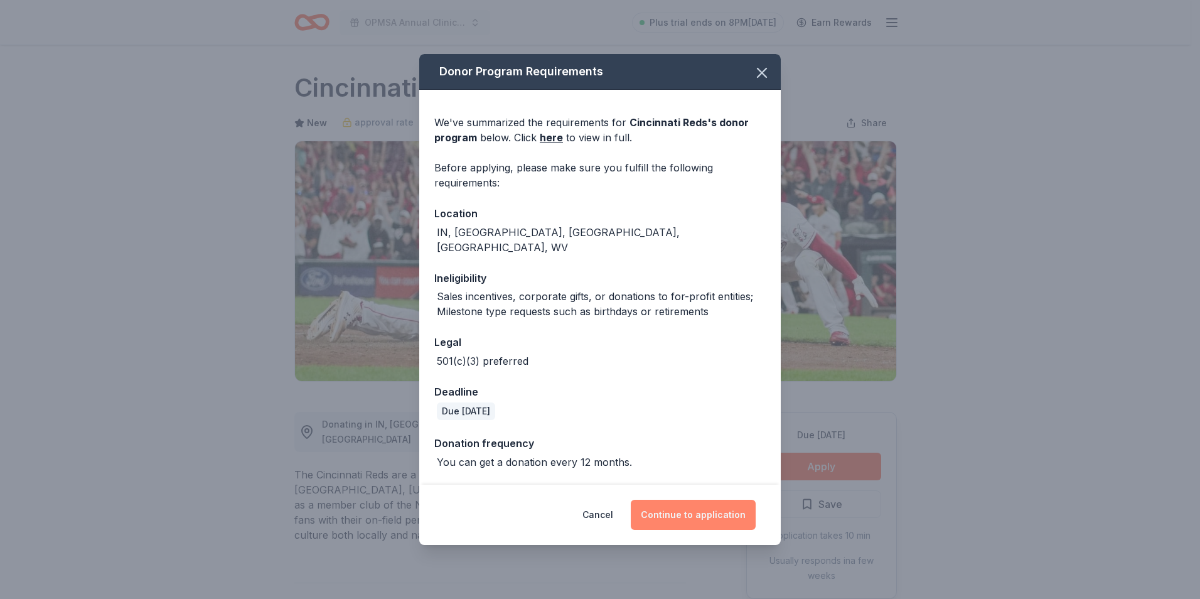
click at [711, 511] on button "Continue to application" at bounding box center [693, 515] width 125 height 30
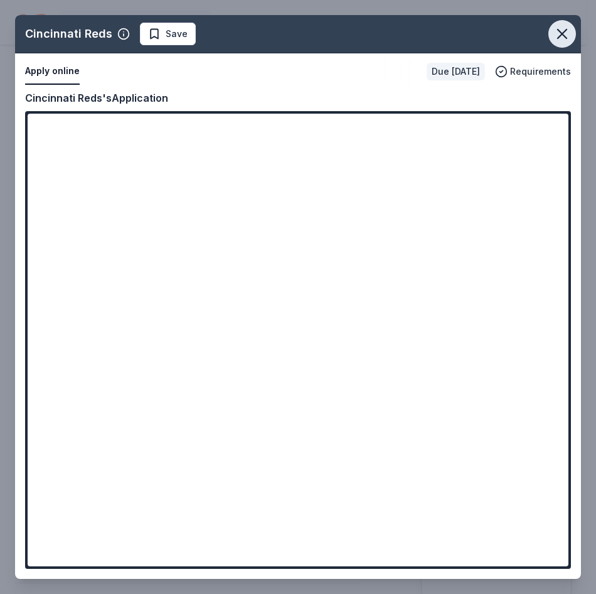
click at [567, 33] on icon "button" at bounding box center [563, 34] width 18 height 18
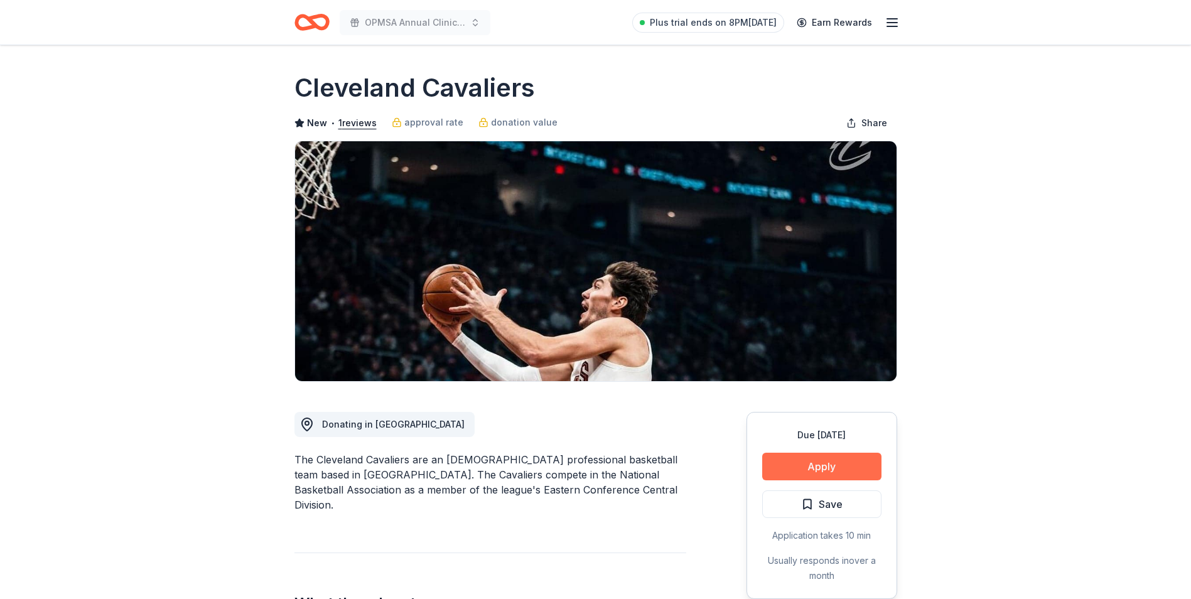
click at [825, 466] on button "Apply" at bounding box center [821, 467] width 119 height 28
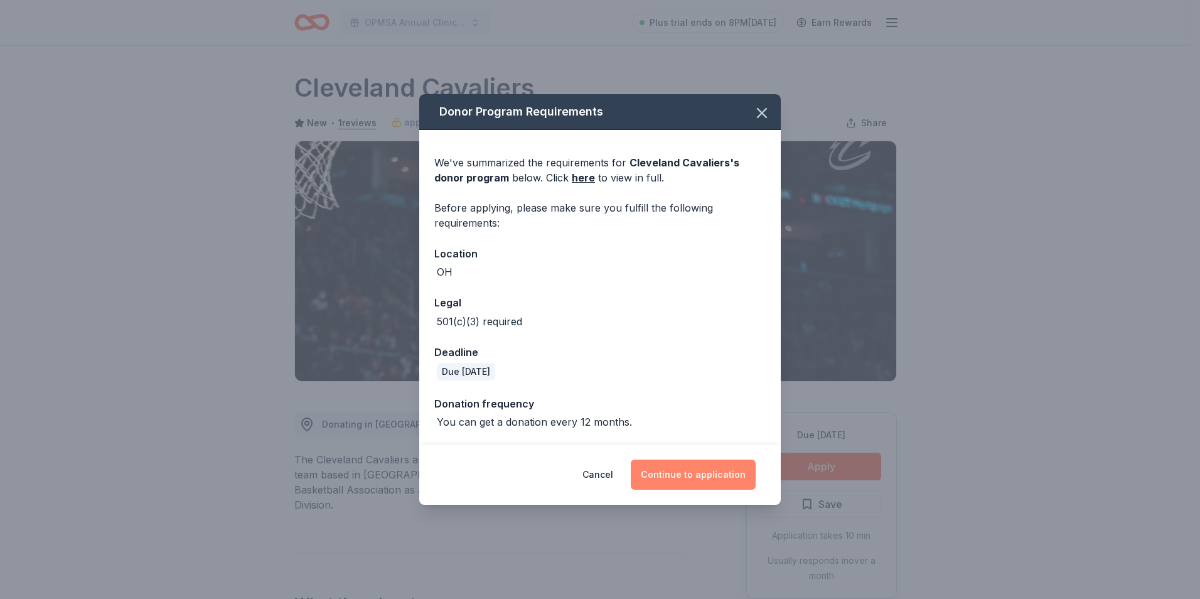
click at [682, 477] on button "Continue to application" at bounding box center [693, 475] width 125 height 30
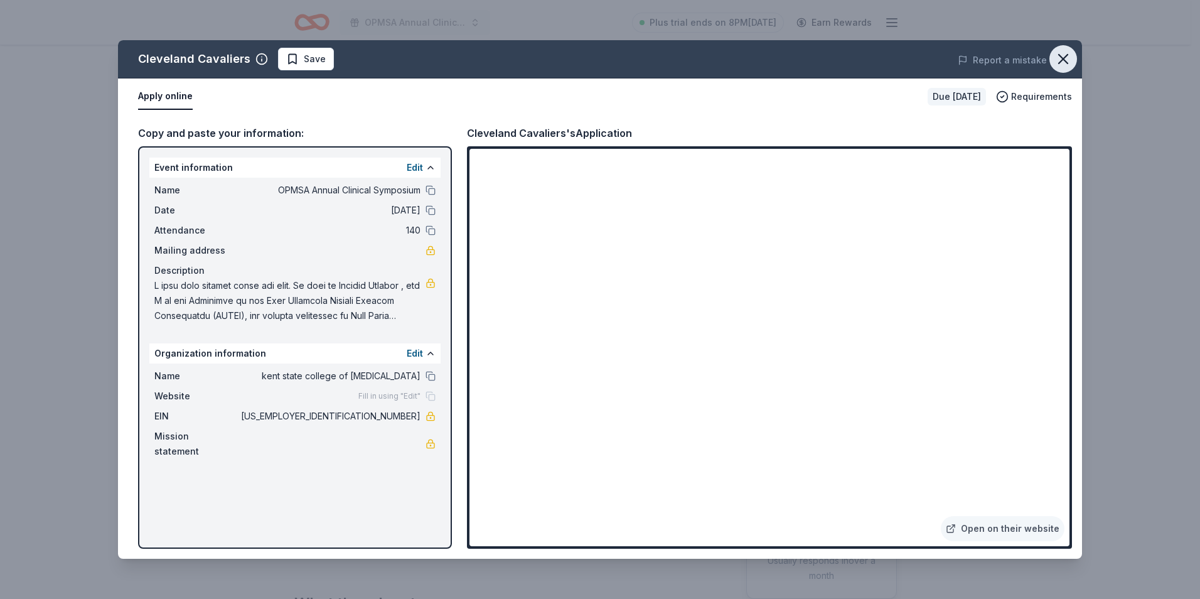
click at [1064, 54] on icon "button" at bounding box center [1064, 59] width 18 height 18
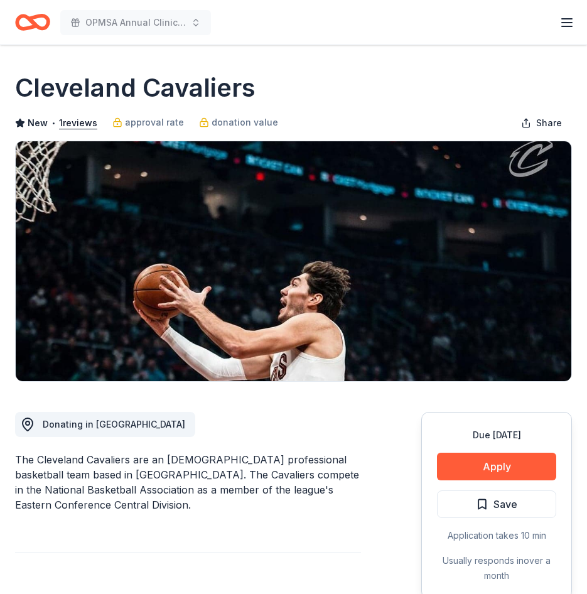
click at [488, 107] on div "Cleveland Cavaliers New • 1 reviews approval rate donation value Share" at bounding box center [293, 225] width 557 height 311
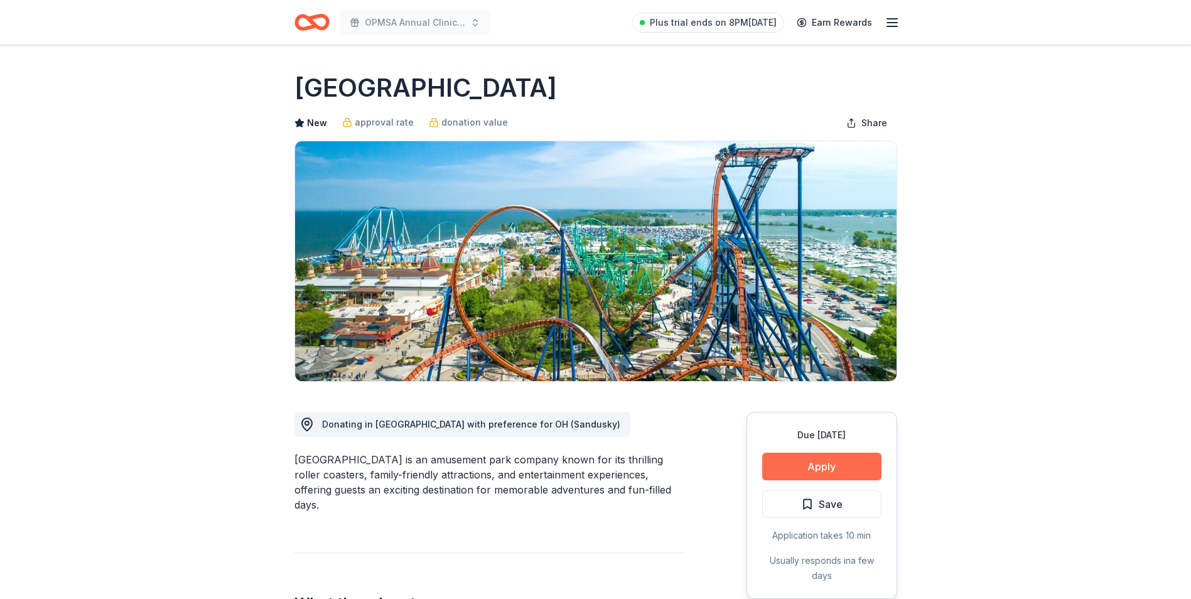
click at [836, 462] on button "Apply" at bounding box center [821, 467] width 119 height 28
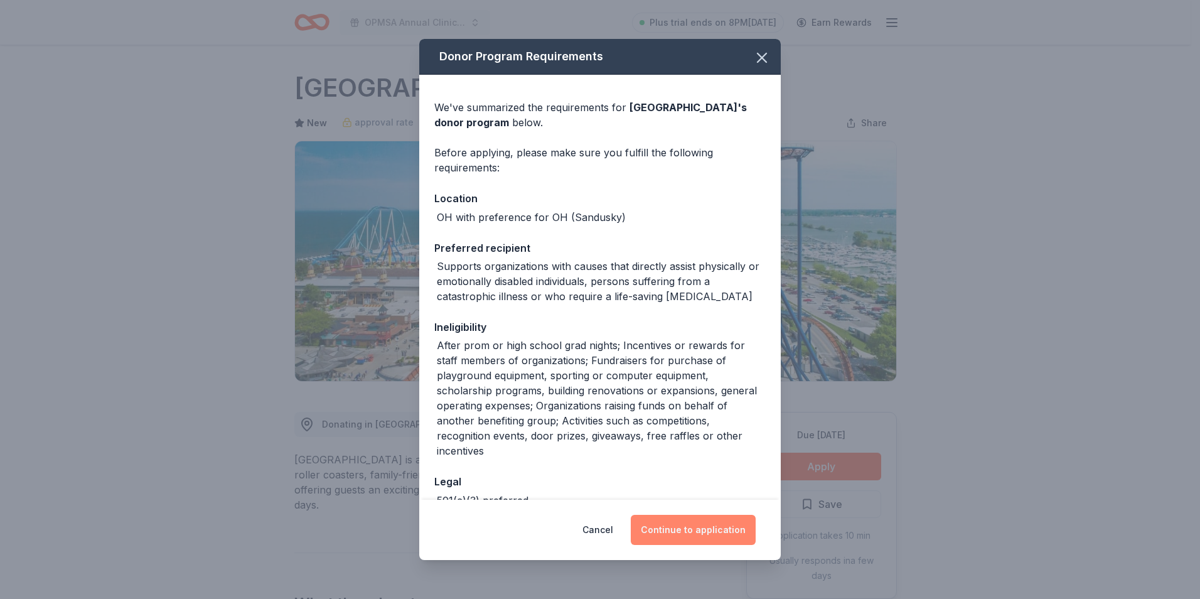
click at [719, 530] on button "Continue to application" at bounding box center [693, 530] width 125 height 30
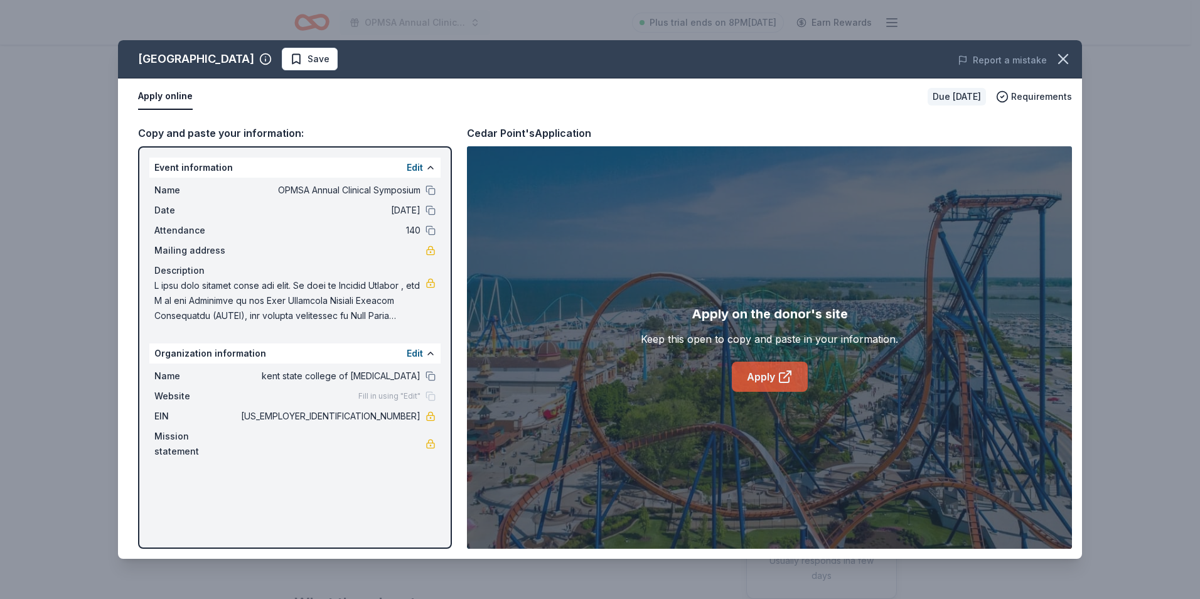
click at [757, 373] on link "Apply" at bounding box center [770, 377] width 76 height 30
click at [1060, 60] on icon "button" at bounding box center [1064, 59] width 18 height 18
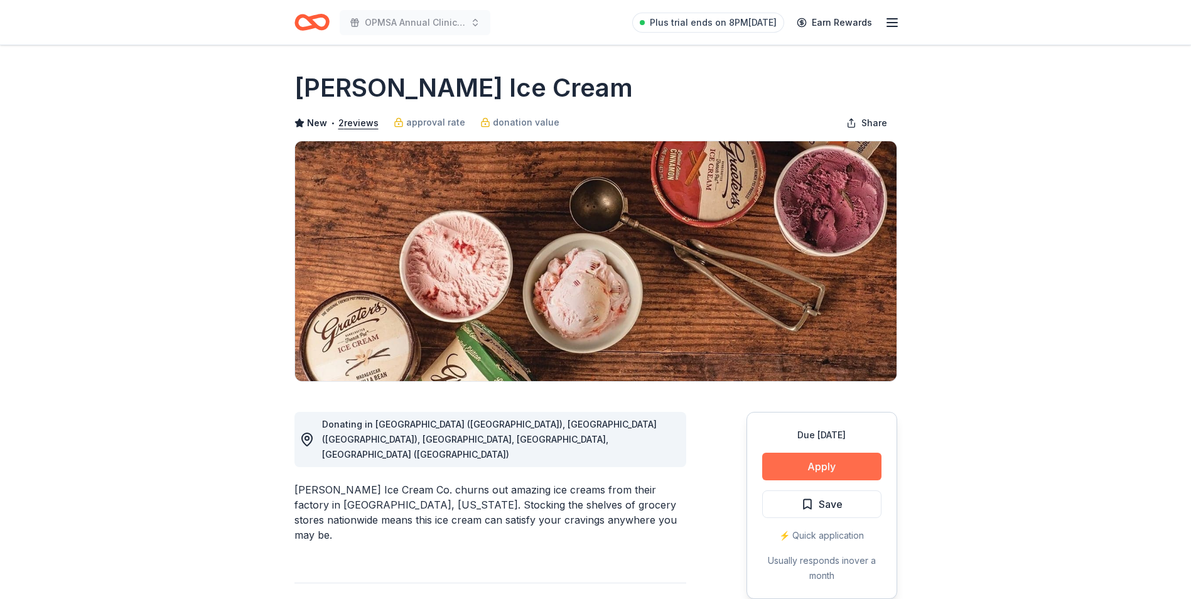
click at [842, 465] on button "Apply" at bounding box center [821, 467] width 119 height 28
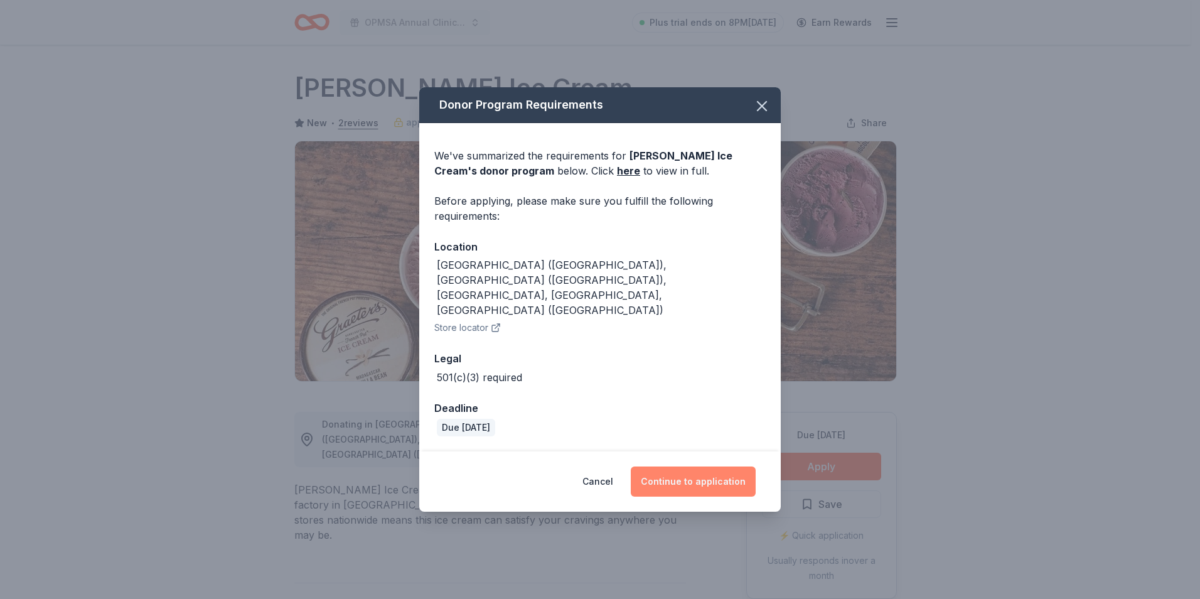
click at [686, 466] on button "Continue to application" at bounding box center [693, 481] width 125 height 30
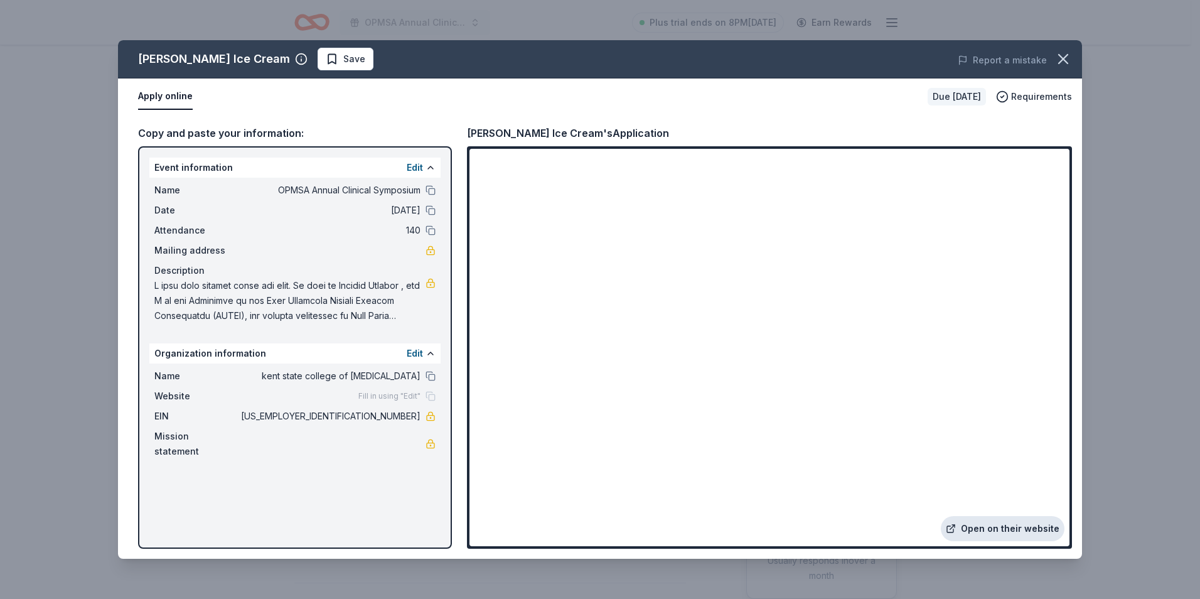
click at [985, 530] on link "Open on their website" at bounding box center [1003, 528] width 124 height 25
click at [1063, 56] on icon "button" at bounding box center [1064, 59] width 18 height 18
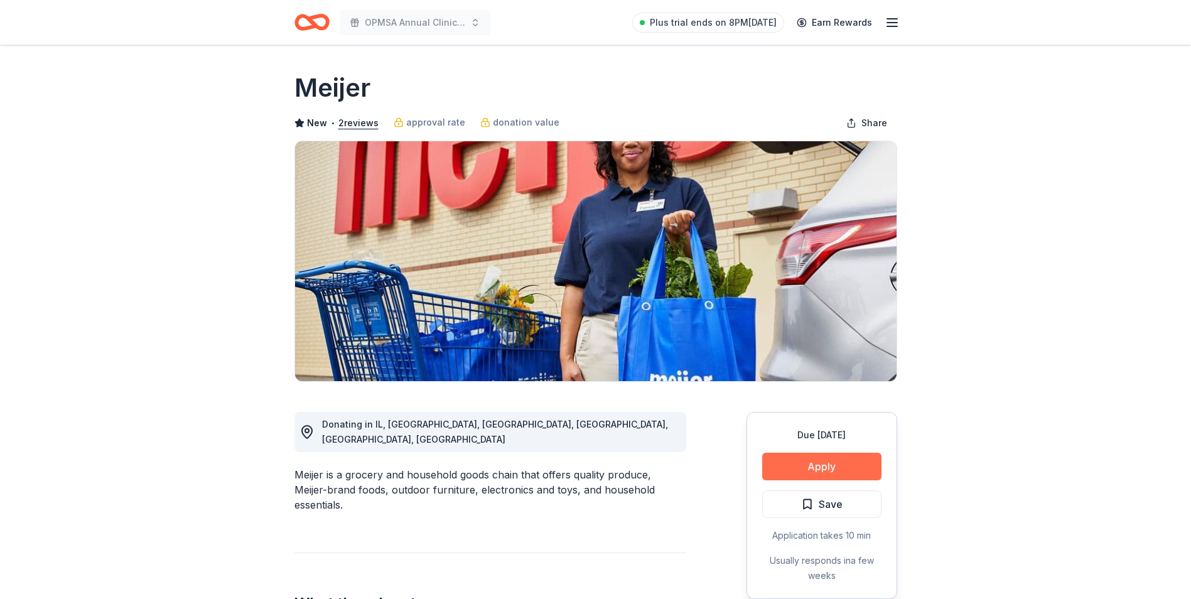
click at [841, 465] on button "Apply" at bounding box center [821, 467] width 119 height 28
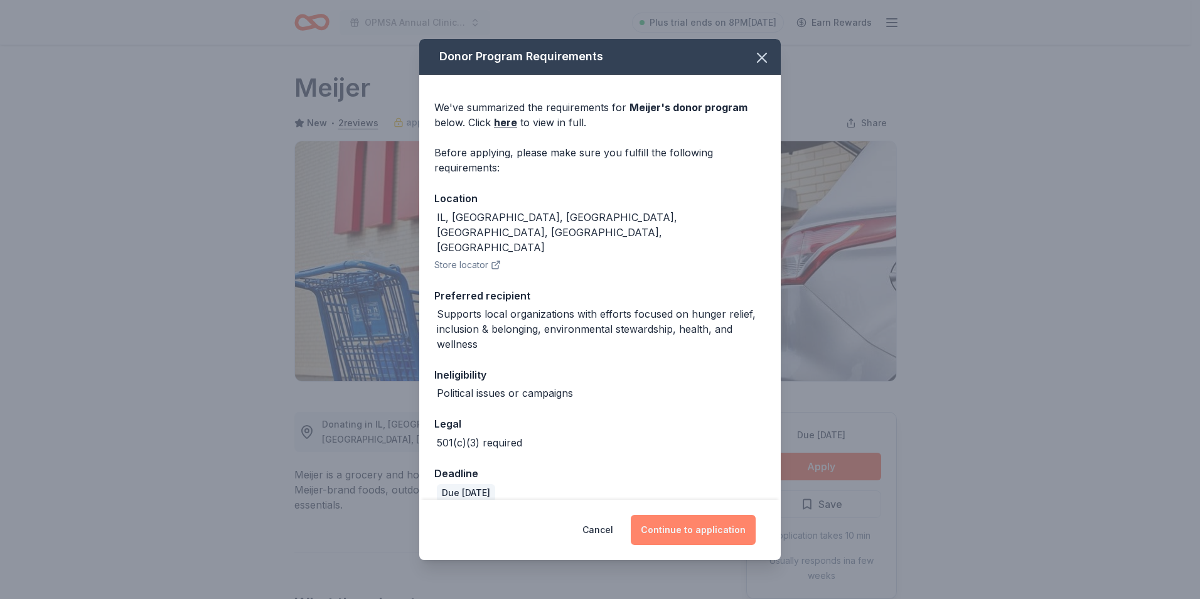
click at [697, 522] on button "Continue to application" at bounding box center [693, 530] width 125 height 30
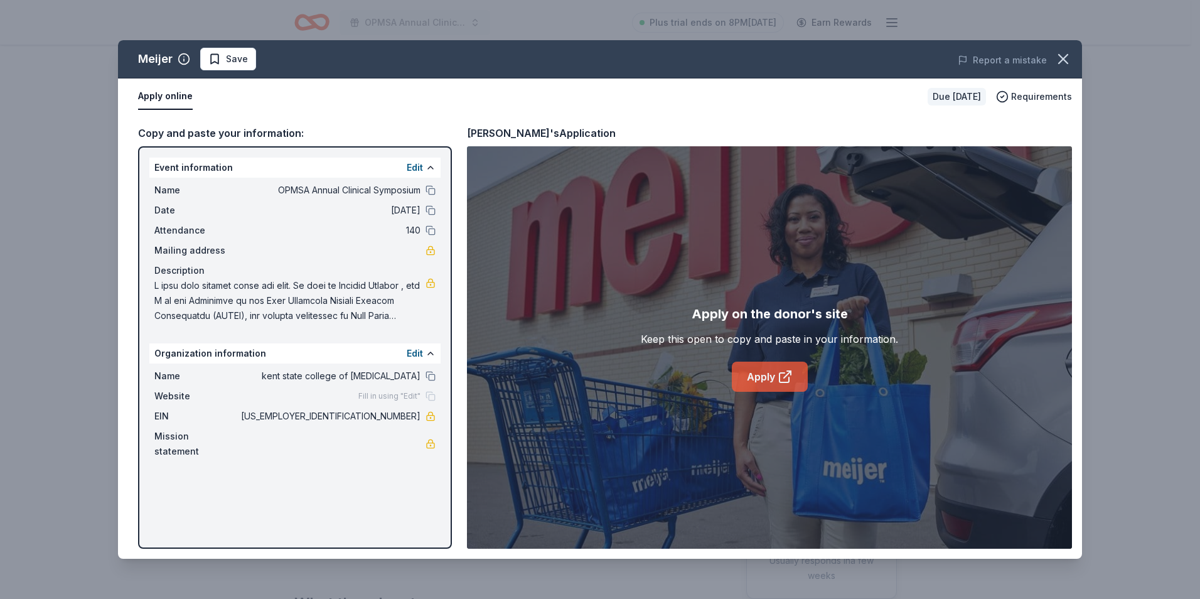
click at [762, 380] on link "Apply" at bounding box center [770, 377] width 76 height 30
click at [1068, 64] on icon "button" at bounding box center [1064, 59] width 18 height 18
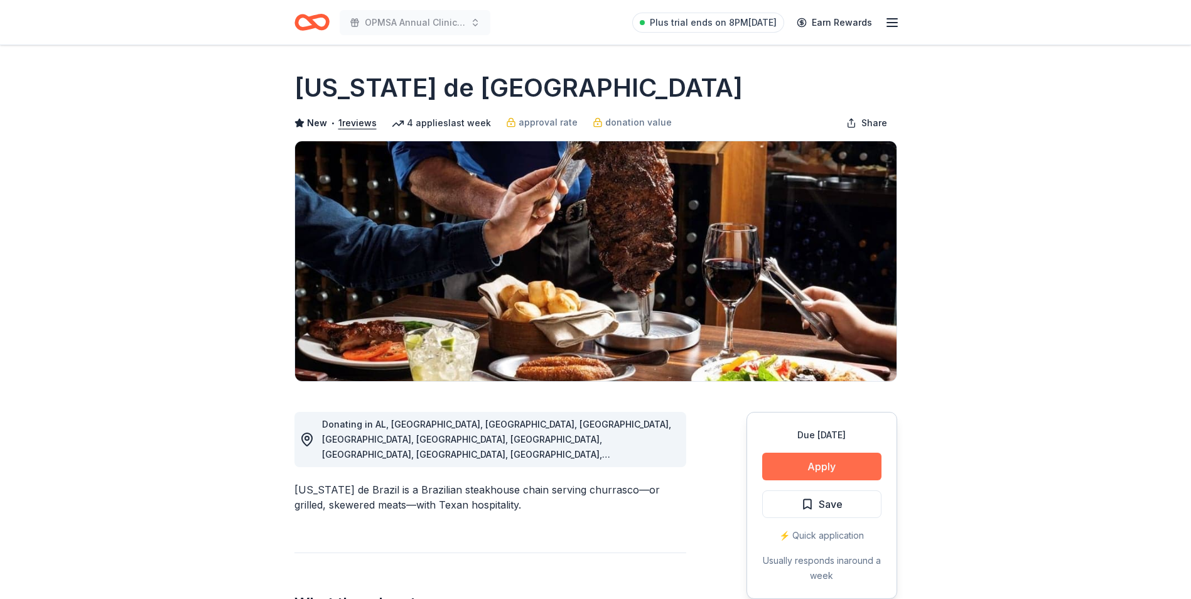
click at [810, 469] on button "Apply" at bounding box center [821, 467] width 119 height 28
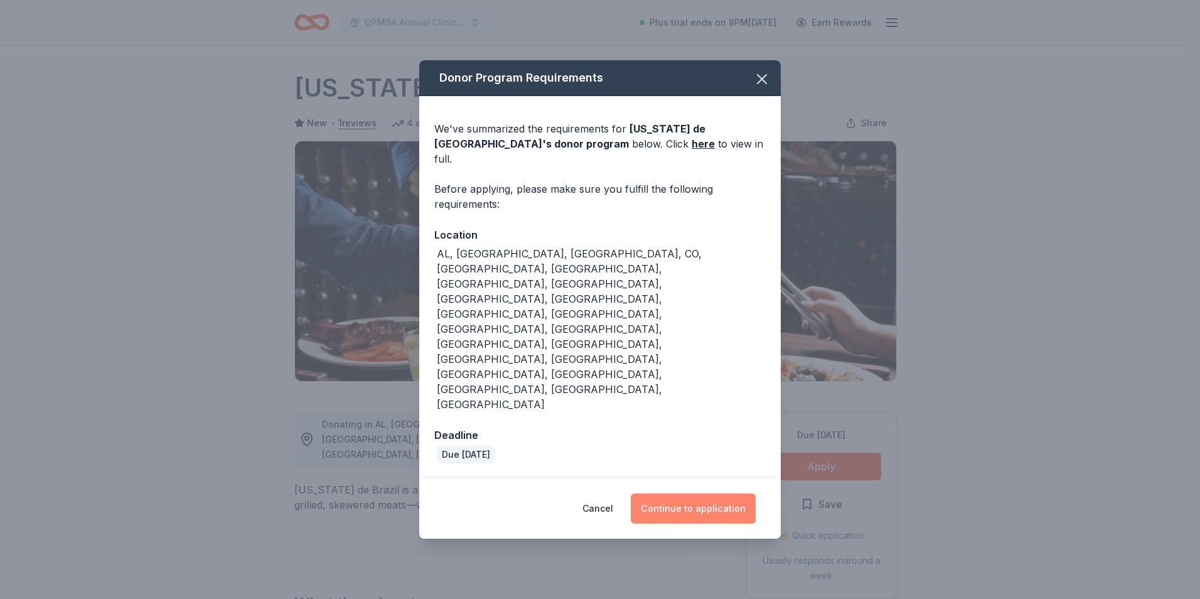
click at [683, 493] on button "Continue to application" at bounding box center [693, 508] width 125 height 30
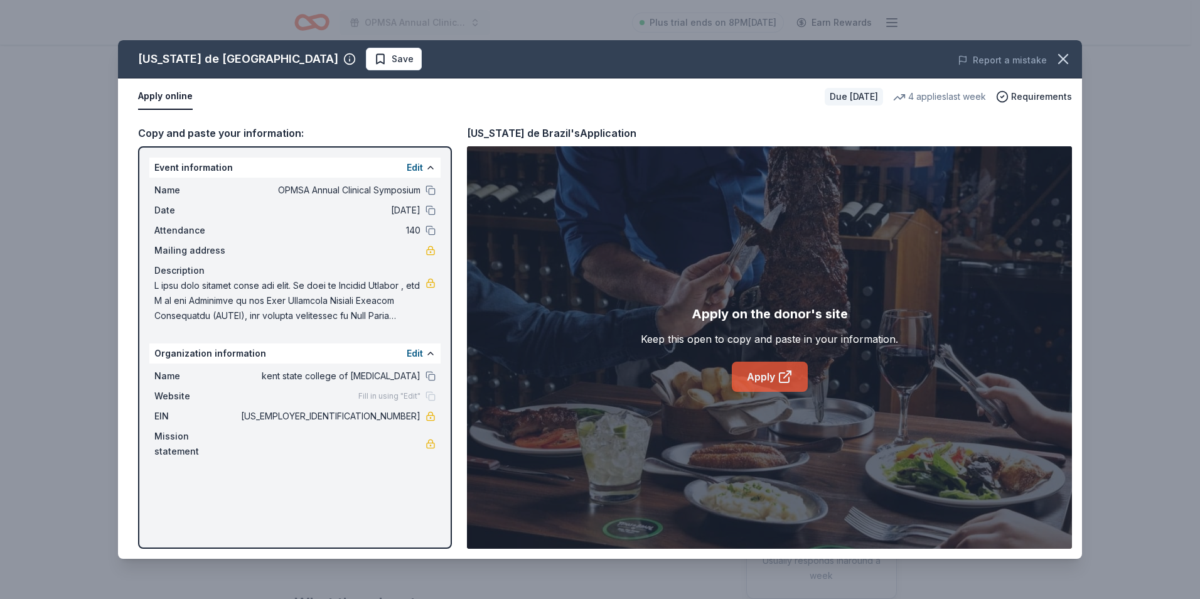
click at [760, 379] on link "Apply" at bounding box center [770, 377] width 76 height 30
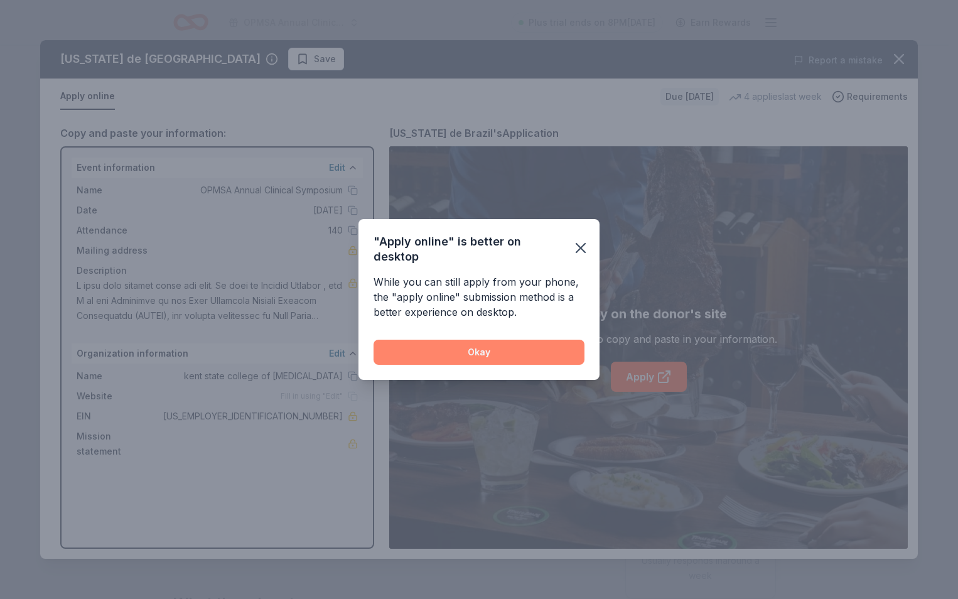
click at [501, 345] on button "Okay" at bounding box center [479, 352] width 211 height 25
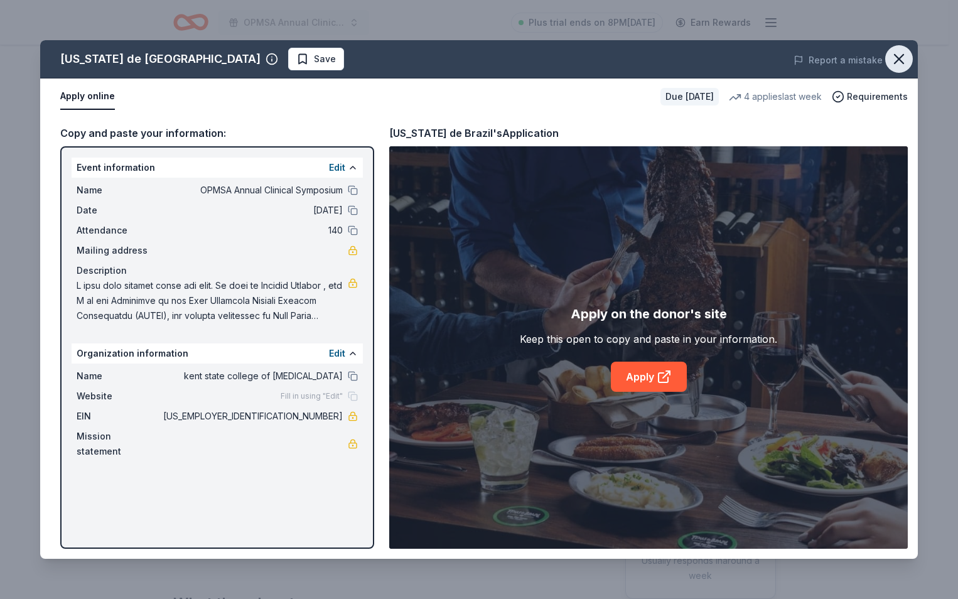
click at [898, 58] on icon "button" at bounding box center [899, 59] width 9 height 9
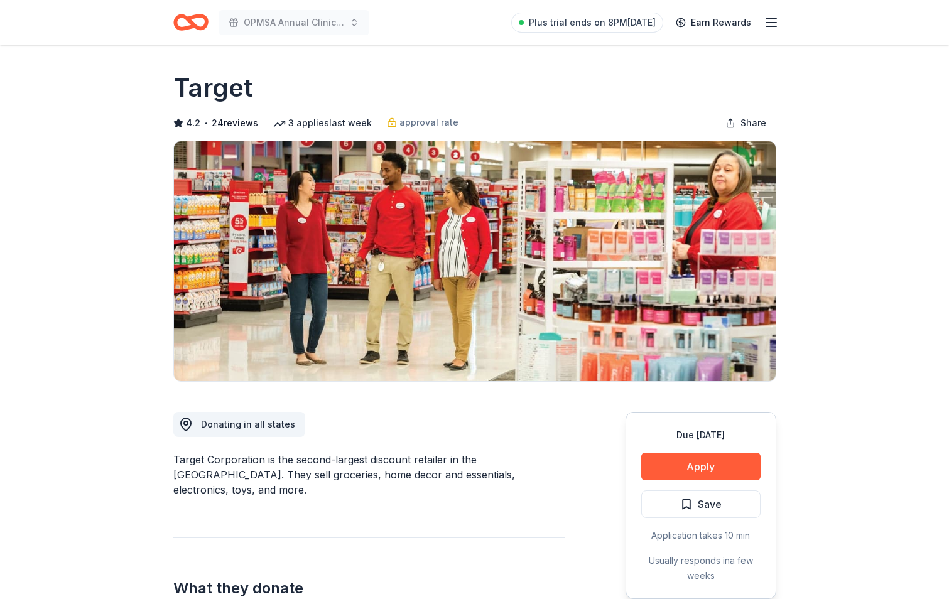
click at [699, 473] on button "Apply" at bounding box center [700, 467] width 119 height 28
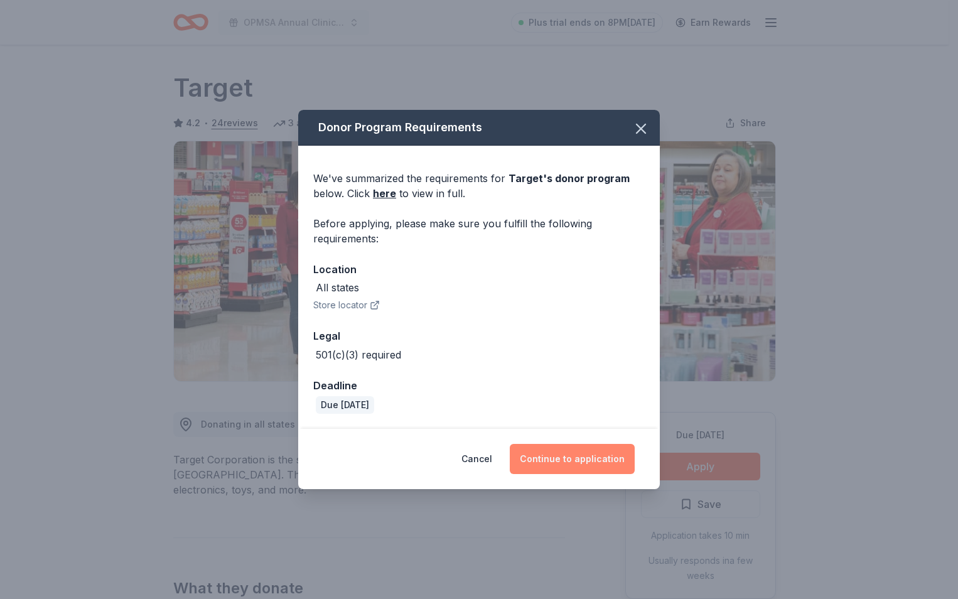
click at [571, 454] on button "Continue to application" at bounding box center [572, 459] width 125 height 30
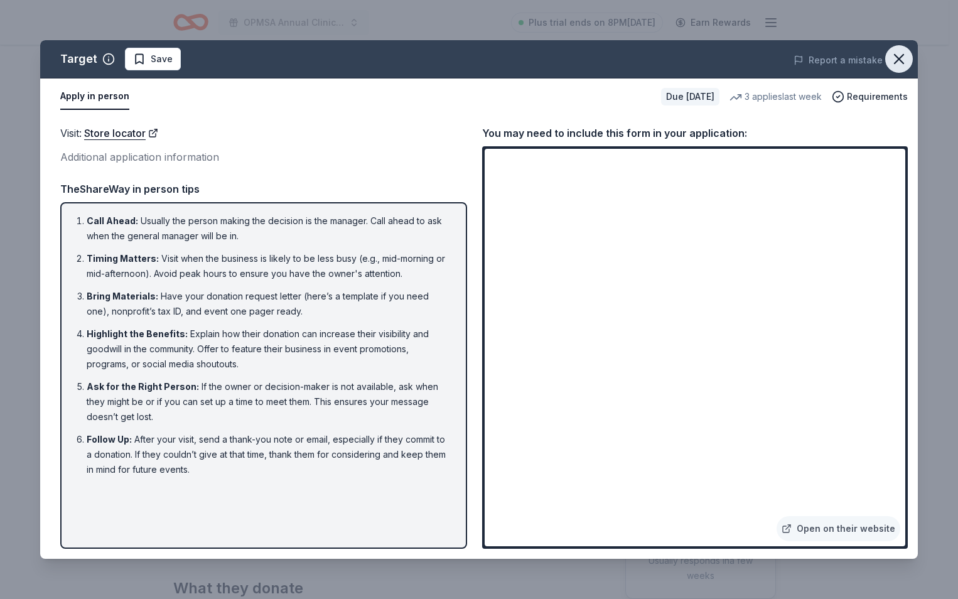
click at [900, 60] on icon "button" at bounding box center [899, 59] width 9 height 9
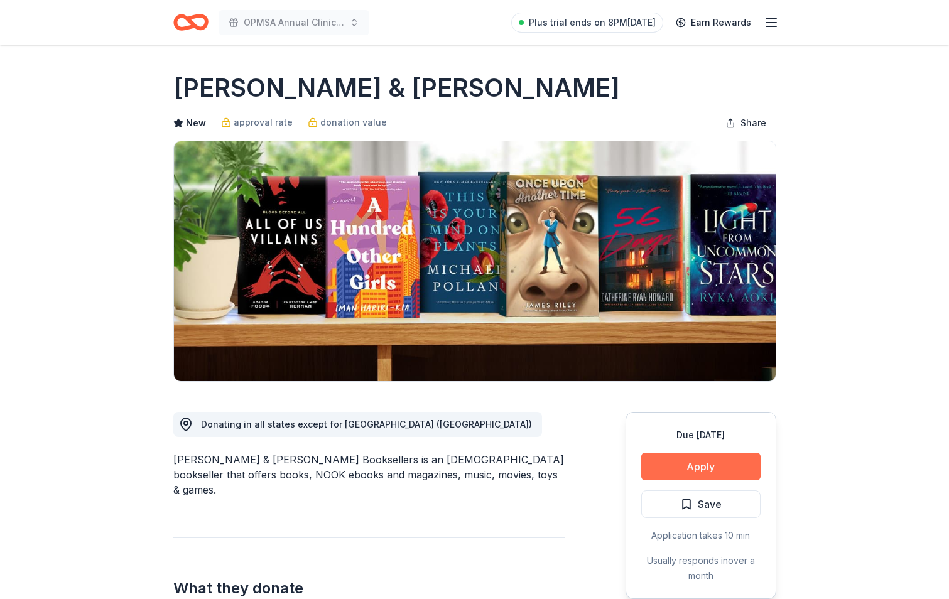
click at [722, 472] on button "Apply" at bounding box center [700, 467] width 119 height 28
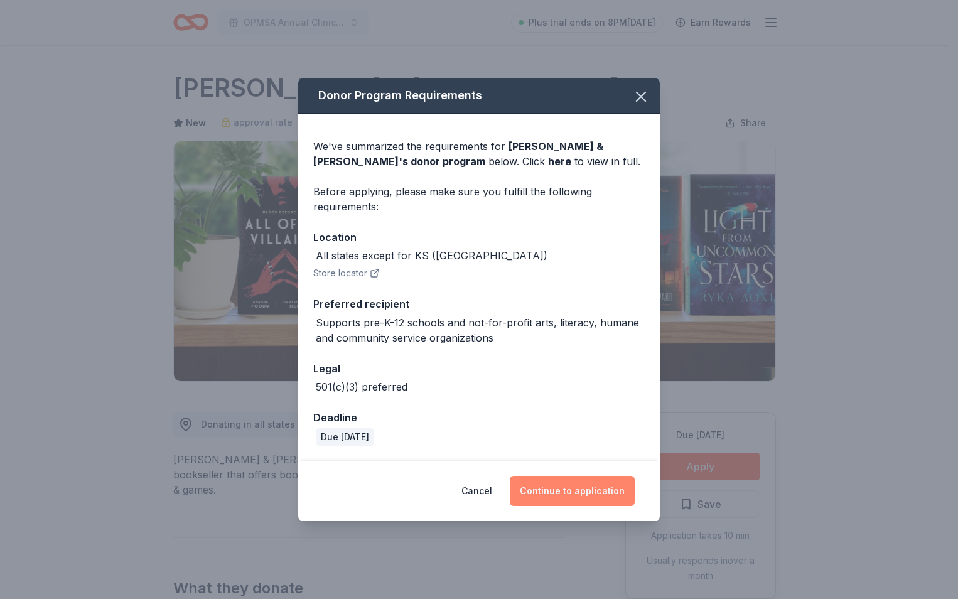
click at [552, 491] on button "Continue to application" at bounding box center [572, 491] width 125 height 30
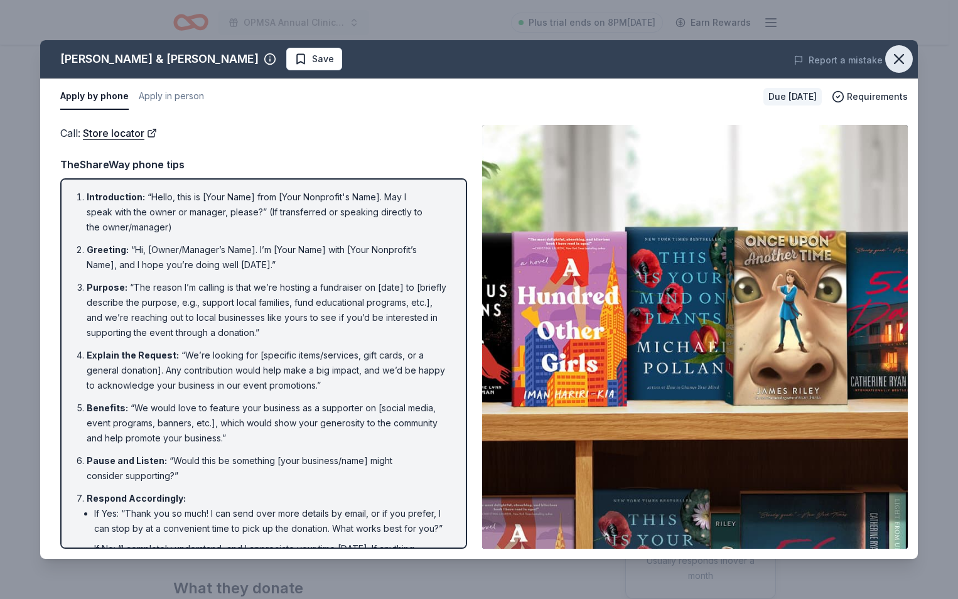
click at [906, 60] on icon "button" at bounding box center [899, 59] width 18 height 18
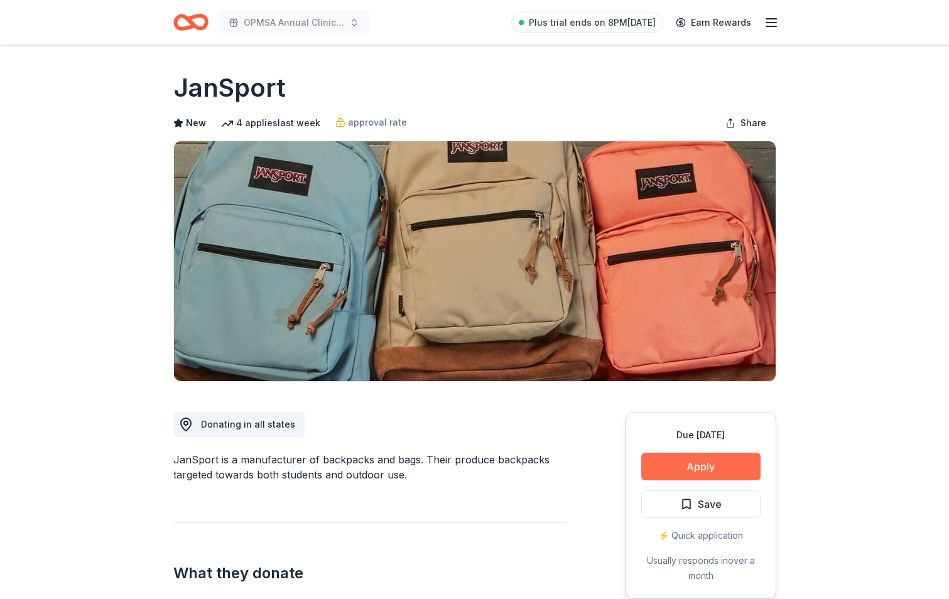
click at [712, 461] on button "Apply" at bounding box center [700, 467] width 119 height 28
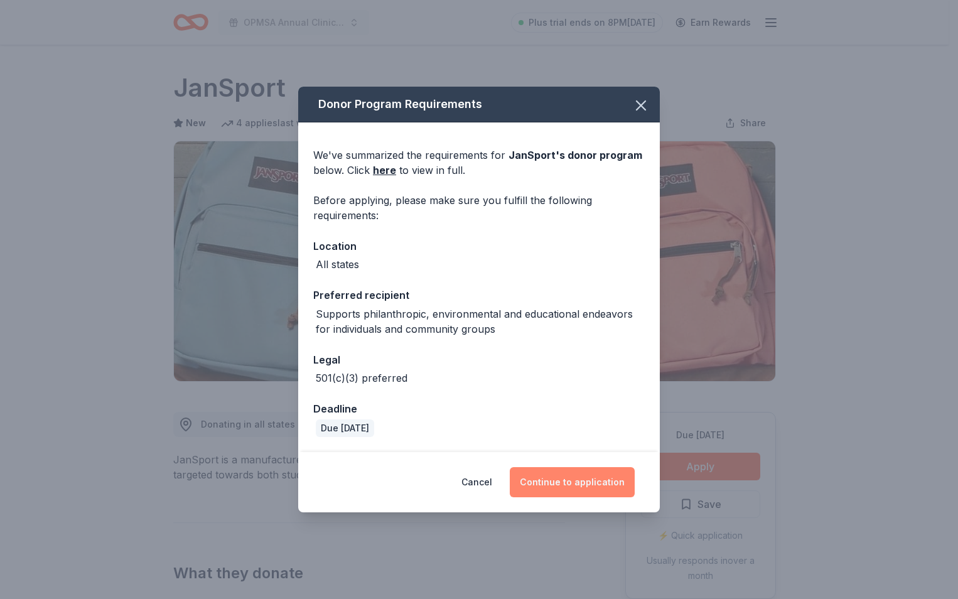
click at [578, 488] on button "Continue to application" at bounding box center [572, 482] width 125 height 30
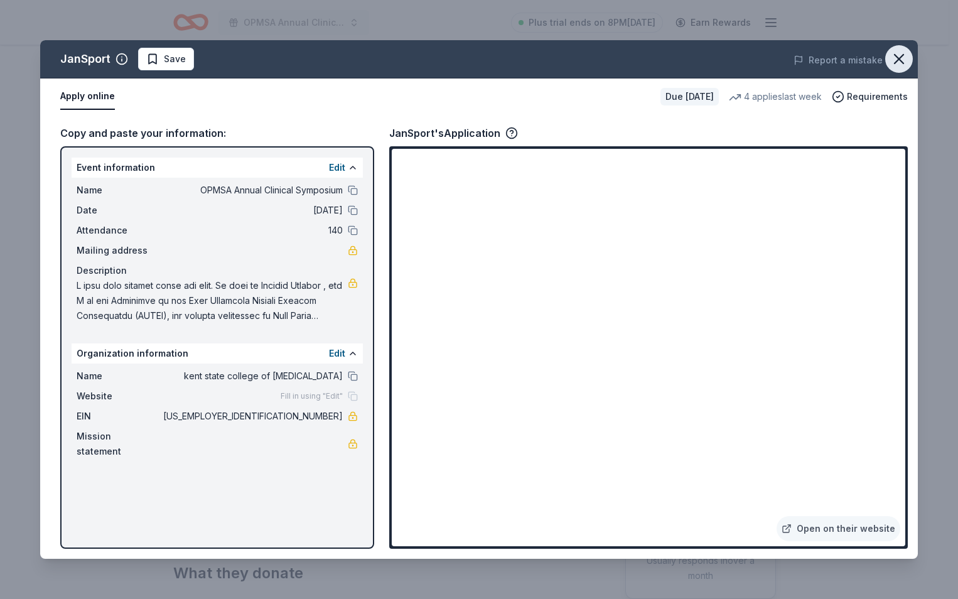
click at [895, 62] on icon "button" at bounding box center [899, 59] width 18 height 18
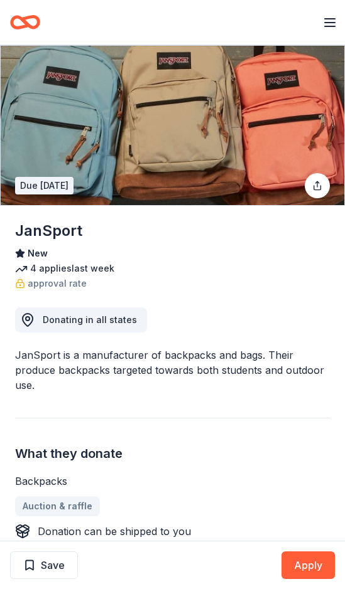
click at [317, 139] on img at bounding box center [172, 125] width 343 height 159
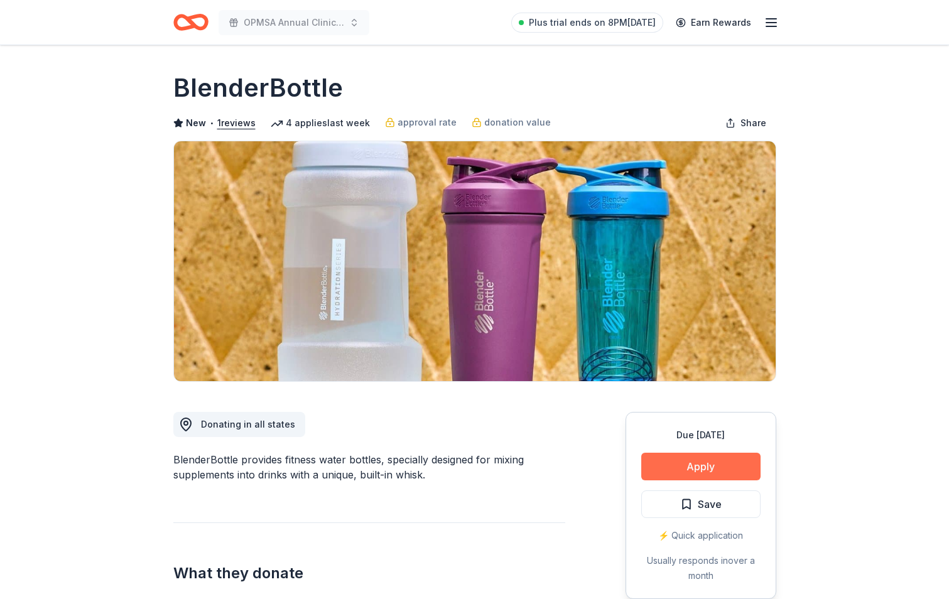
drag, startPoint x: 0, startPoint y: 0, endPoint x: 692, endPoint y: 475, distance: 839.3
click at [692, 475] on button "Apply" at bounding box center [700, 467] width 119 height 28
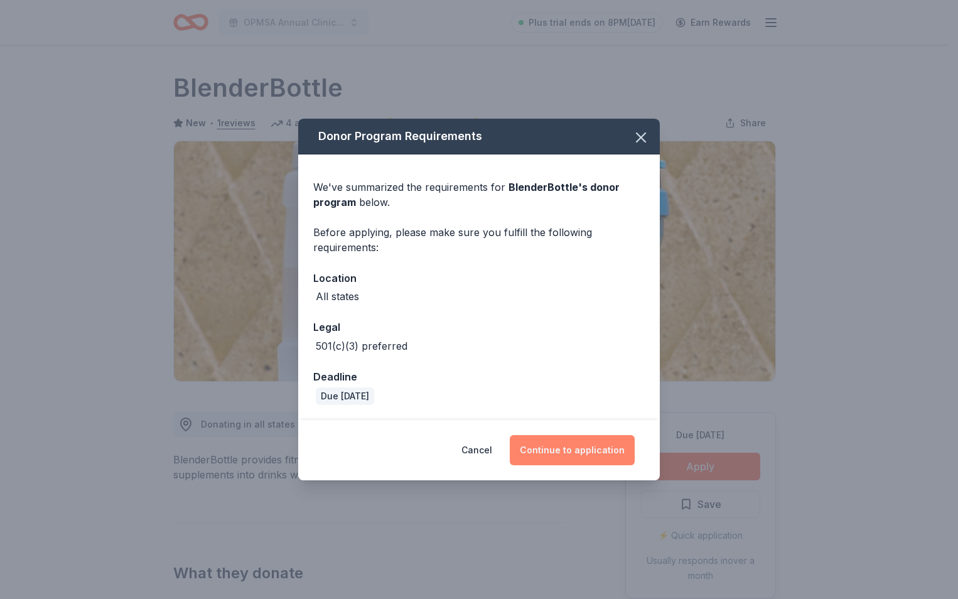
click at [584, 447] on button "Continue to application" at bounding box center [572, 450] width 125 height 30
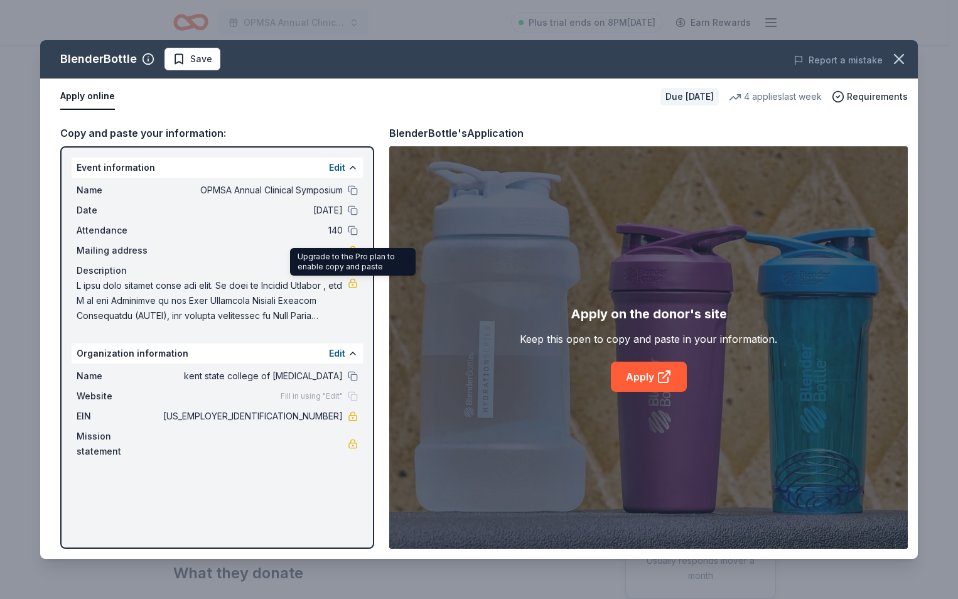
click at [352, 250] on div "Upgrade to the Pro plan to enable copy and paste Upgrade to the Pro plan to ena…" at bounding box center [353, 262] width 126 height 28
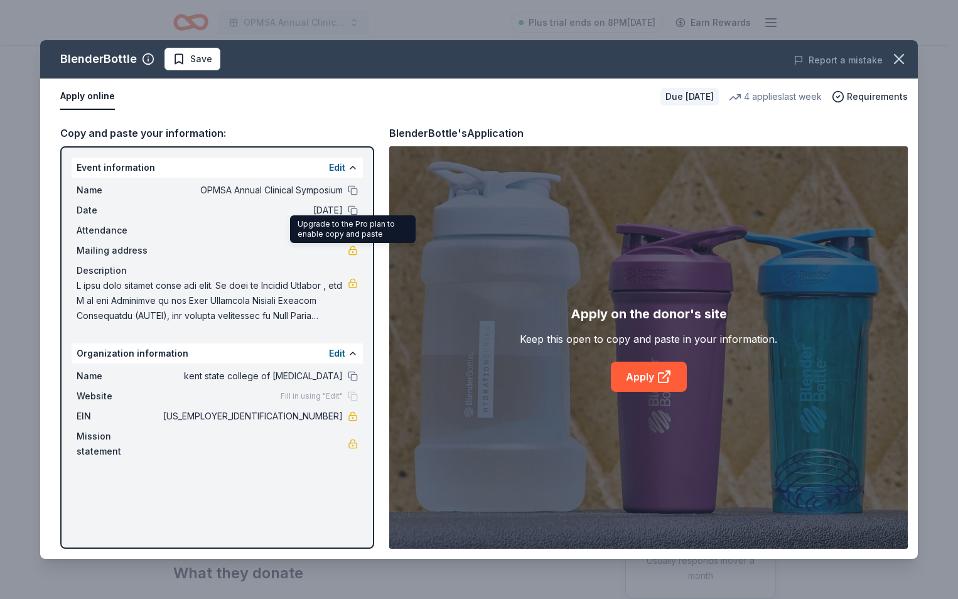
click at [350, 251] on link at bounding box center [353, 250] width 10 height 10
click at [660, 373] on icon at bounding box center [663, 377] width 9 height 9
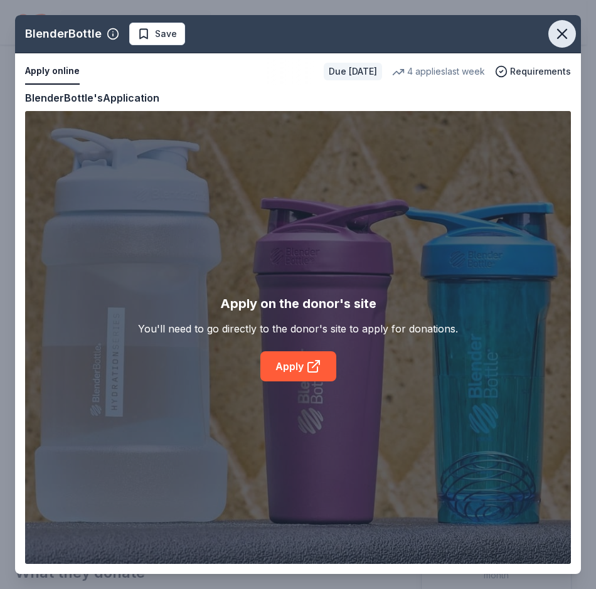
click at [565, 35] on icon "button" at bounding box center [563, 34] width 18 height 18
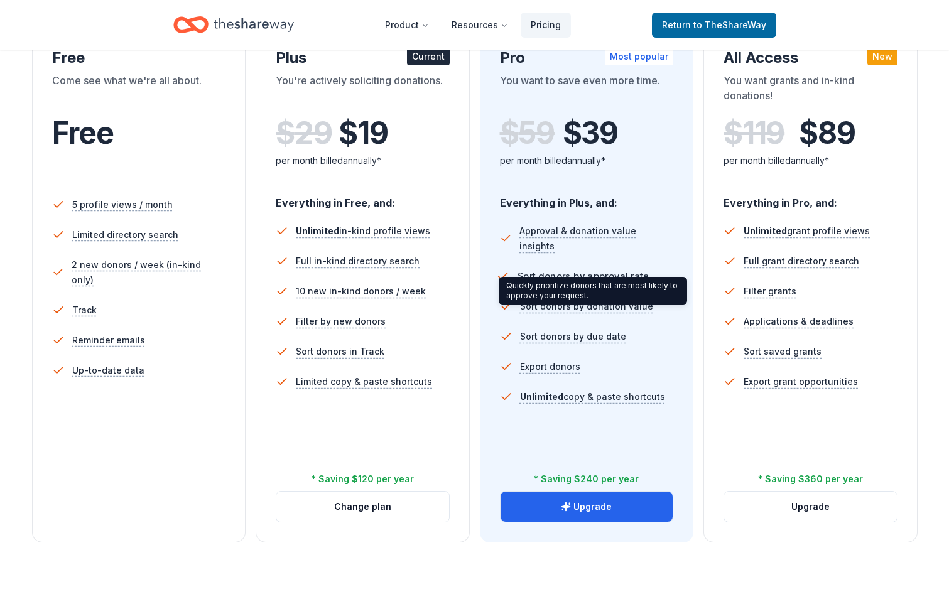
scroll to position [377, 0]
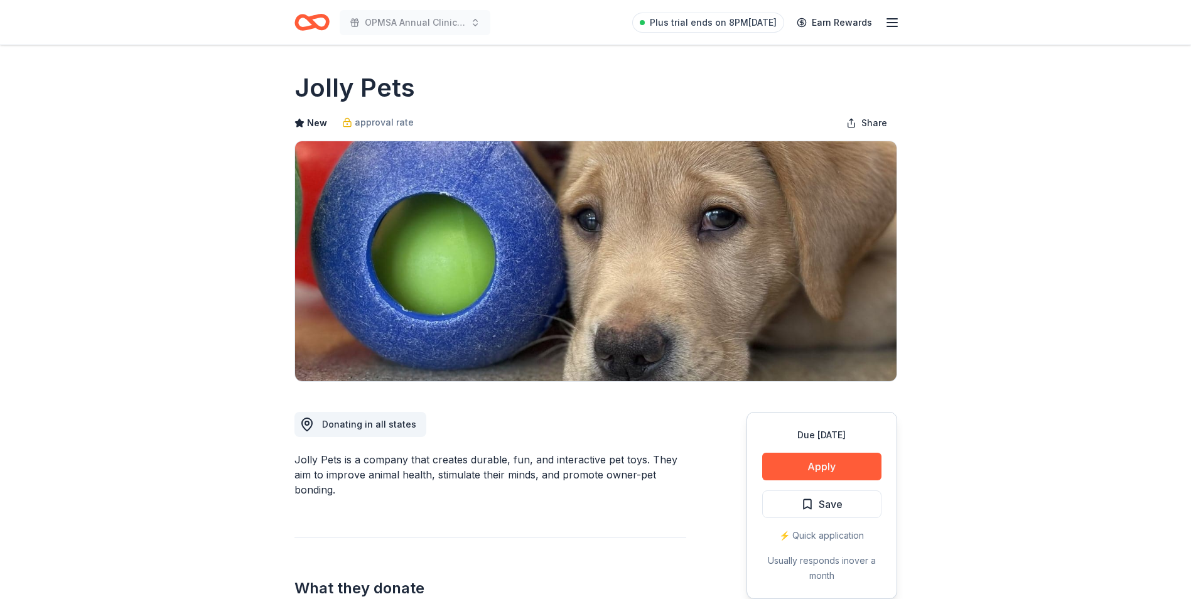
click at [833, 468] on button "Apply" at bounding box center [821, 467] width 119 height 28
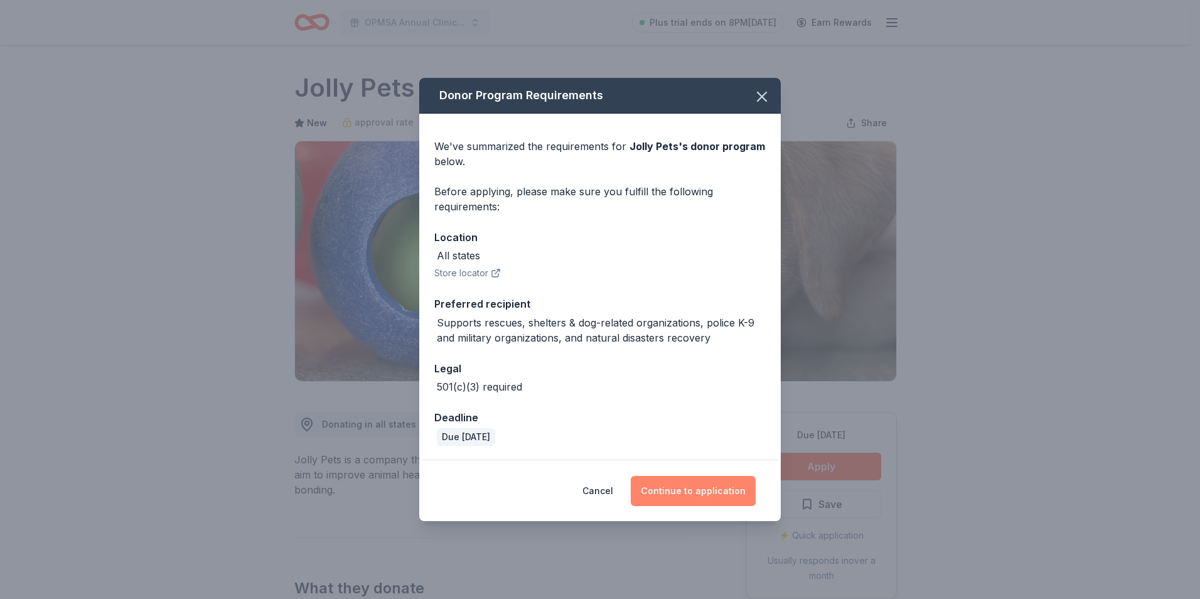
click at [712, 495] on button "Continue to application" at bounding box center [693, 491] width 125 height 30
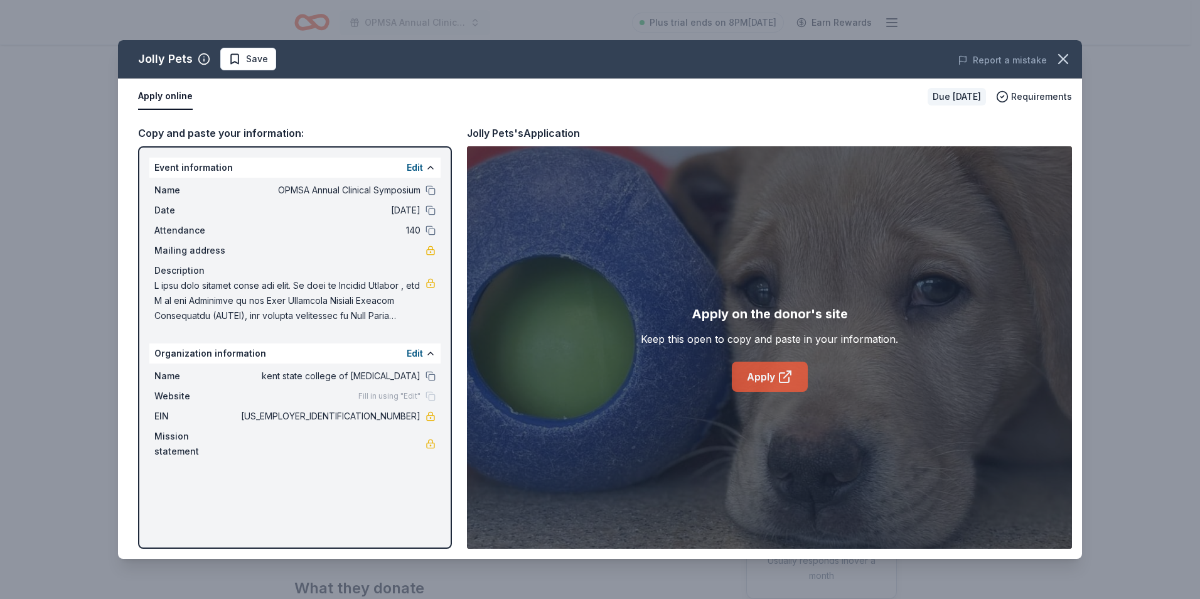
click at [798, 378] on link "Apply" at bounding box center [770, 377] width 76 height 30
